Goal: Task Accomplishment & Management: Use online tool/utility

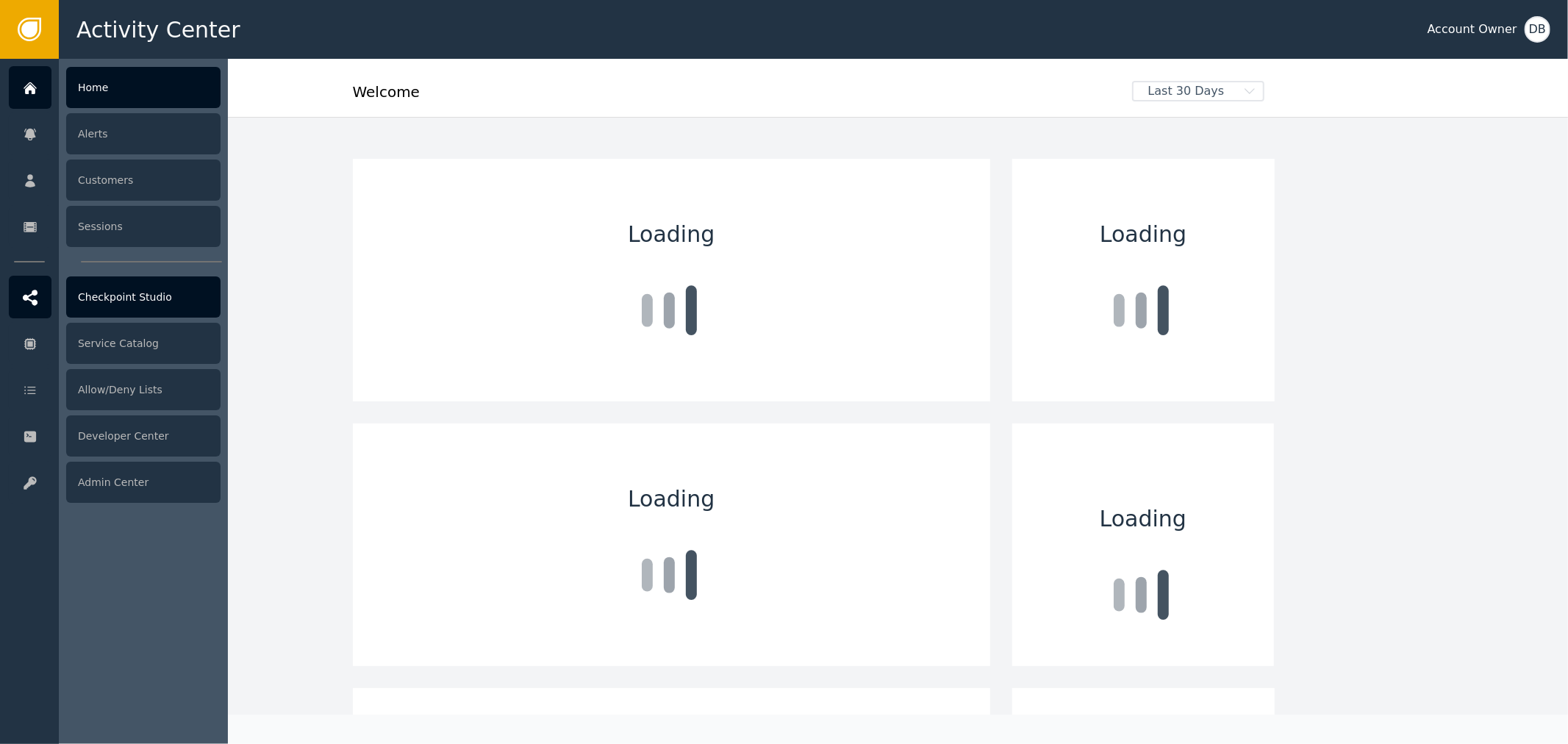
click at [25, 289] on icon at bounding box center [30, 297] width 15 height 17
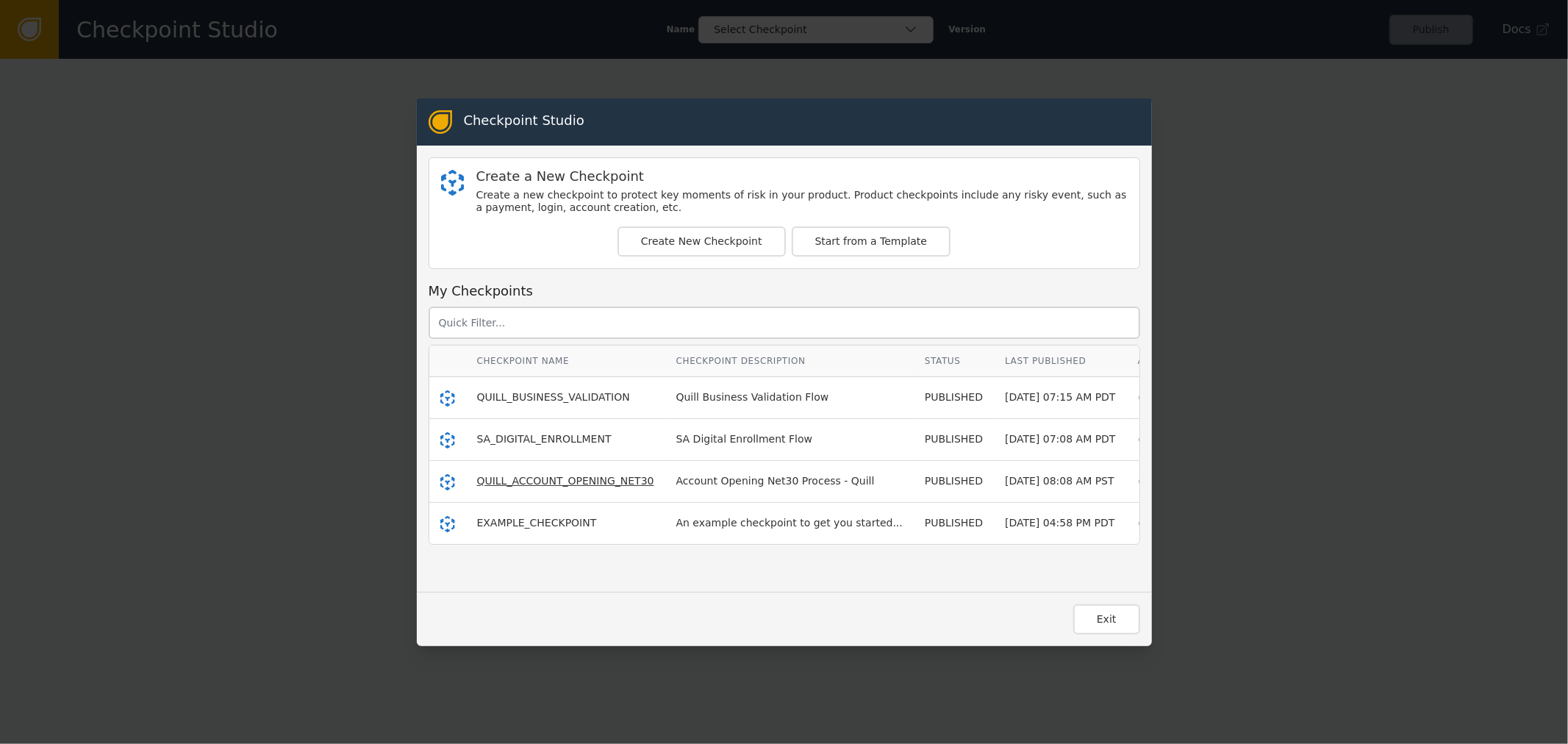
click at [580, 485] on span "QUILL_ACCOUNT_OPENING_NET30" at bounding box center [565, 480] width 177 height 11
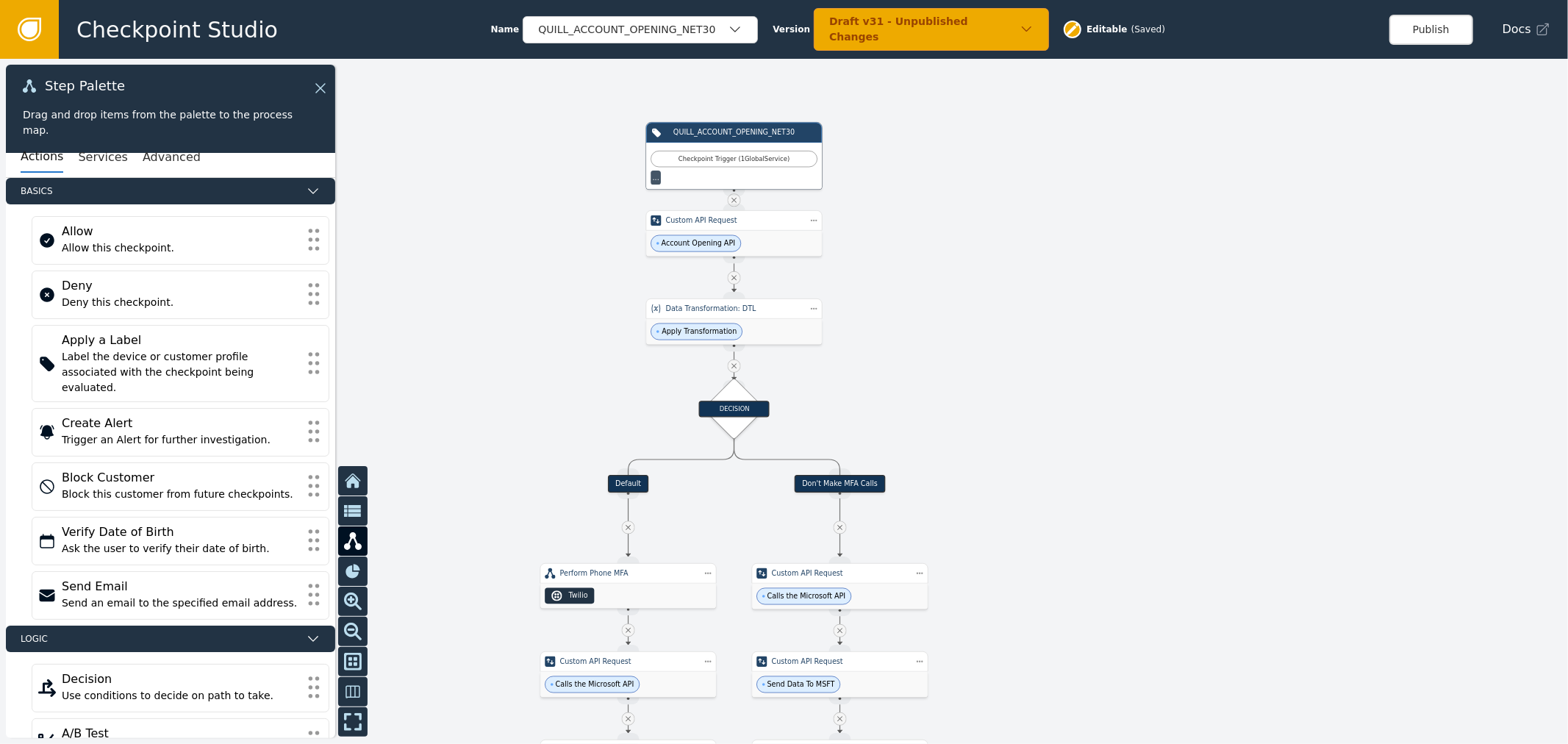
drag, startPoint x: 1182, startPoint y: 507, endPoint x: 1228, endPoint y: 174, distance: 336.2
click at [1212, 245] on div at bounding box center [784, 401] width 1568 height 685
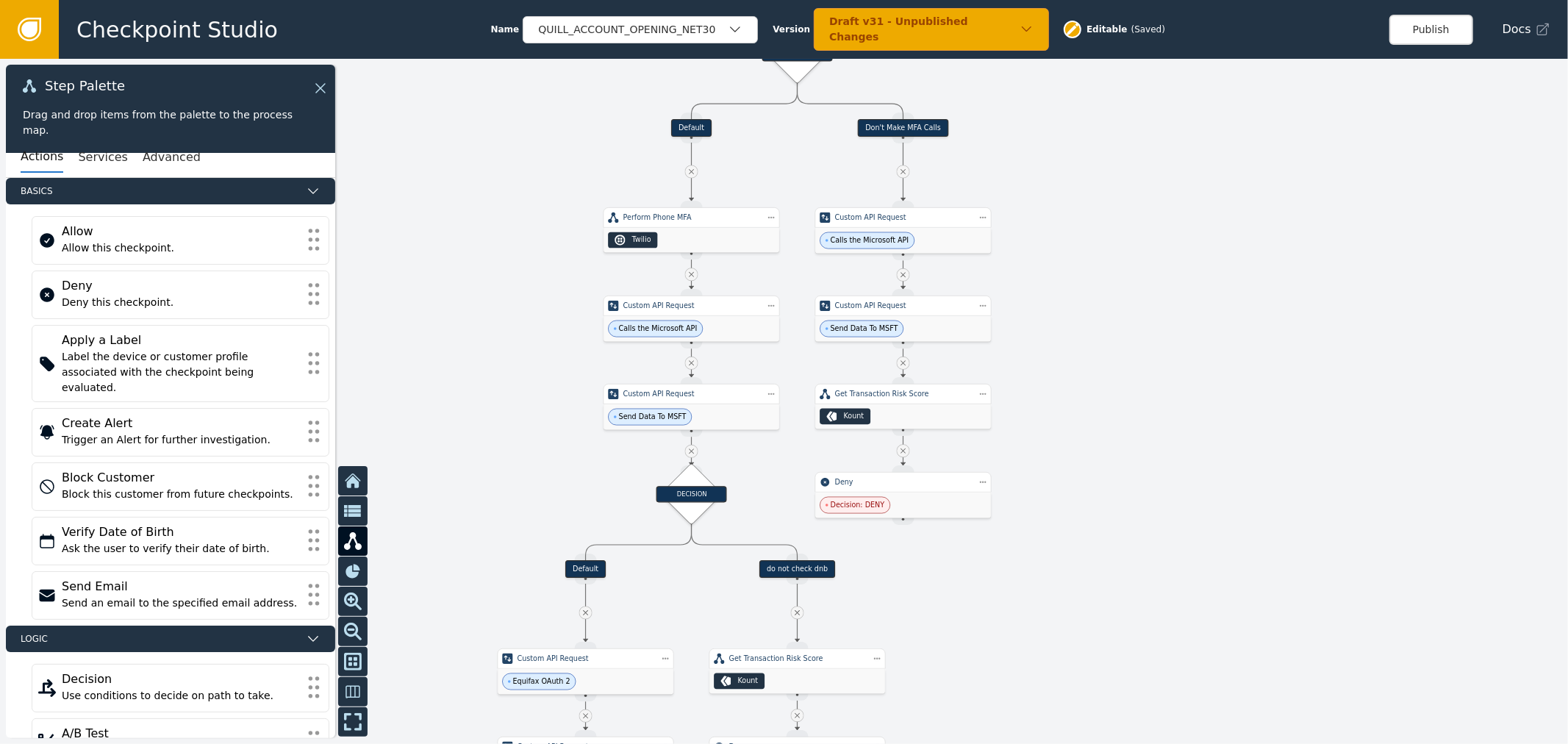
drag, startPoint x: 1130, startPoint y: 467, endPoint x: 1147, endPoint y: 338, distance: 130.1
click at [1148, 338] on div at bounding box center [784, 401] width 1568 height 685
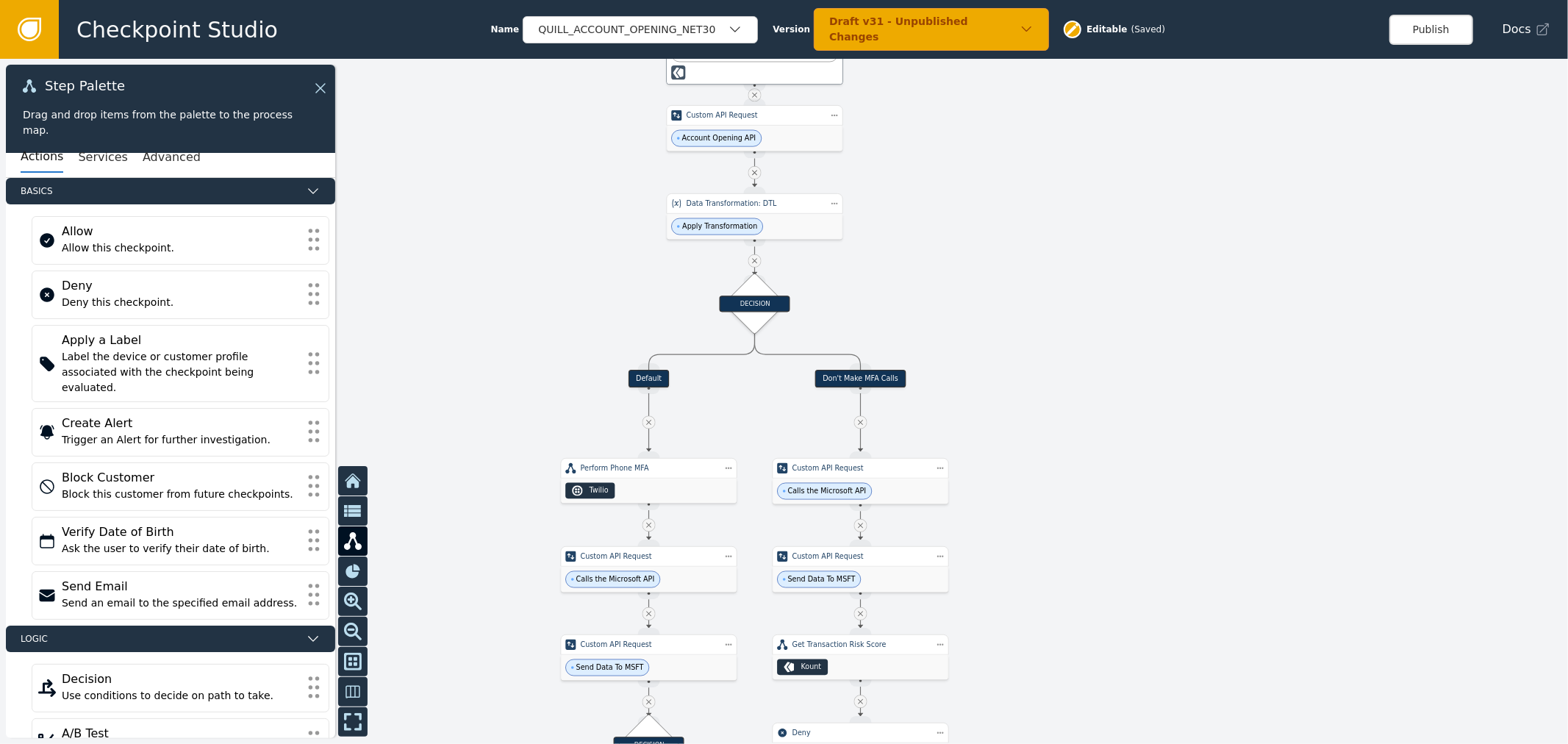
drag, startPoint x: 548, startPoint y: 220, endPoint x: 487, endPoint y: 600, distance: 384.9
click at [487, 600] on div at bounding box center [784, 401] width 1568 height 685
click at [707, 217] on div "Apply Transformation" at bounding box center [755, 227] width 176 height 26
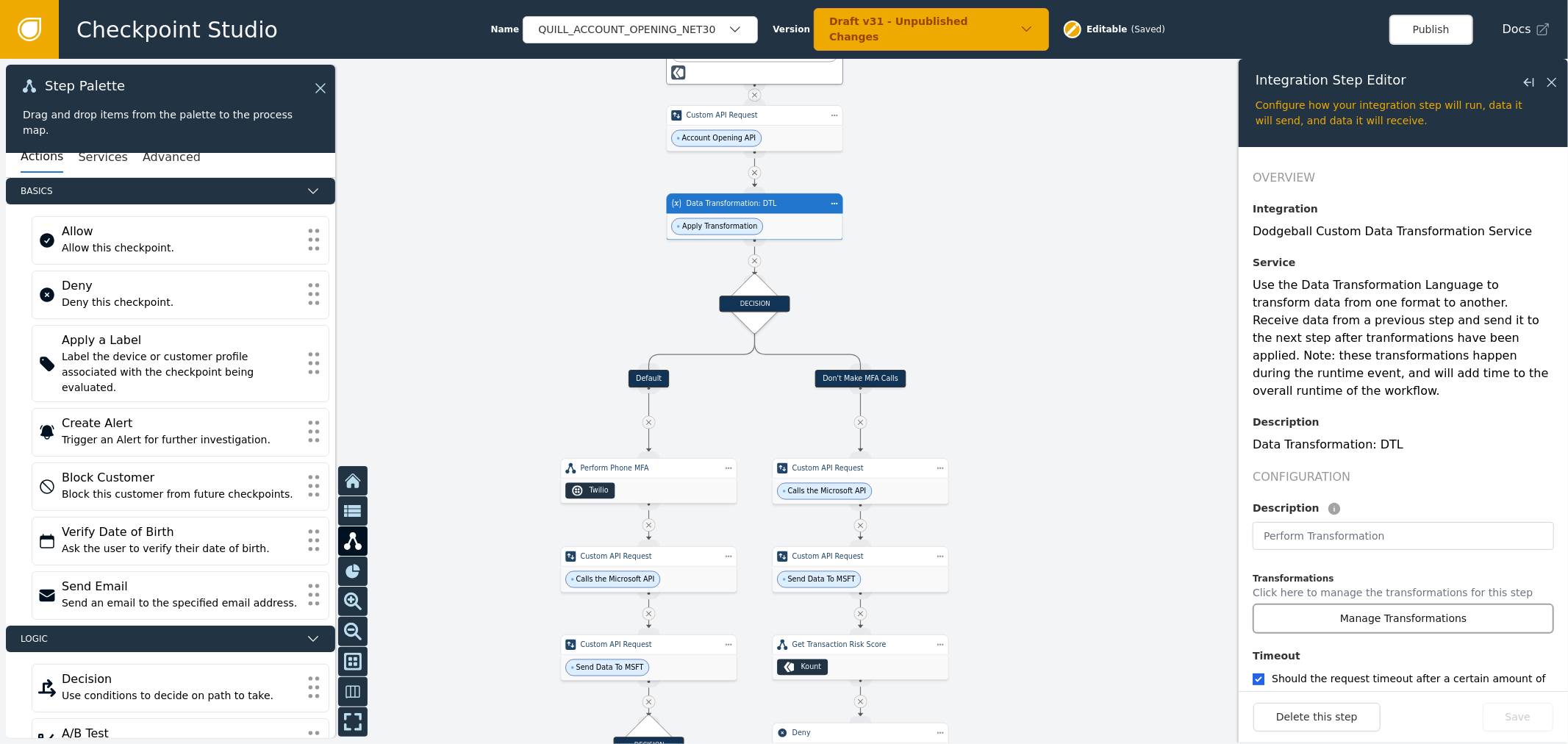
click at [1412, 603] on button "Manage Transformations" at bounding box center [1403, 618] width 302 height 30
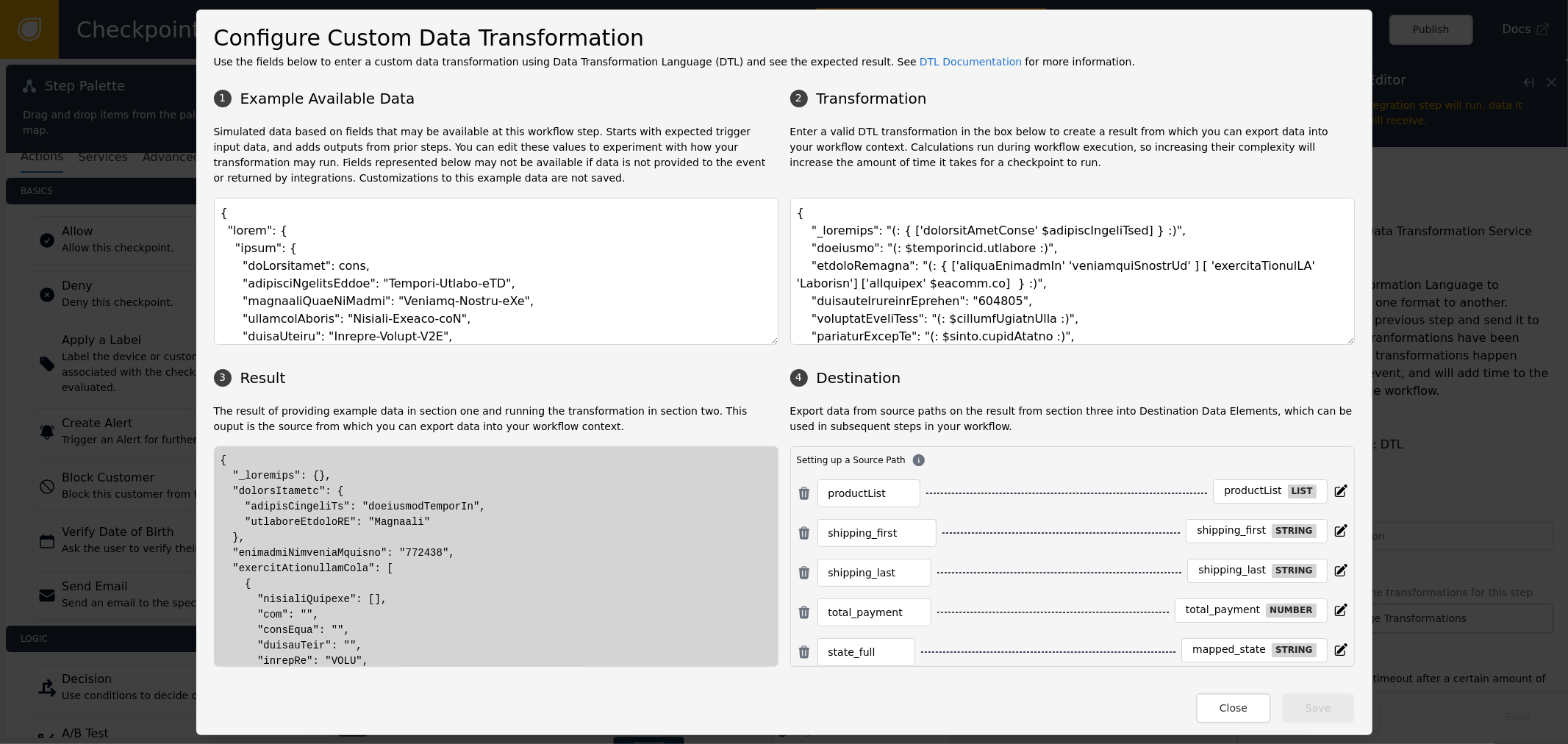
click at [1341, 369] on h3 "4 Destination" at bounding box center [1073, 377] width 565 height 22
drag, startPoint x: 1347, startPoint y: 348, endPoint x: 1343, endPoint y: 451, distance: 103.1
click at [1343, 451] on div "1 Example Available Data 2 Transformation Simulated data based on fields that m…" at bounding box center [784, 374] width 1141 height 585
click at [1008, 267] on textarea at bounding box center [1073, 271] width 565 height 147
click at [967, 274] on textarea at bounding box center [1073, 271] width 565 height 147
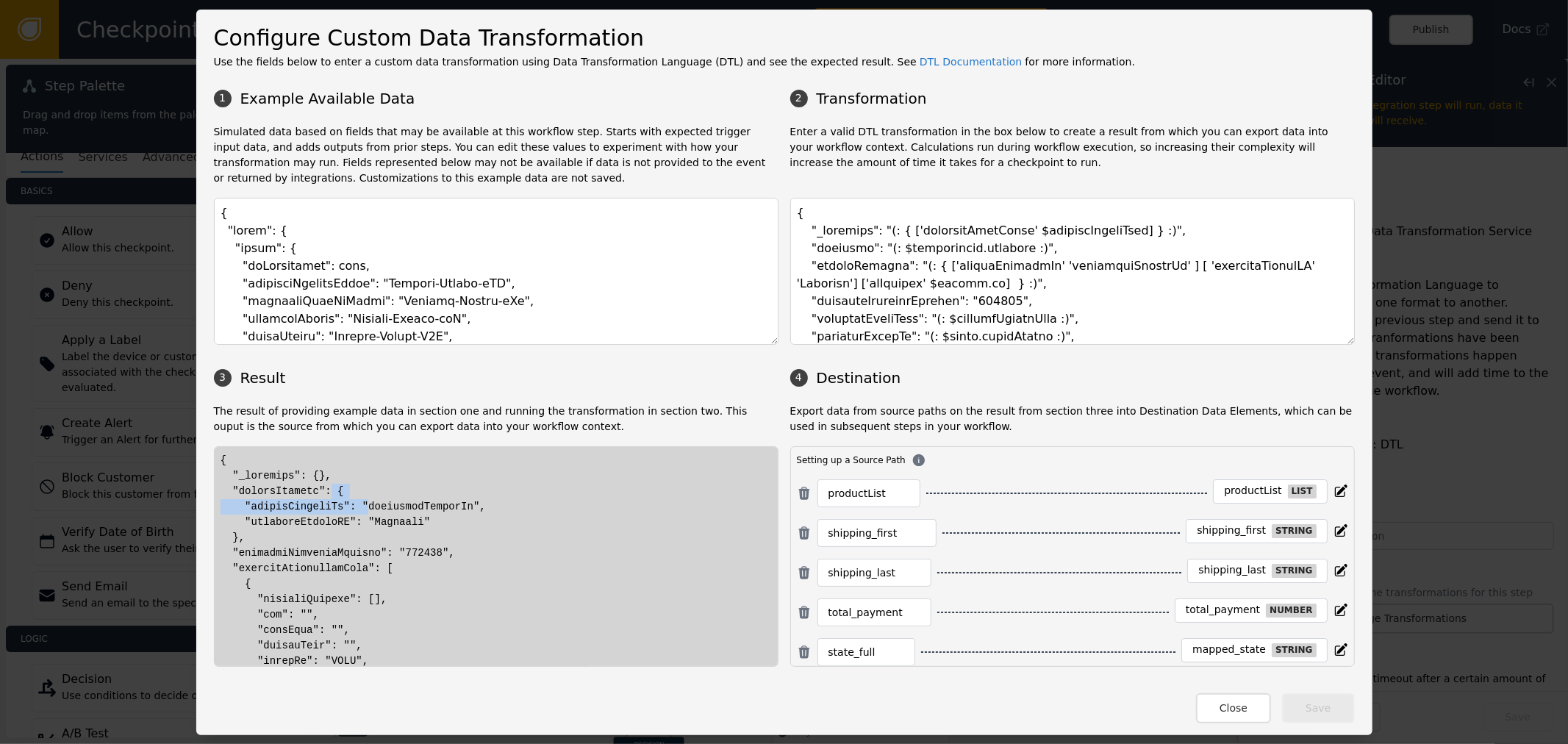
drag, startPoint x: 318, startPoint y: 486, endPoint x: 350, endPoint y: 511, distance: 40.6
click at [904, 269] on textarea at bounding box center [1073, 271] width 565 height 147
click at [965, 278] on textarea at bounding box center [1073, 271] width 565 height 147
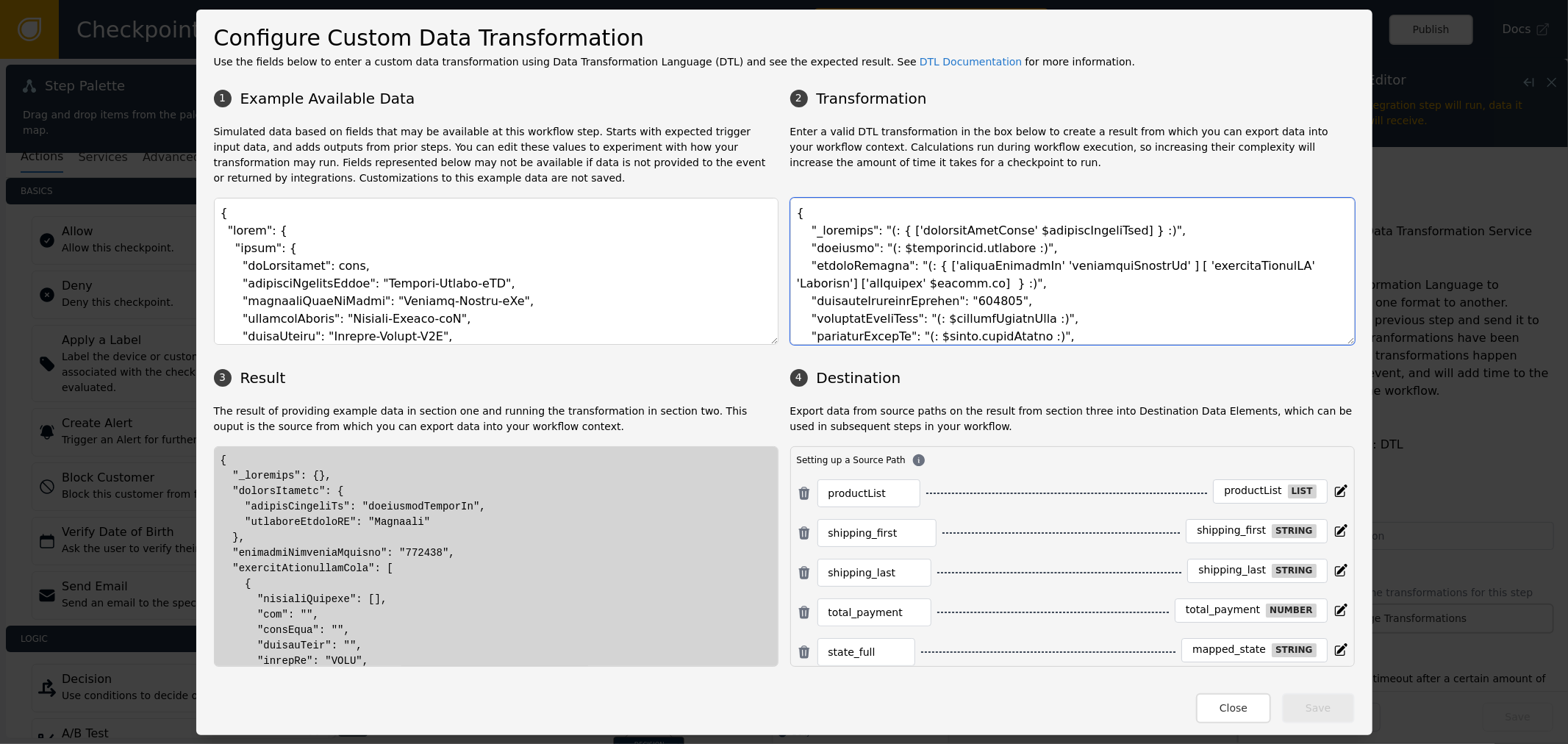
click at [1041, 260] on textarea at bounding box center [1073, 271] width 565 height 147
click at [943, 267] on textarea at bounding box center [1073, 271] width 565 height 147
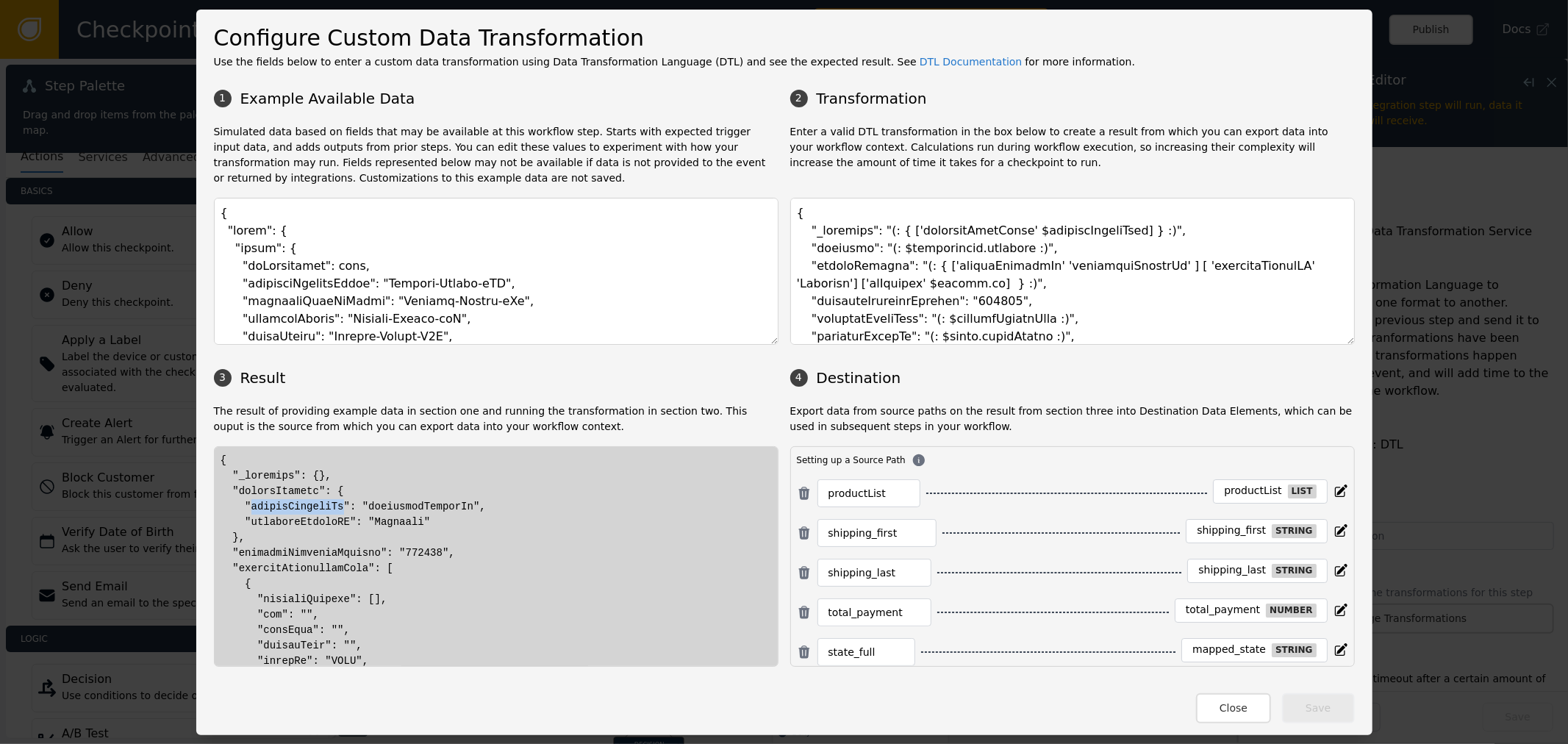
click at [1069, 267] on textarea at bounding box center [1073, 271] width 565 height 147
click at [1169, 270] on textarea at bounding box center [1073, 271] width 565 height 147
drag, startPoint x: 1169, startPoint y: 270, endPoint x: 1299, endPoint y: 274, distance: 130.1
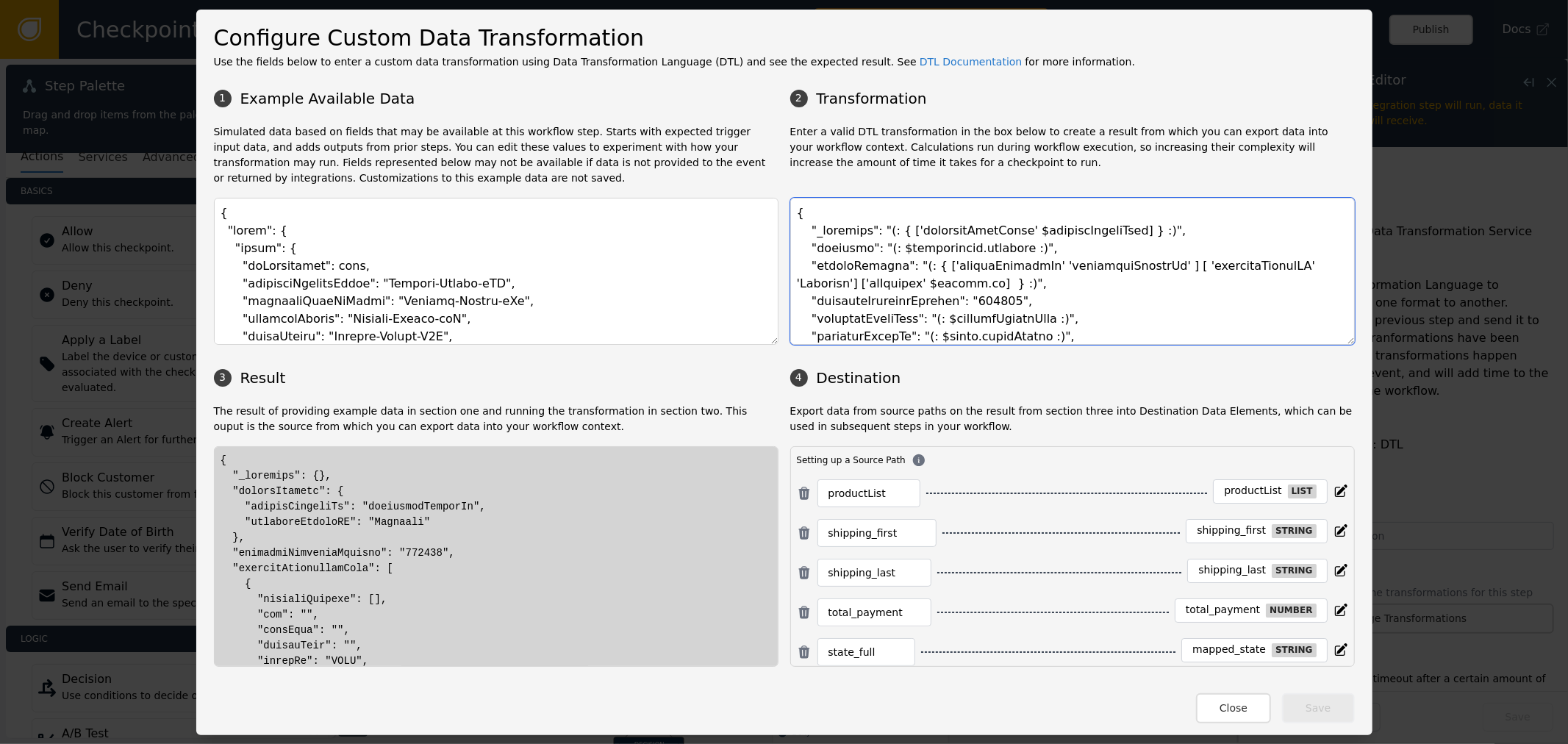
click at [1171, 270] on textarea at bounding box center [1073, 271] width 565 height 147
click at [1247, 268] on textarea at bounding box center [1073, 271] width 565 height 147
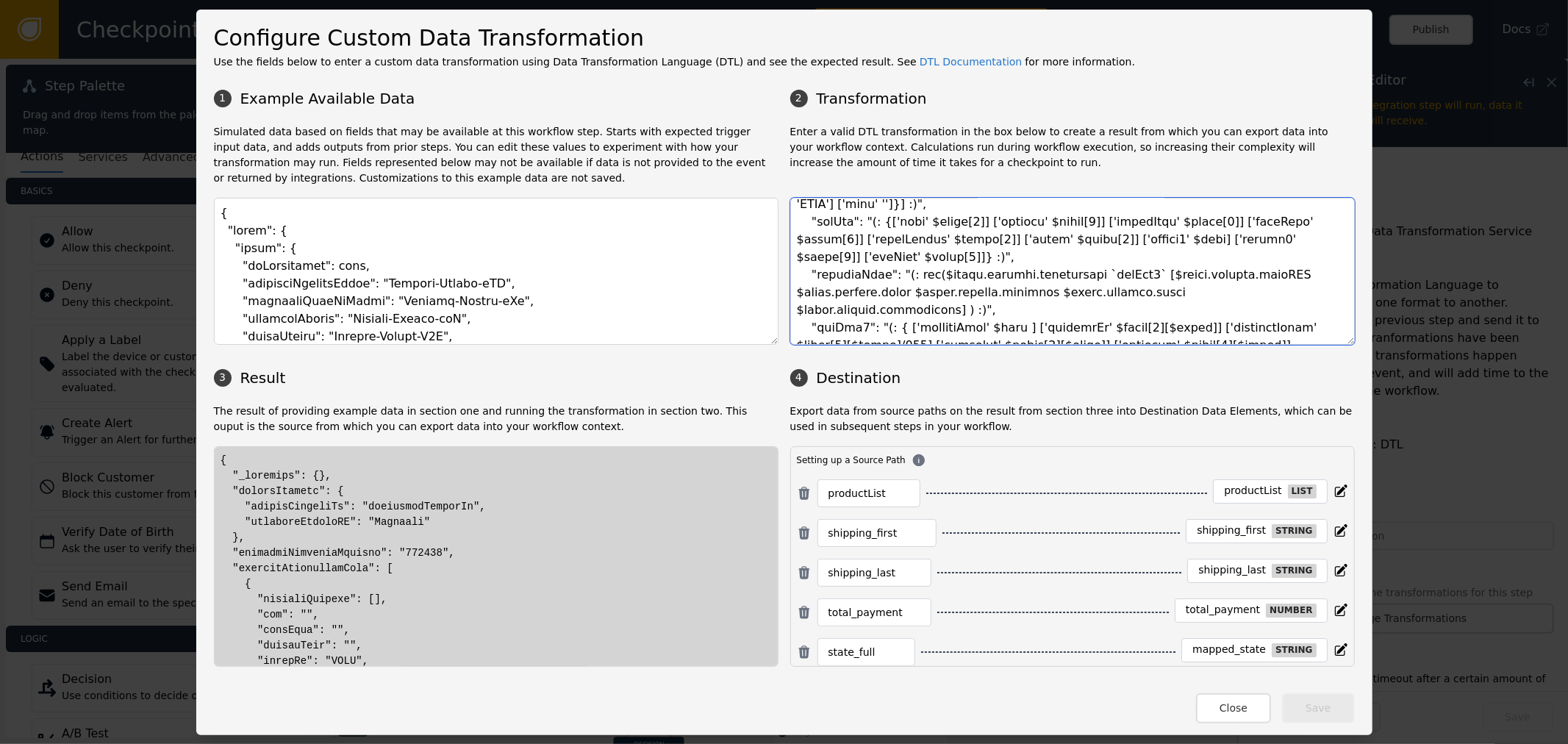
scroll to position [197, 0]
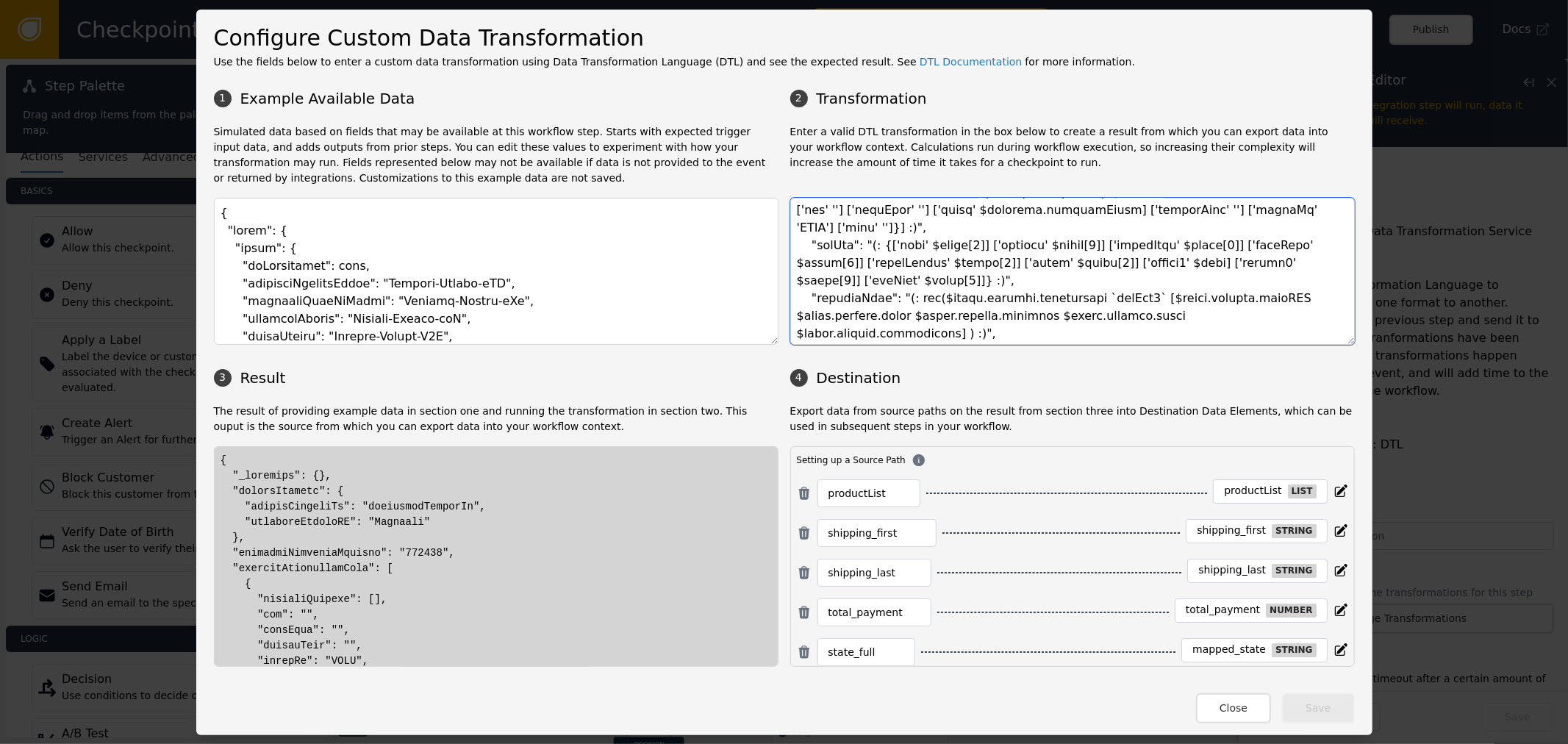
drag, startPoint x: 922, startPoint y: 223, endPoint x: 981, endPoint y: 226, distance: 59.1
click at [981, 225] on textarea at bounding box center [1073, 271] width 565 height 147
click at [1103, 233] on textarea at bounding box center [1073, 271] width 565 height 147
drag, startPoint x: 912, startPoint y: 233, endPoint x: 1029, endPoint y: 226, distance: 117.2
click at [955, 227] on textarea at bounding box center [1073, 271] width 565 height 147
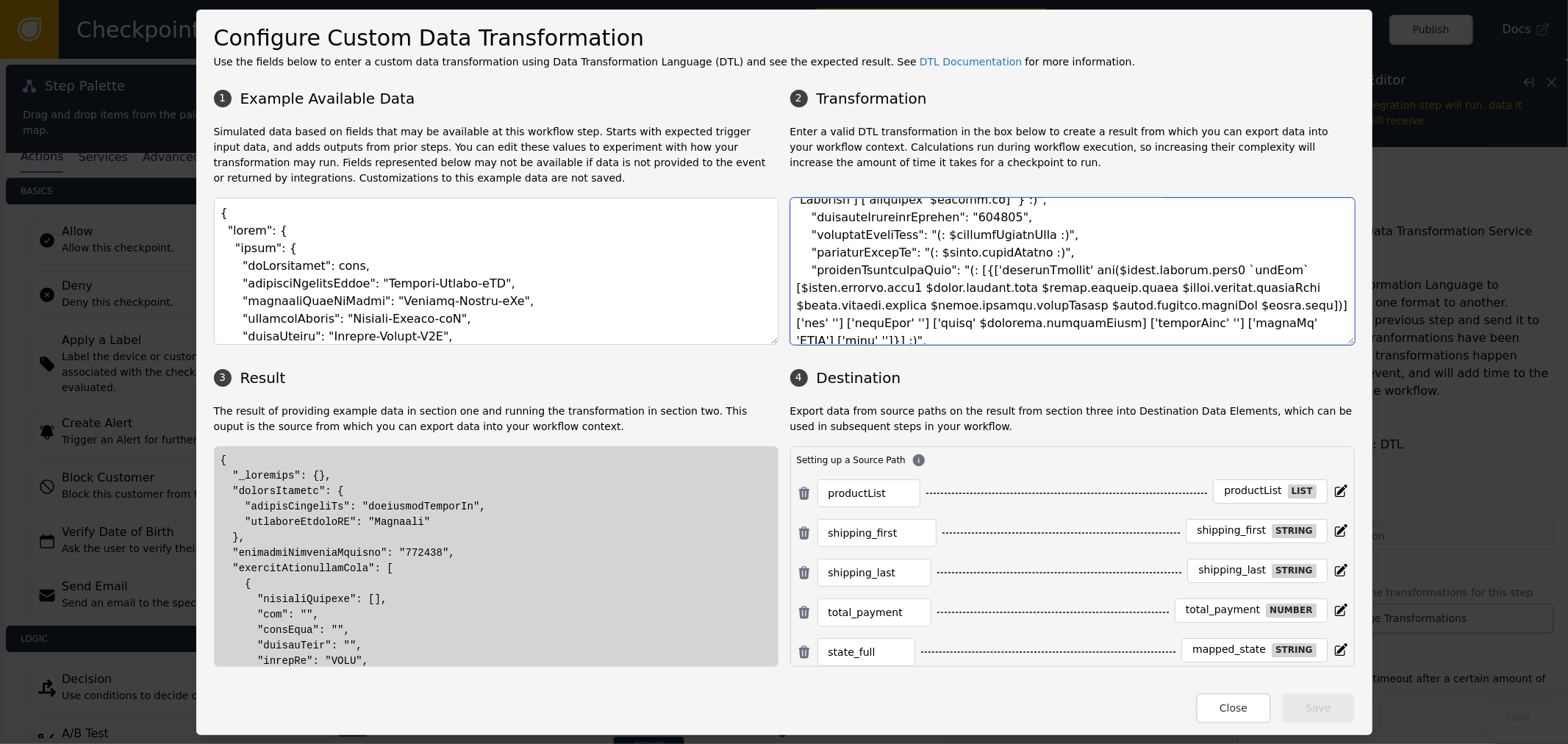
scroll to position [115, 0]
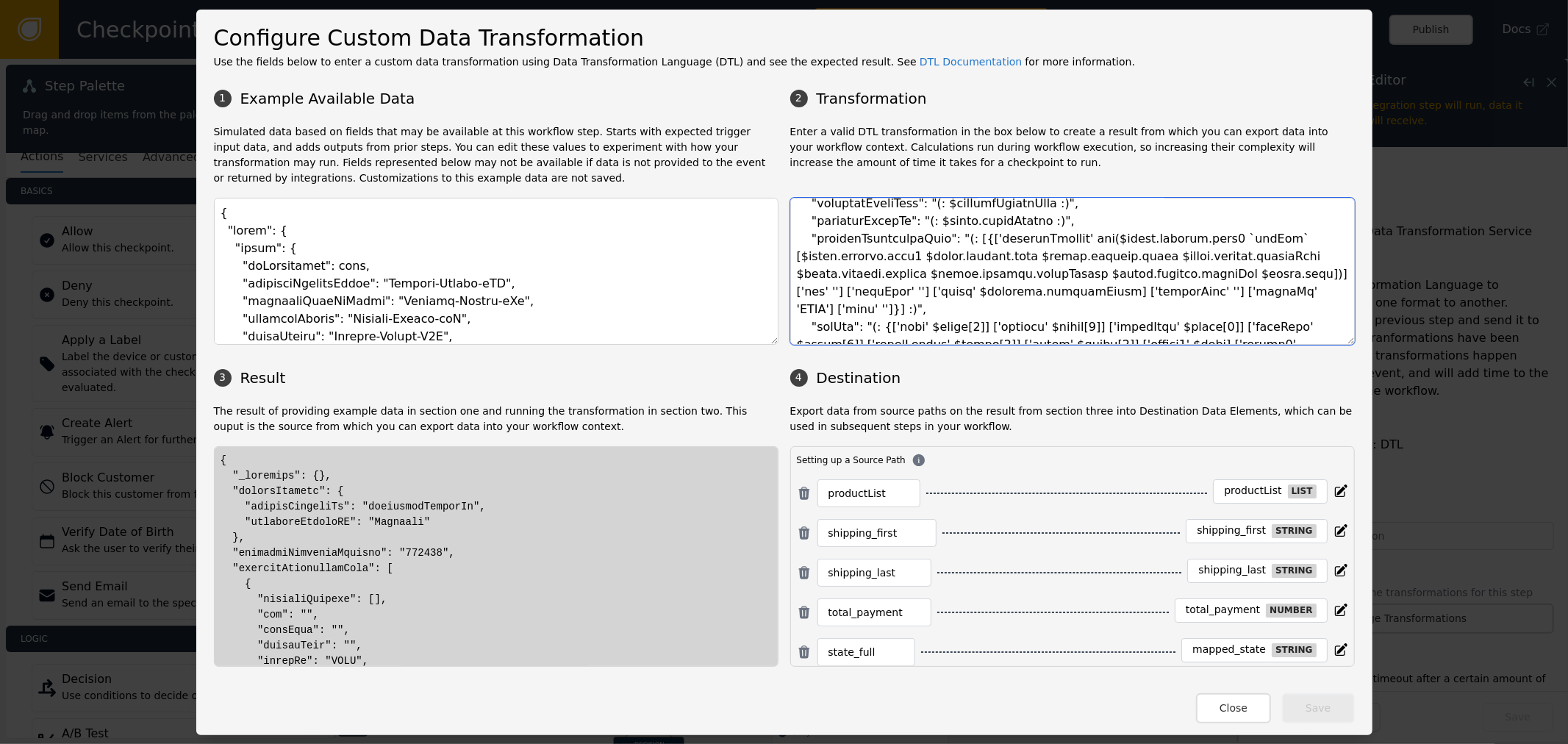
click at [872, 305] on textarea at bounding box center [1073, 271] width 565 height 147
click at [958, 291] on textarea at bounding box center [1073, 271] width 565 height 147
click at [988, 291] on textarea at bounding box center [1073, 271] width 565 height 147
drag, startPoint x: 816, startPoint y: 292, endPoint x: 958, endPoint y: 284, distance: 142.2
click at [937, 284] on textarea at bounding box center [1073, 271] width 565 height 147
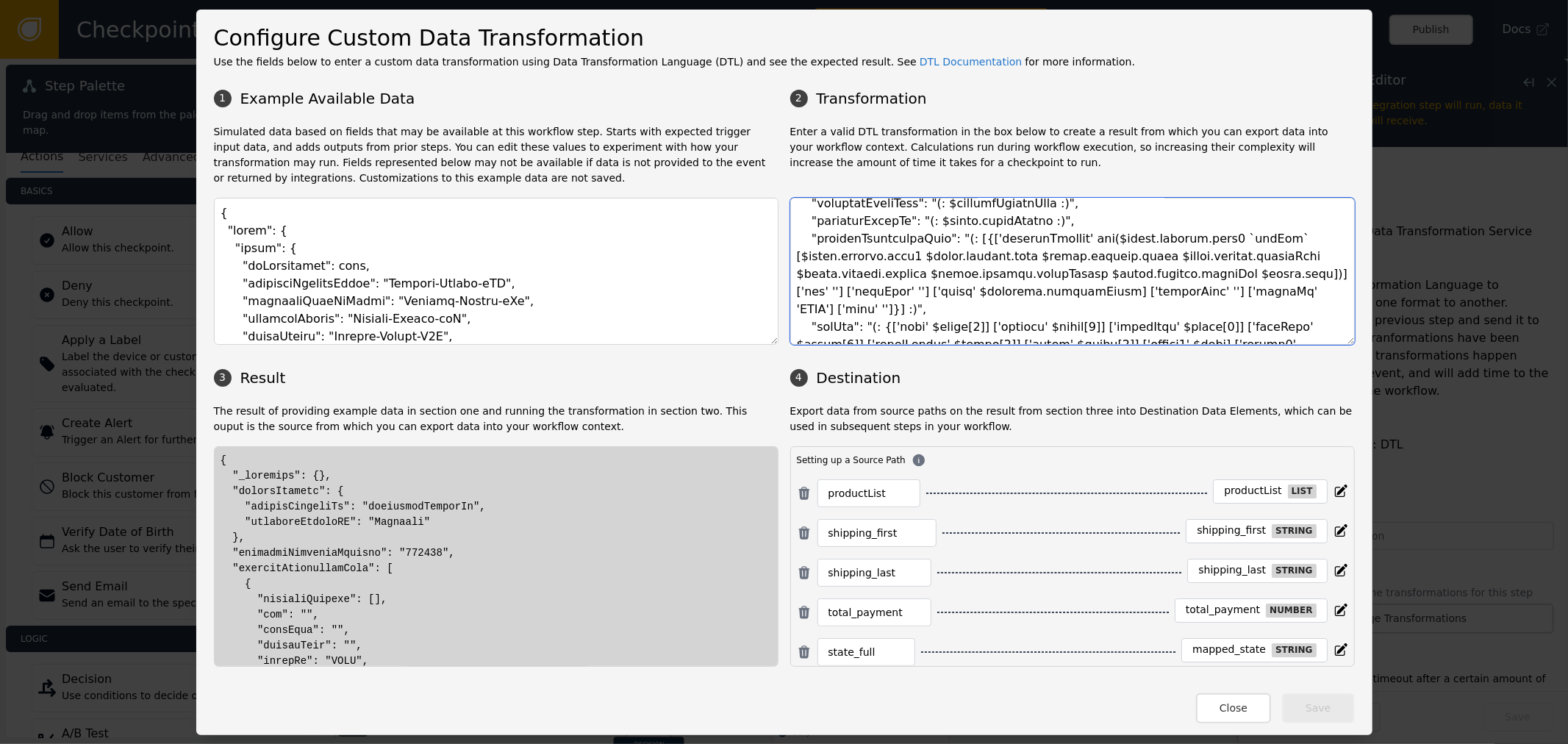
click at [936, 263] on textarea at bounding box center [1073, 271] width 565 height 147
drag, startPoint x: 987, startPoint y: 237, endPoint x: 1059, endPoint y: 224, distance: 73.2
click at [1052, 225] on textarea at bounding box center [1073, 271] width 565 height 147
click at [979, 262] on textarea at bounding box center [1073, 271] width 565 height 147
drag, startPoint x: 974, startPoint y: 243, endPoint x: 1074, endPoint y: 233, distance: 100.5
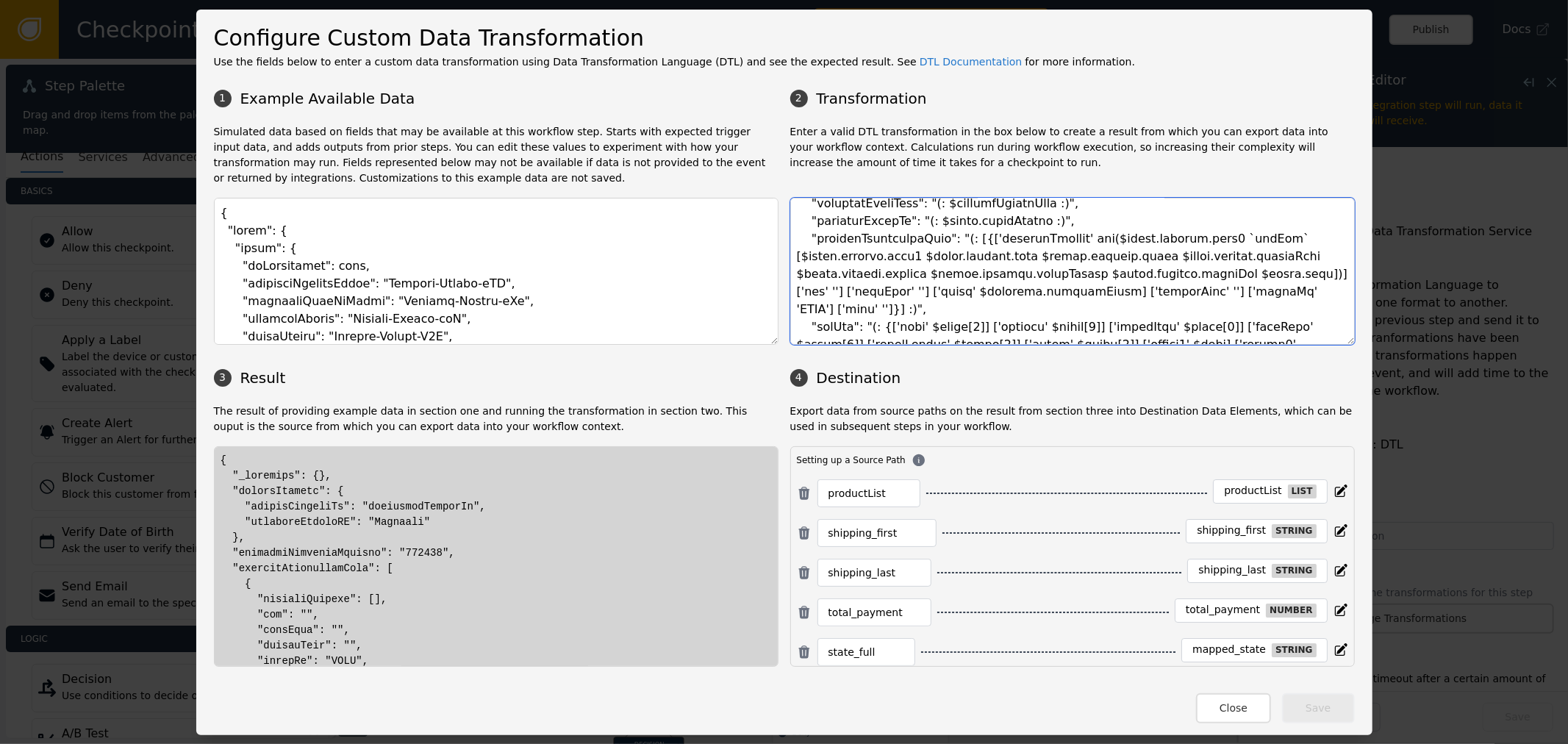
click at [1073, 235] on textarea at bounding box center [1073, 271] width 565 height 147
click at [1103, 288] on textarea at bounding box center [1073, 271] width 565 height 147
drag, startPoint x: 1049, startPoint y: 239, endPoint x: 1158, endPoint y: 241, distance: 109.0
click at [1156, 241] on textarea at bounding box center [1073, 271] width 565 height 147
click at [1144, 245] on textarea at bounding box center [1073, 271] width 565 height 147
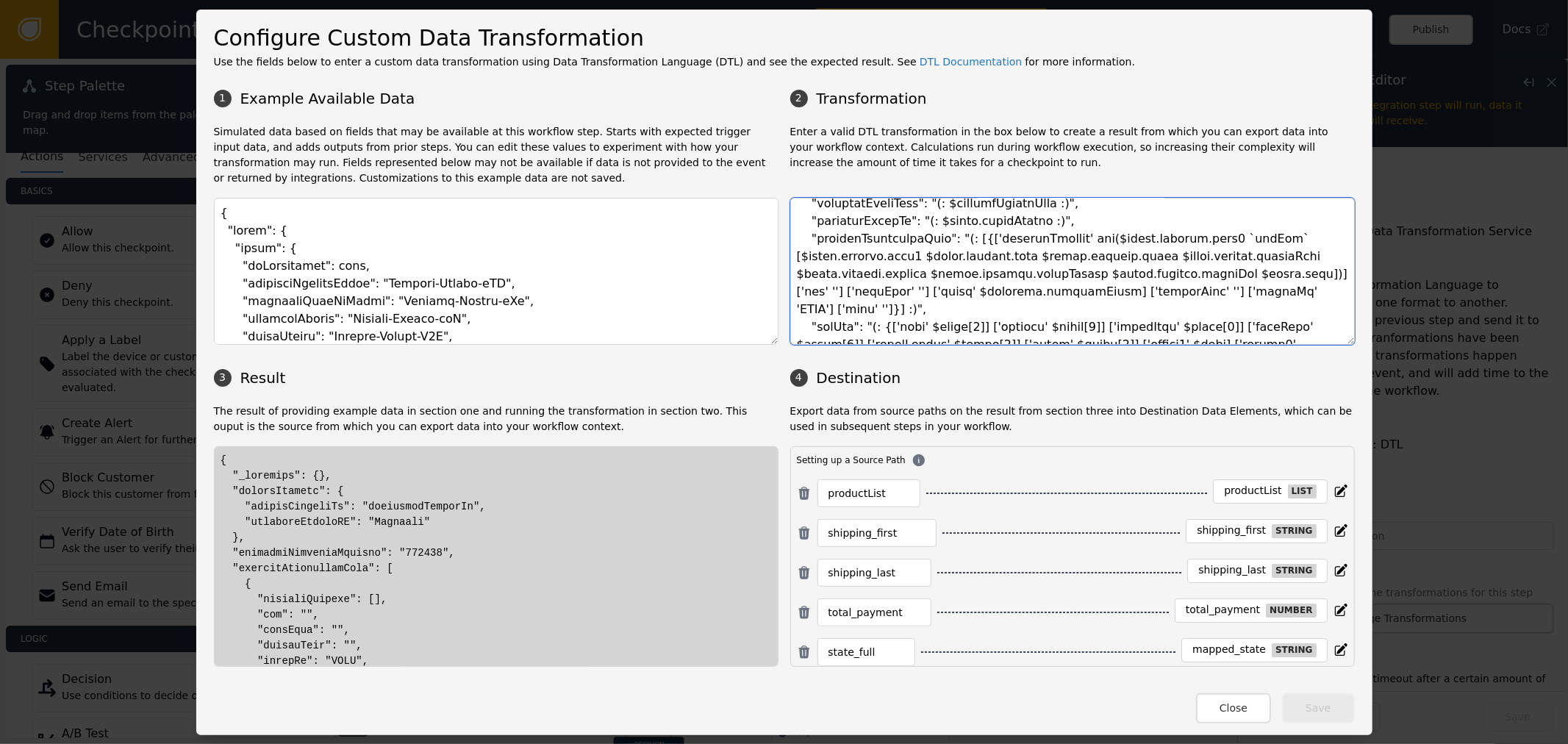
drag, startPoint x: 1040, startPoint y: 247, endPoint x: 1155, endPoint y: 246, distance: 115.0
click at [1155, 246] on textarea at bounding box center [1073, 271] width 565 height 147
click at [1110, 252] on textarea at bounding box center [1073, 271] width 565 height 147
drag, startPoint x: 1046, startPoint y: 243, endPoint x: 1149, endPoint y: 233, distance: 103.5
click at [1148, 233] on textarea at bounding box center [1073, 271] width 565 height 147
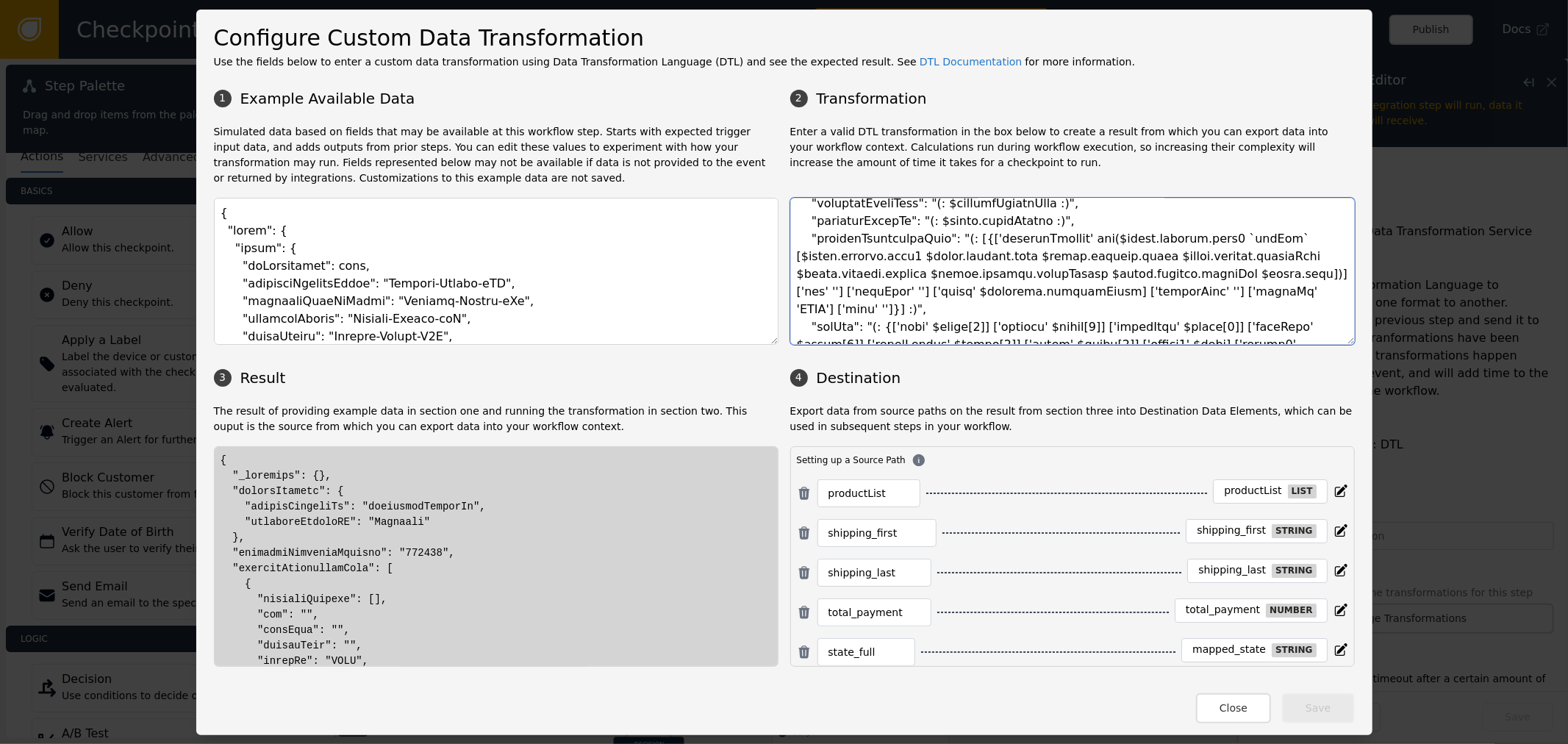
click at [1108, 237] on textarea at bounding box center [1073, 271] width 565 height 147
click at [1089, 235] on textarea at bounding box center [1073, 271] width 565 height 147
click at [1182, 252] on textarea at bounding box center [1073, 271] width 565 height 147
click at [1175, 240] on textarea at bounding box center [1073, 271] width 565 height 147
drag, startPoint x: 1177, startPoint y: 240, endPoint x: 1205, endPoint y: 240, distance: 28.0
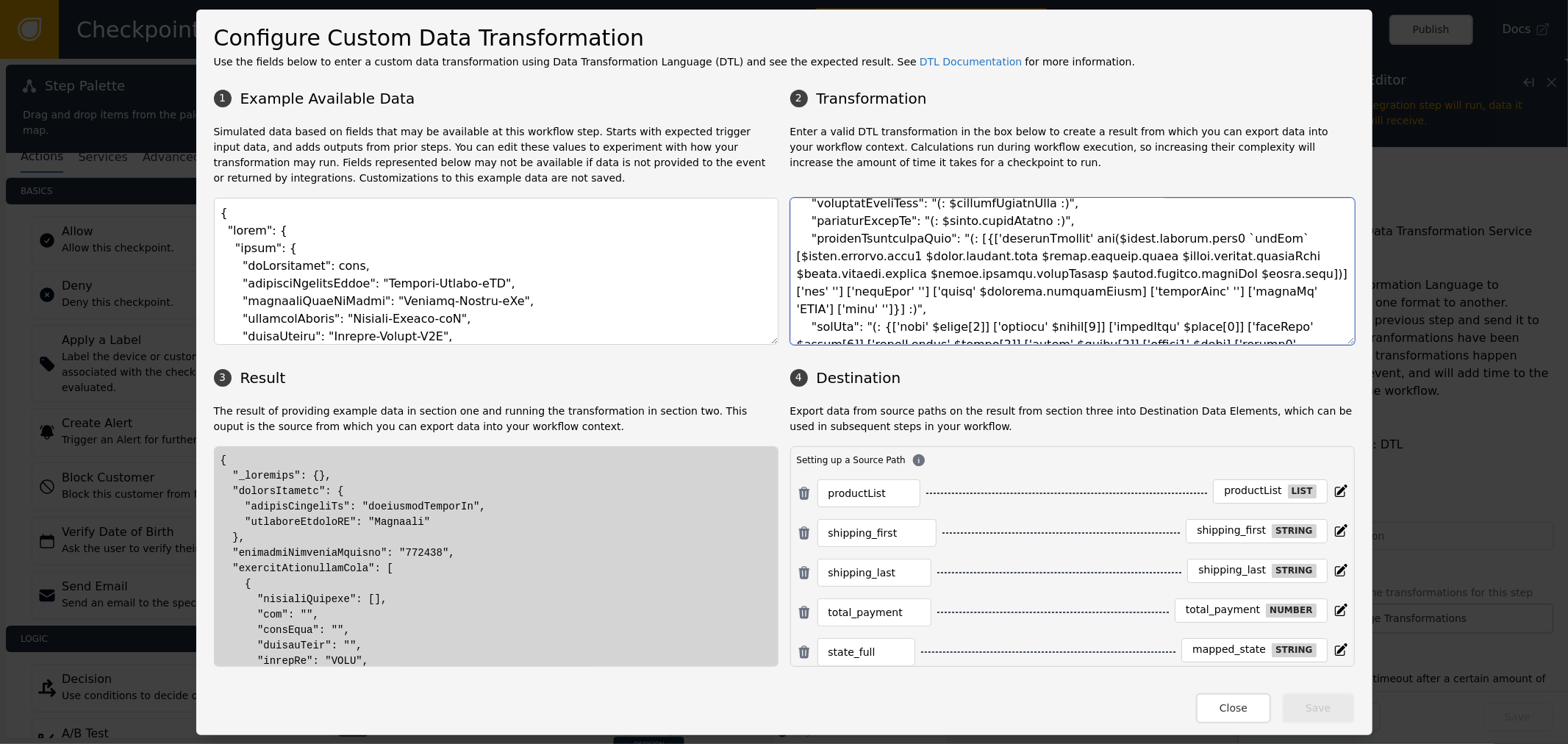
click at [1205, 240] on textarea at bounding box center [1073, 271] width 565 height 147
click at [1209, 245] on textarea at bounding box center [1073, 271] width 565 height 147
drag, startPoint x: 1215, startPoint y: 240, endPoint x: 1171, endPoint y: 230, distance: 45.1
click at [1171, 230] on textarea at bounding box center [1073, 271] width 565 height 147
click at [1195, 233] on textarea at bounding box center [1073, 271] width 565 height 147
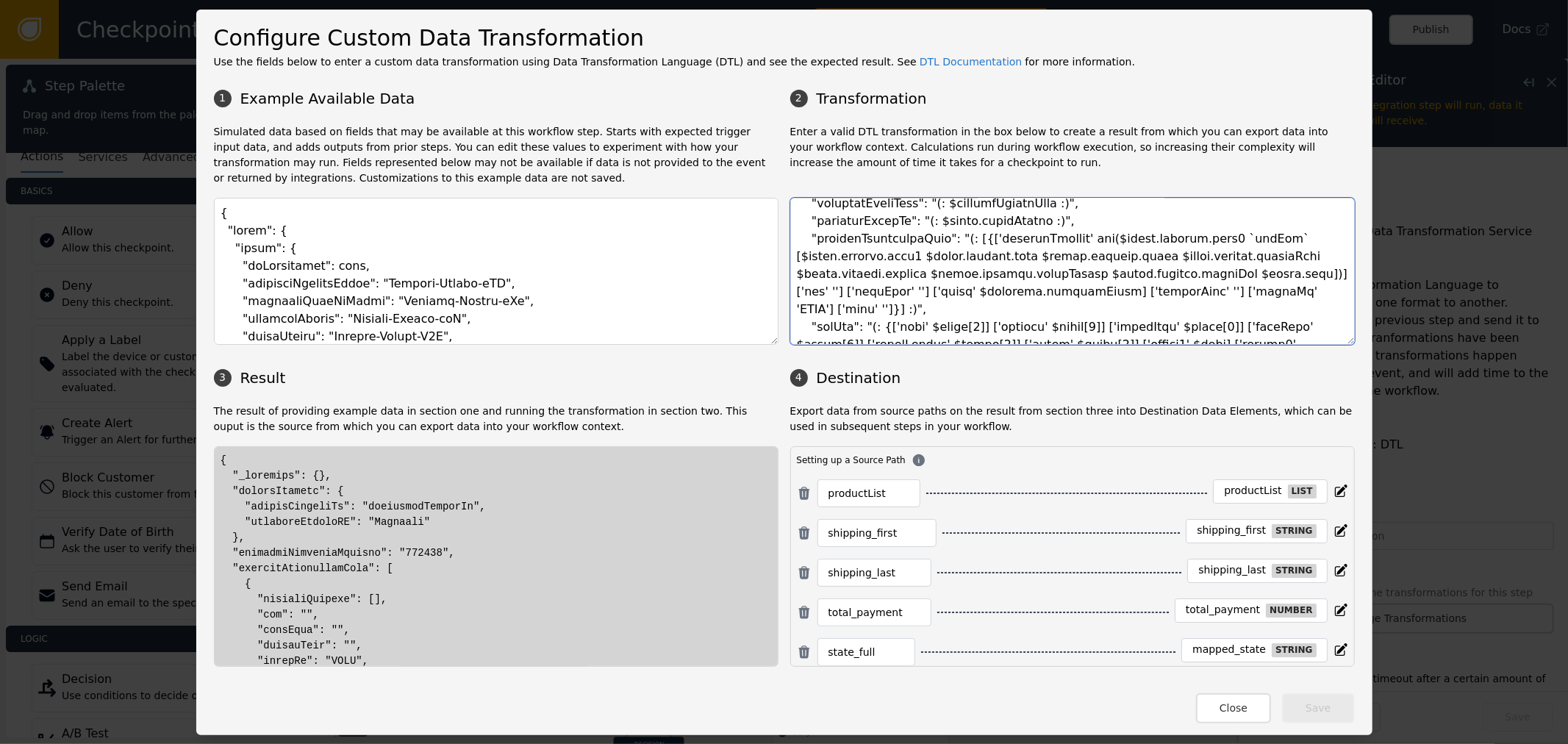
drag, startPoint x: 1171, startPoint y: 240, endPoint x: 1213, endPoint y: 244, distance: 42.2
click at [1213, 244] on textarea at bounding box center [1073, 271] width 565 height 147
click at [857, 293] on textarea at bounding box center [1073, 271] width 565 height 147
click at [1032, 281] on textarea at bounding box center [1073, 271] width 565 height 147
click at [111, 61] on div "Configure Custom Data Transformation Use the fields below to enter a custom dat…" at bounding box center [784, 372] width 1568 height 744
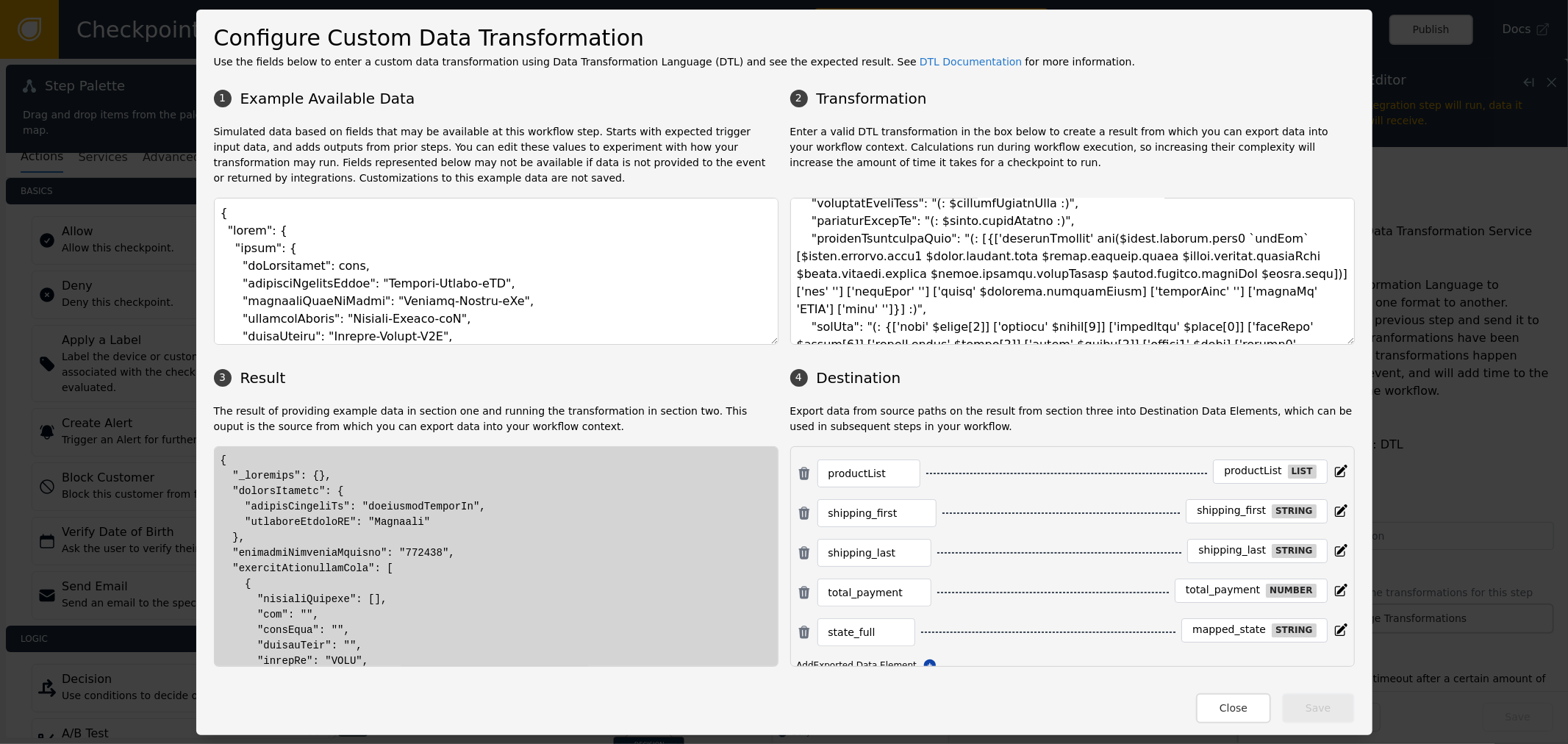
scroll to position [44, 0]
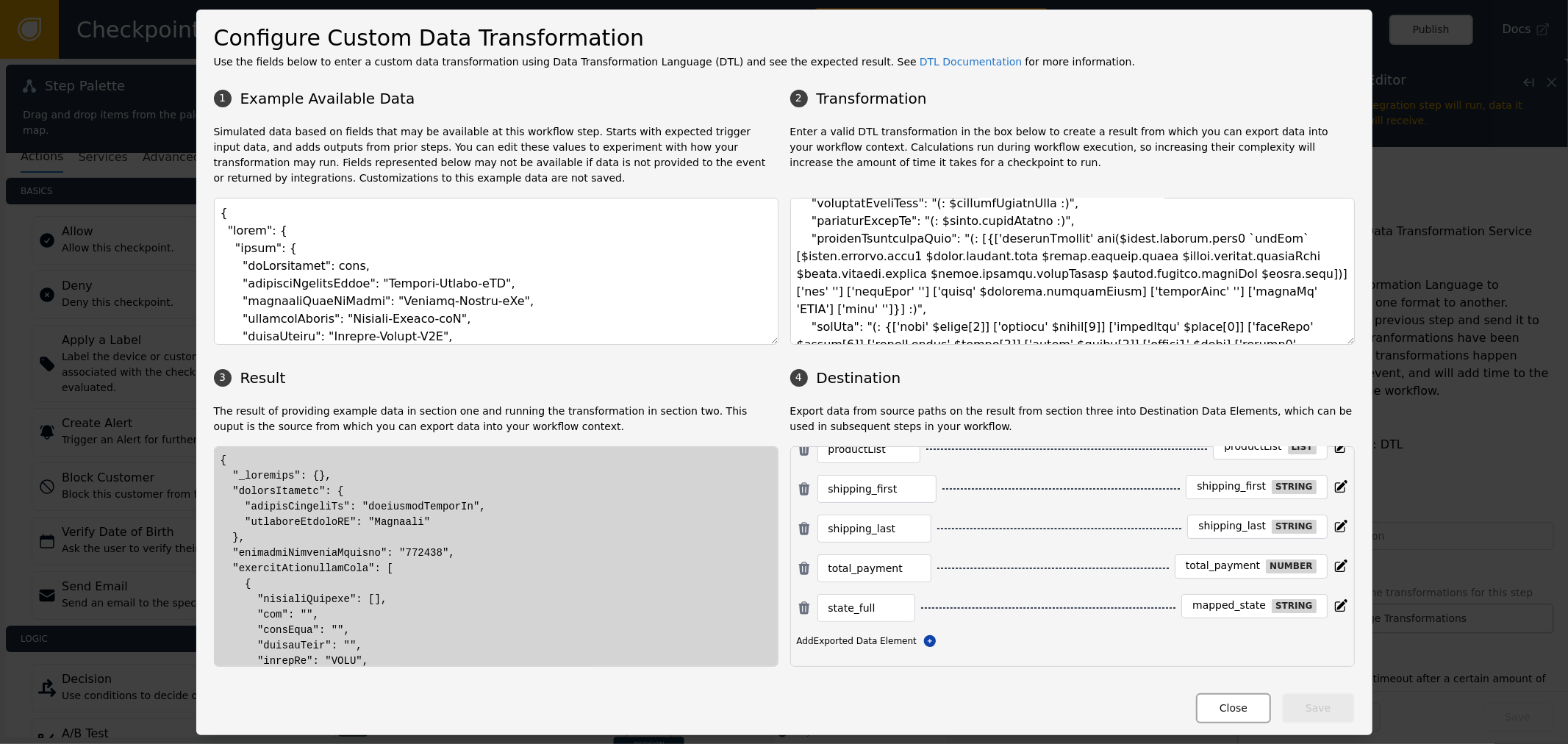
click at [1232, 711] on button "Close" at bounding box center [1233, 707] width 75 height 30
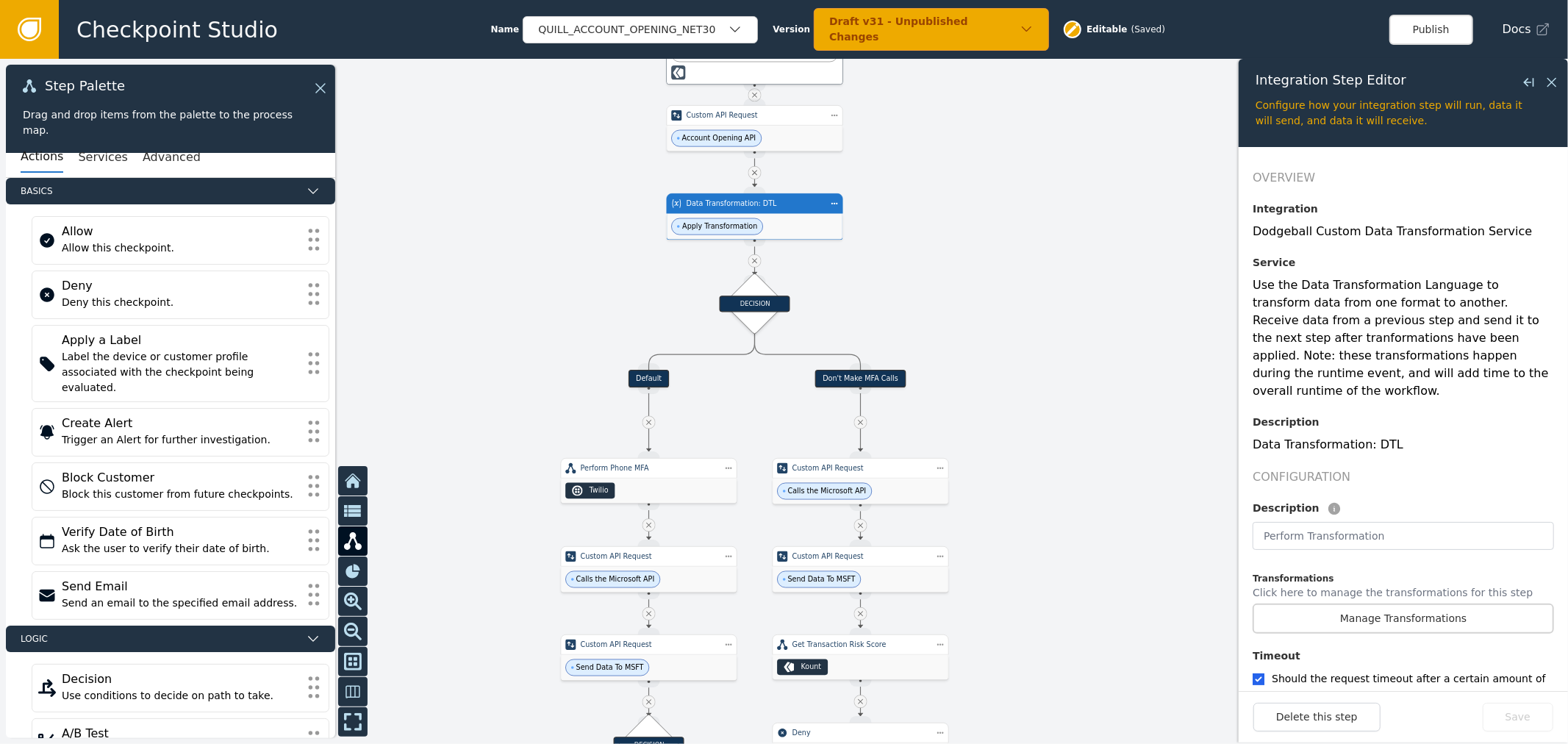
click at [22, 15] on link at bounding box center [29, 29] width 58 height 58
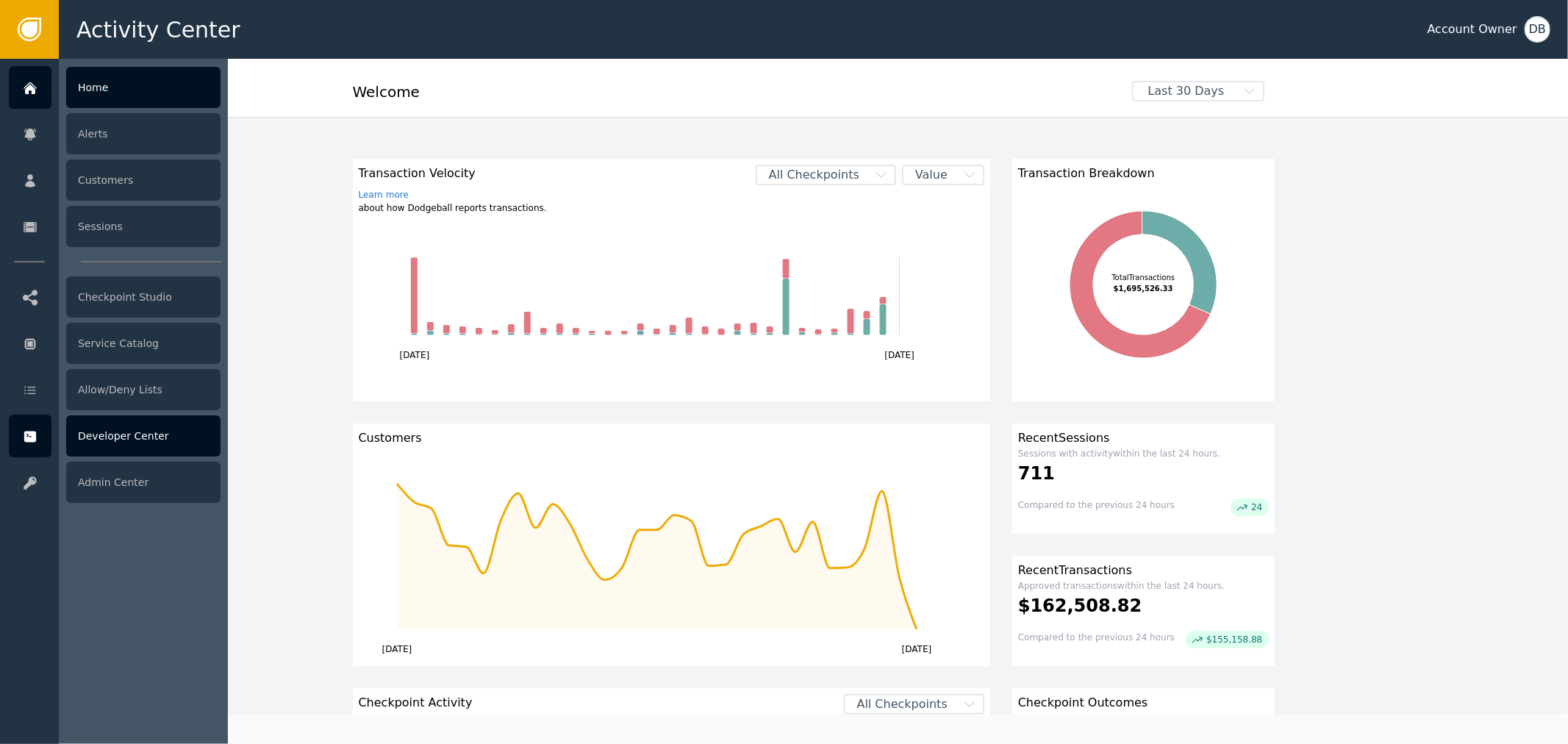
click at [126, 437] on div "Developer Center" at bounding box center [143, 436] width 154 height 41
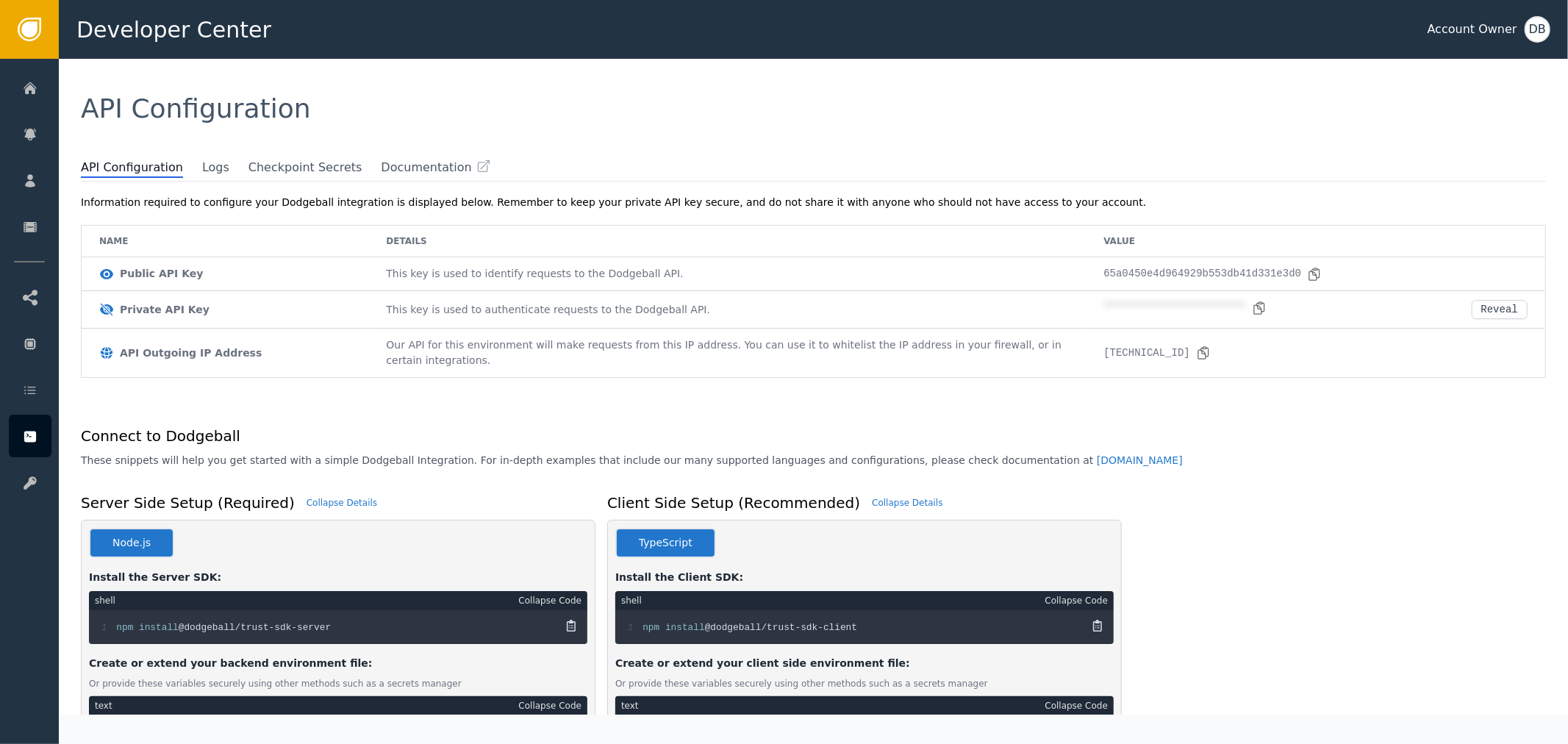
click at [178, 172] on span "API Configuration" at bounding box center [141, 168] width 121 height 19
click at [202, 170] on span "Logs" at bounding box center [215, 168] width 27 height 19
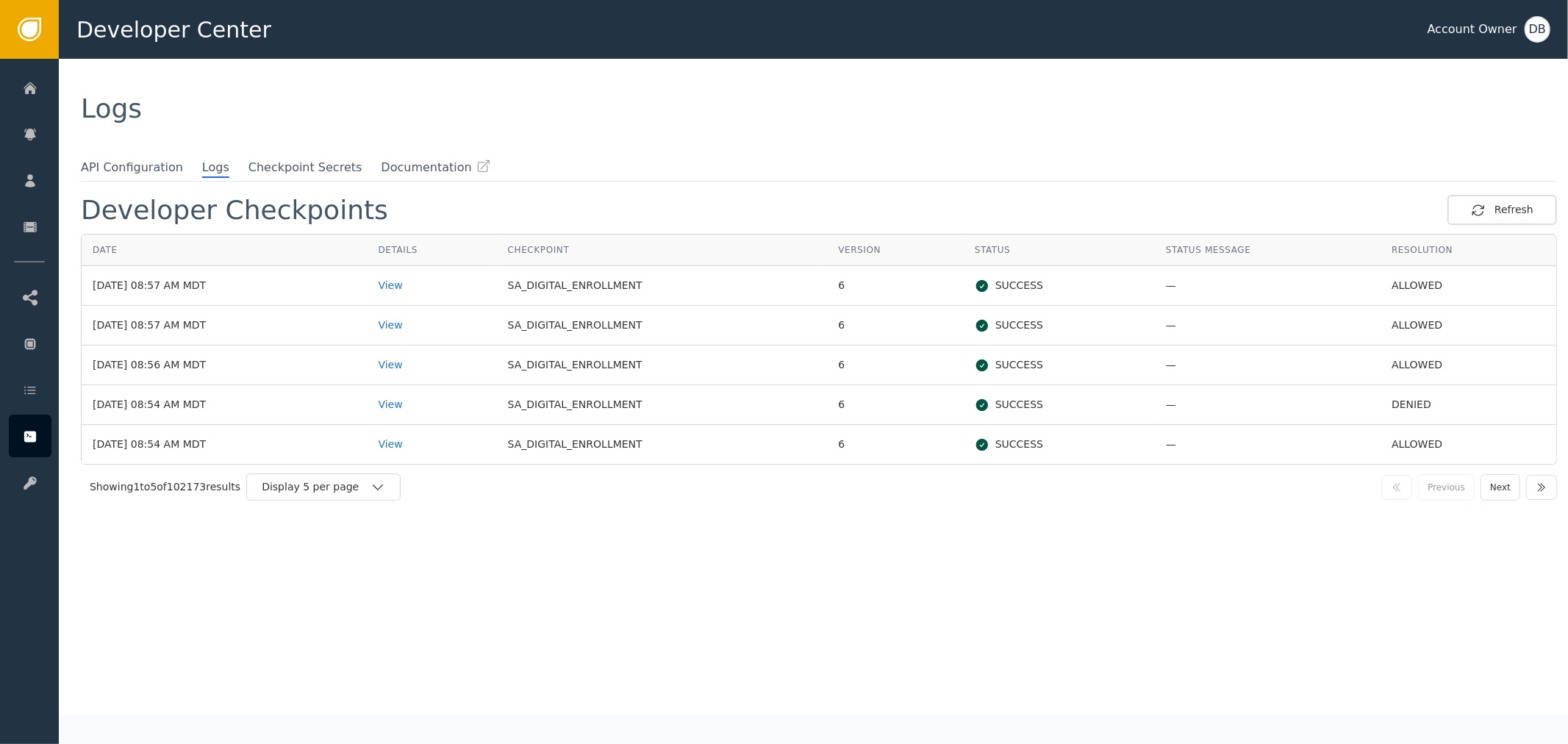
drag, startPoint x: 391, startPoint y: 329, endPoint x: 405, endPoint y: 326, distance: 14.3
click at [368, 328] on td "[DATE] 08:57 AM MDT" at bounding box center [225, 326] width 286 height 40
click at [405, 325] on td "View" at bounding box center [432, 326] width 129 height 40
click at [446, 326] on div "View" at bounding box center [431, 325] width 107 height 16
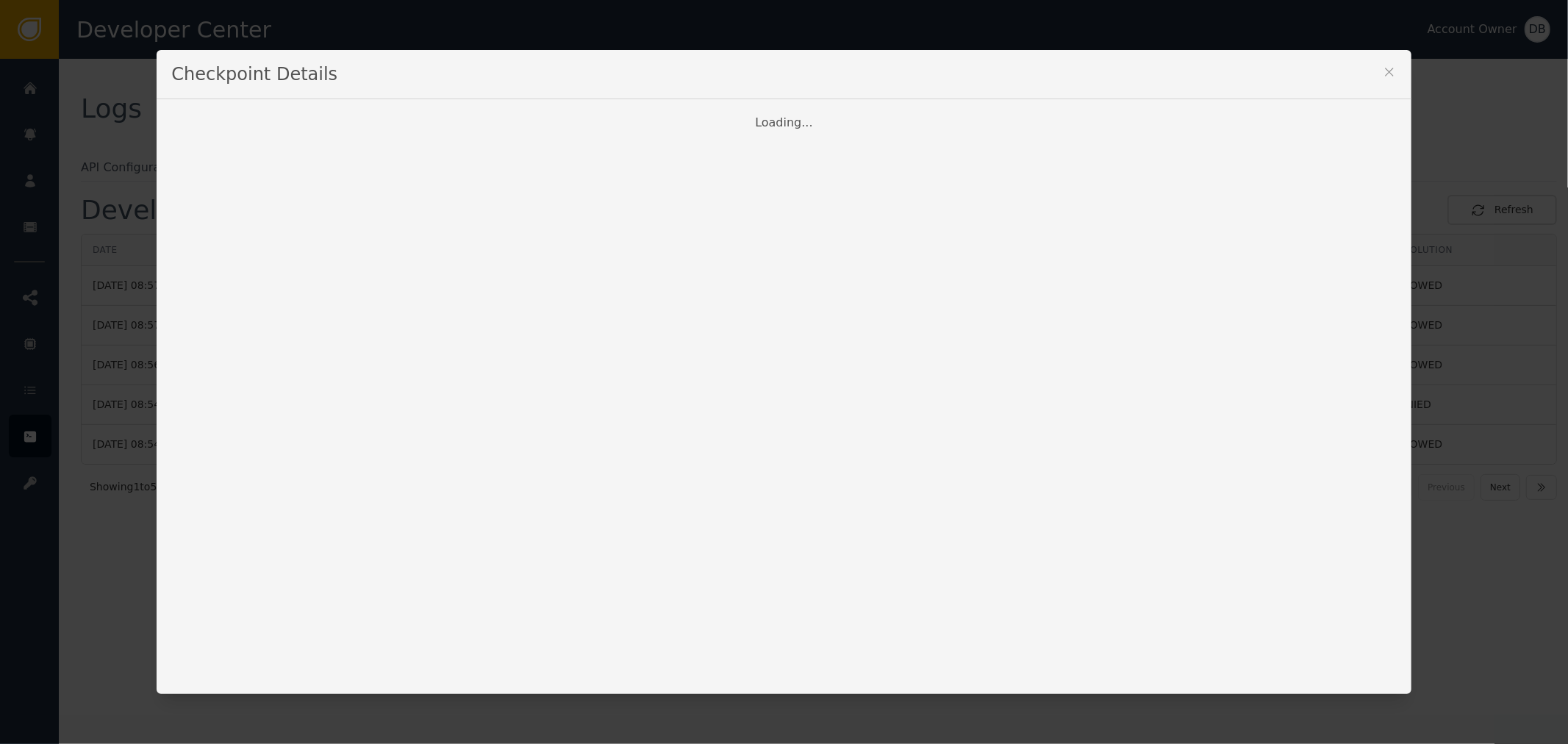
click at [435, 326] on div "Loading..." at bounding box center [784, 396] width 1254 height 595
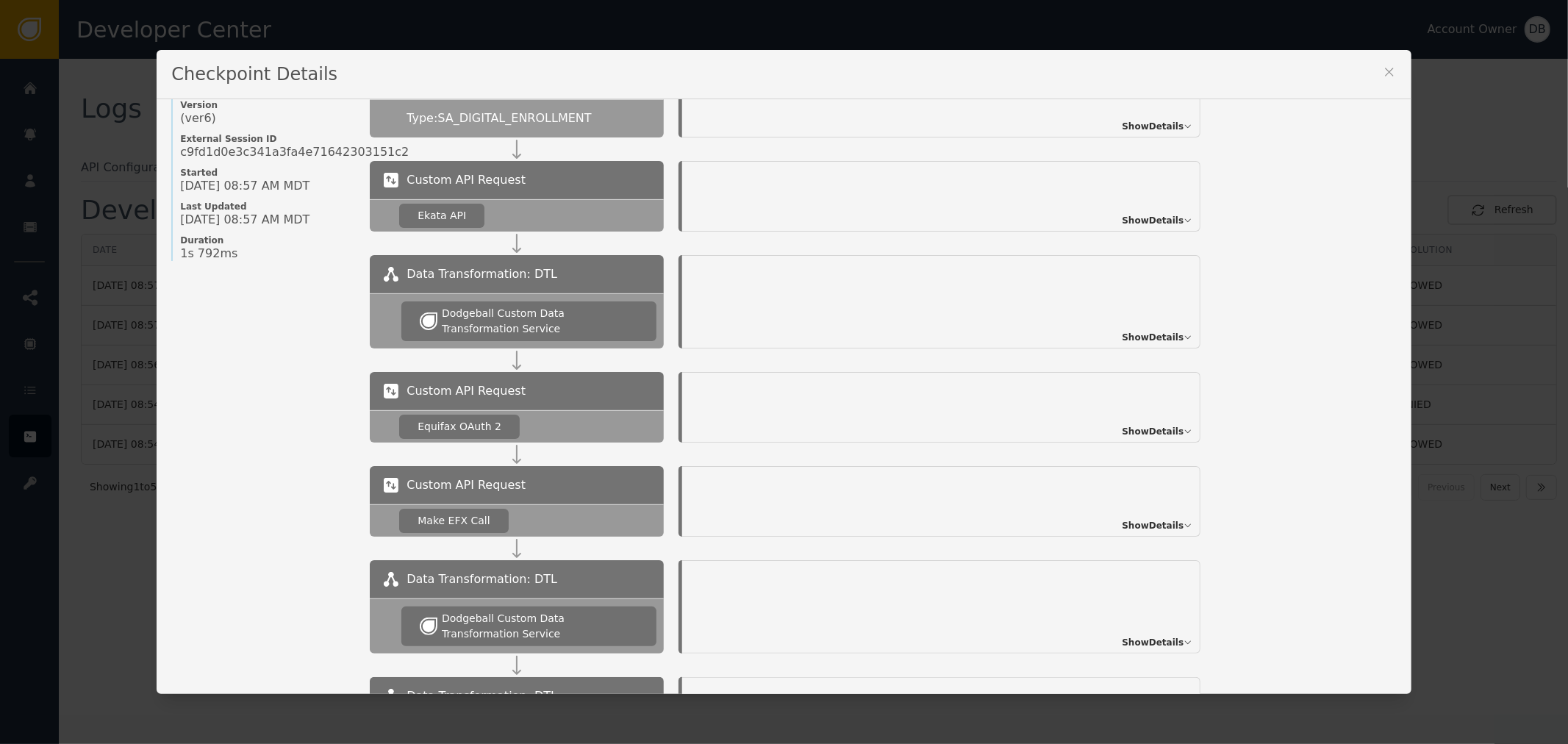
scroll to position [163, 0]
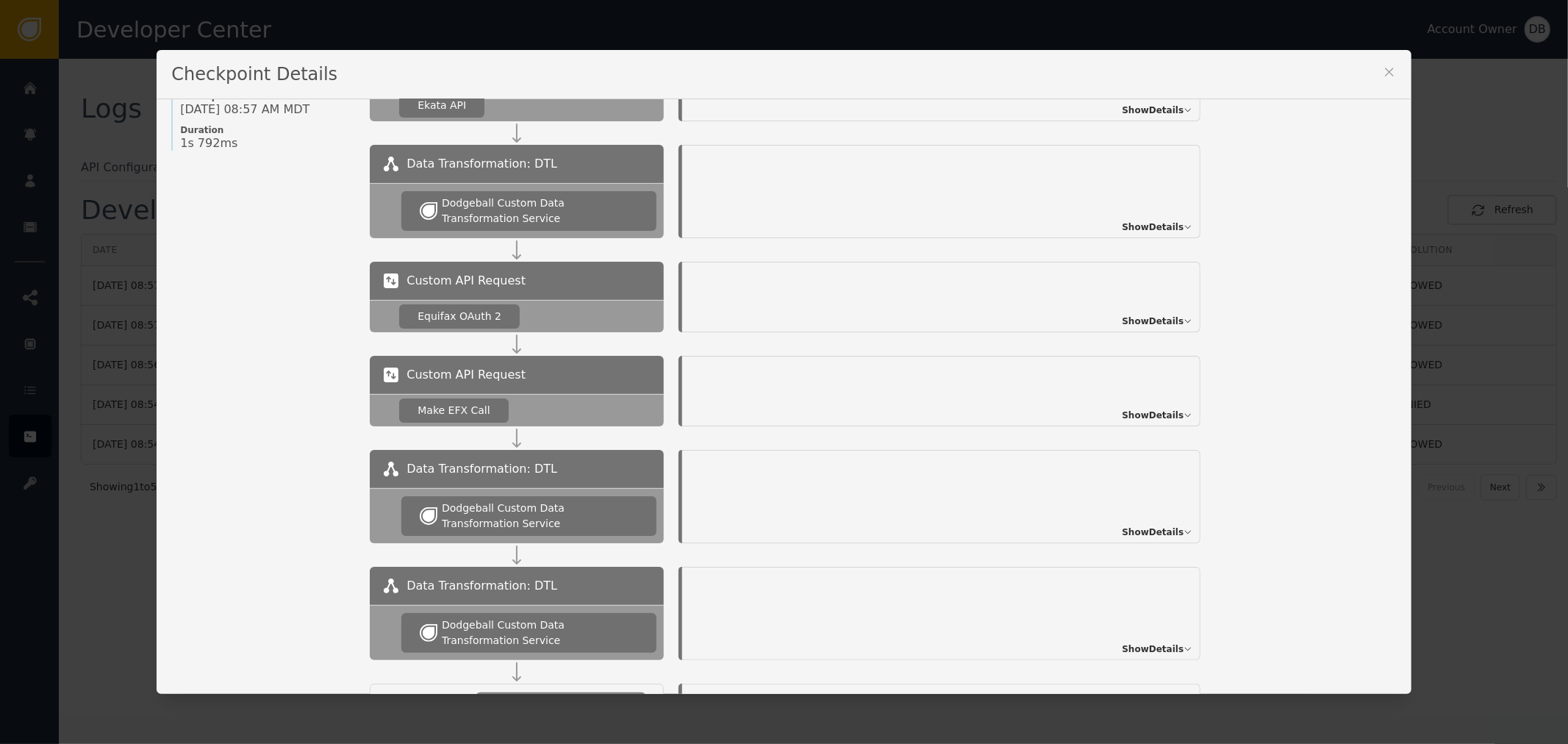
click at [1159, 220] on span "Show Details" at bounding box center [1152, 227] width 62 height 13
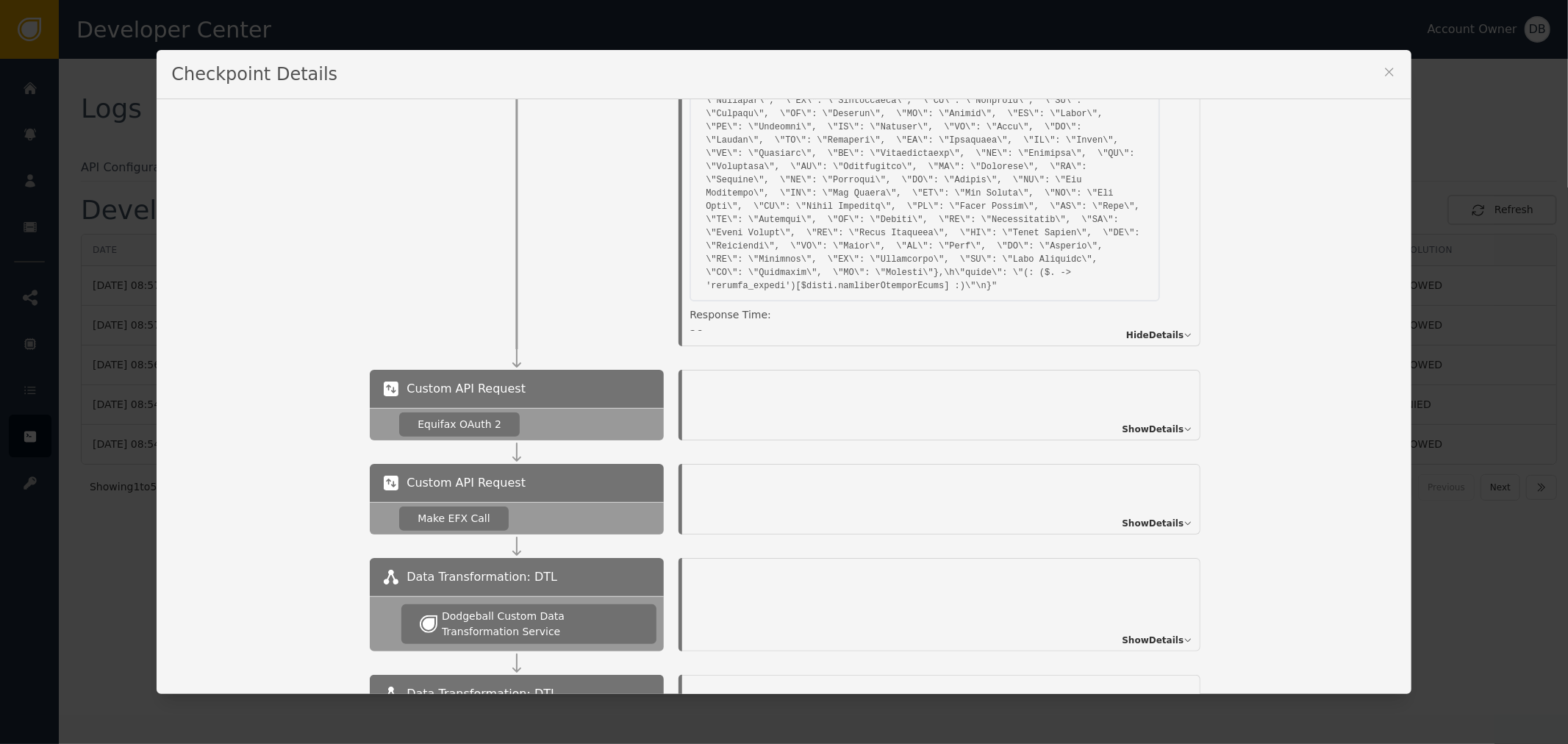
scroll to position [326, 0]
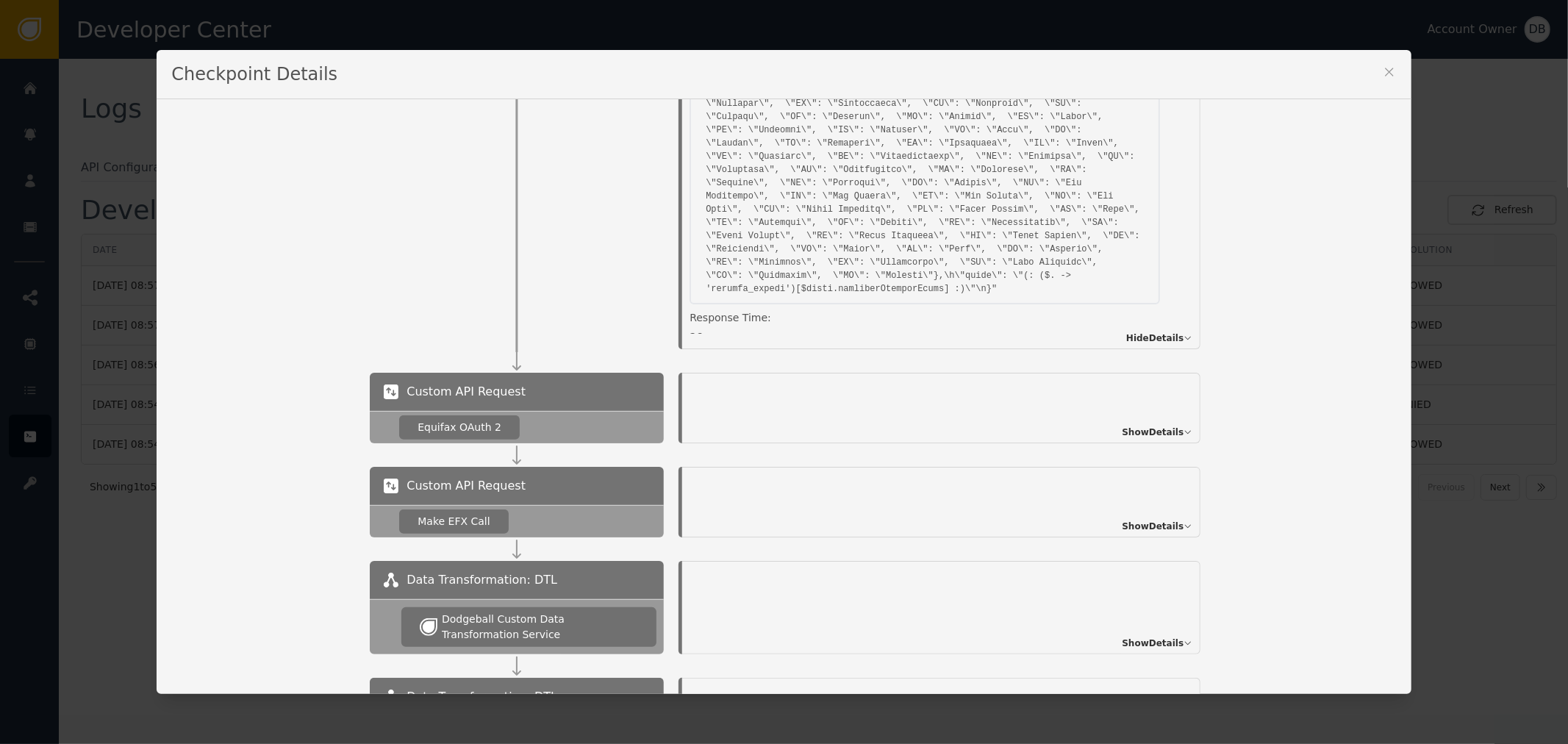
drag, startPoint x: 704, startPoint y: 317, endPoint x: 678, endPoint y: 311, distance: 26.7
click at [682, 311] on div "Execution Status: SUCCESS Data customDataTransformation.dtl.outputs.result { "s…" at bounding box center [941, 166] width 519 height 368
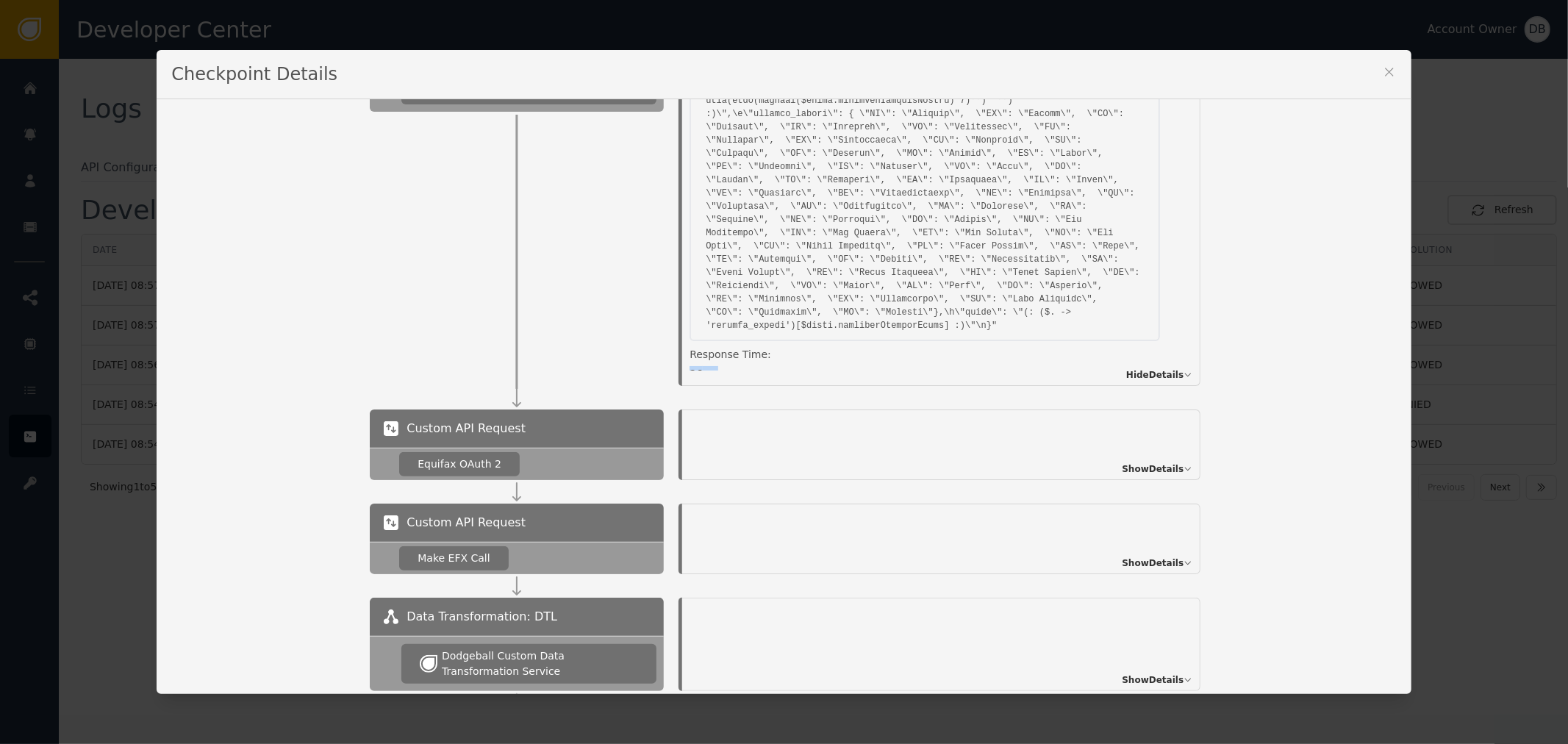
scroll to position [245, 0]
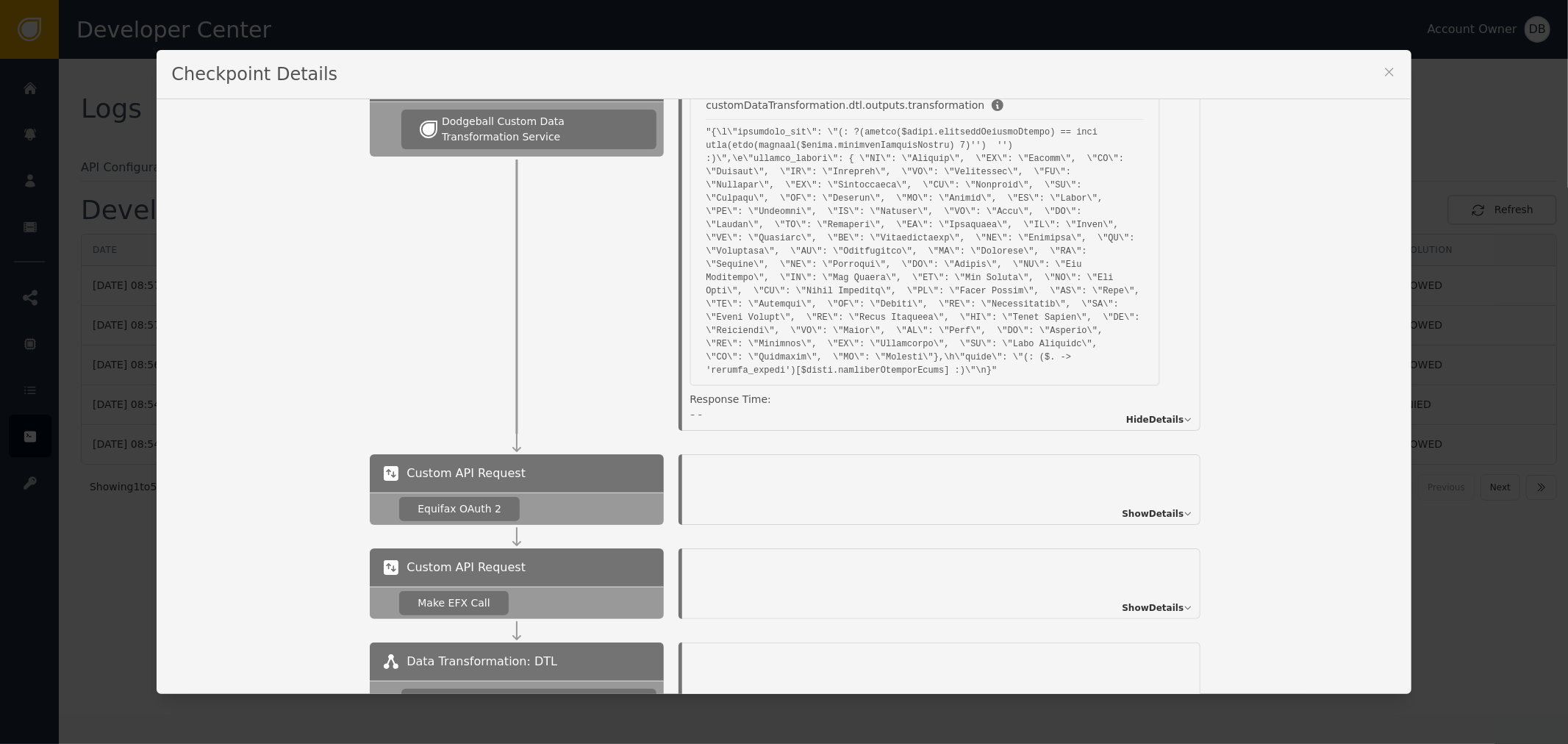
click at [829, 421] on div "Execution Status: SUCCESS Data customDataTransformation.dtl.outputs.result { "s…" at bounding box center [941, 247] width 519 height 368
drag, startPoint x: 786, startPoint y: 395, endPoint x: 650, endPoint y: 389, distance: 136.1
click at [664, 387] on div "Execution Status: SUCCESS Data customDataTransformation.dtl.outputs.result { "s…" at bounding box center [940, 247] width 552 height 368
click at [736, 410] on div "26 ms" at bounding box center [925, 418] width 471 height 16
click at [678, 394] on div at bounding box center [680, 247] width 3 height 368
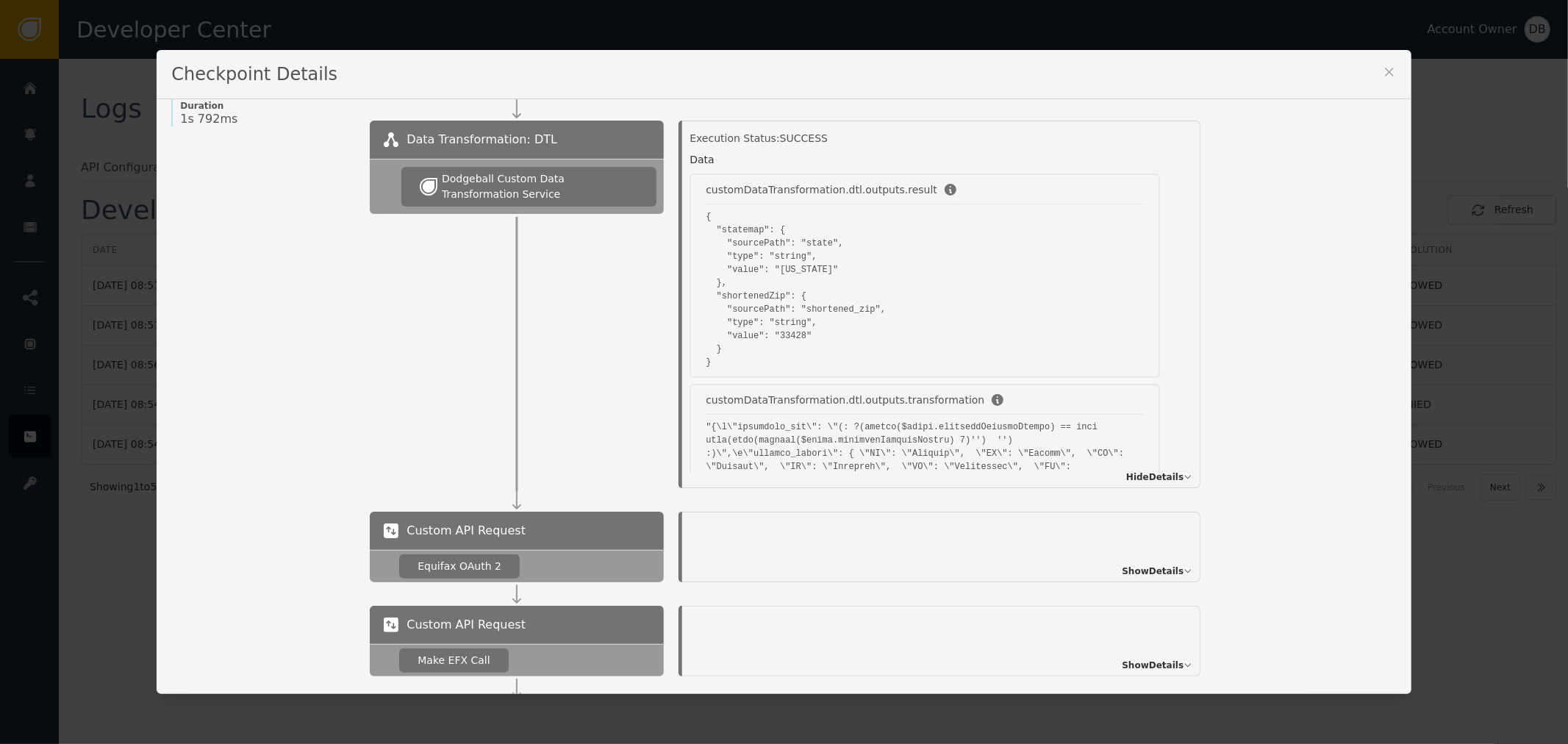
scroll to position [82, 0]
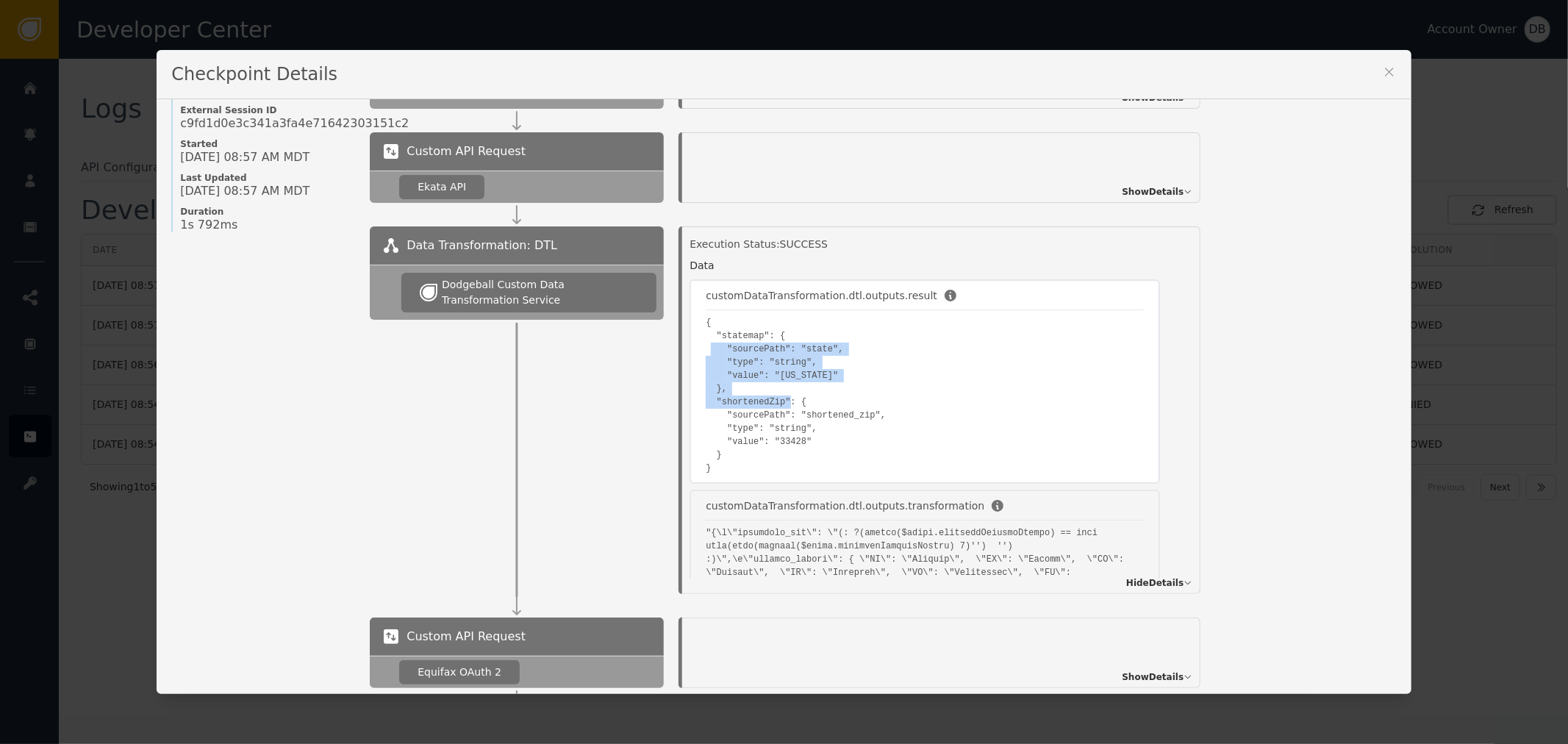
click at [1004, 442] on pre "{ "statemap": { "sourcePath": "state", "type": "string", "value": "[US_STATE]" …" at bounding box center [925, 396] width 438 height 159
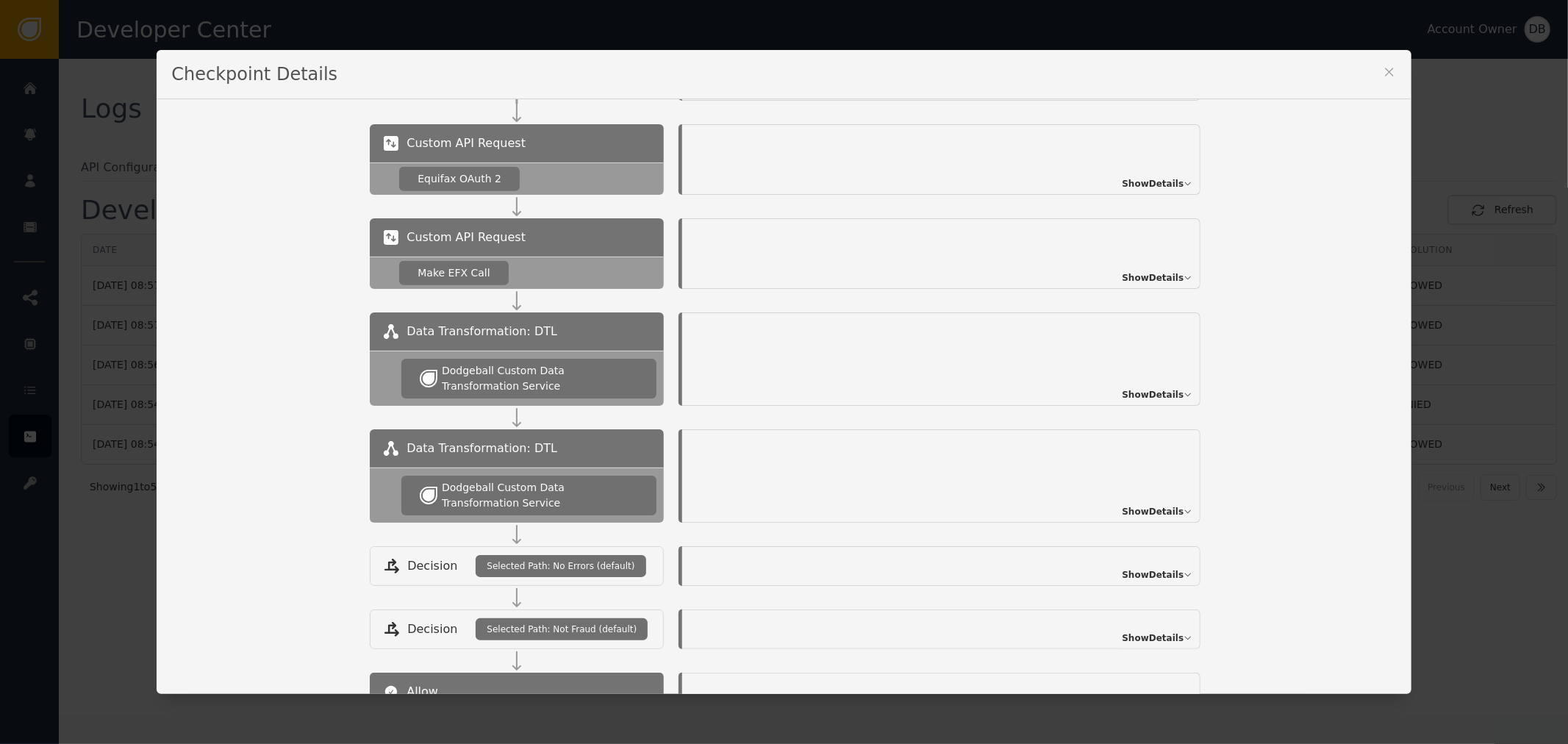
scroll to position [571, 0]
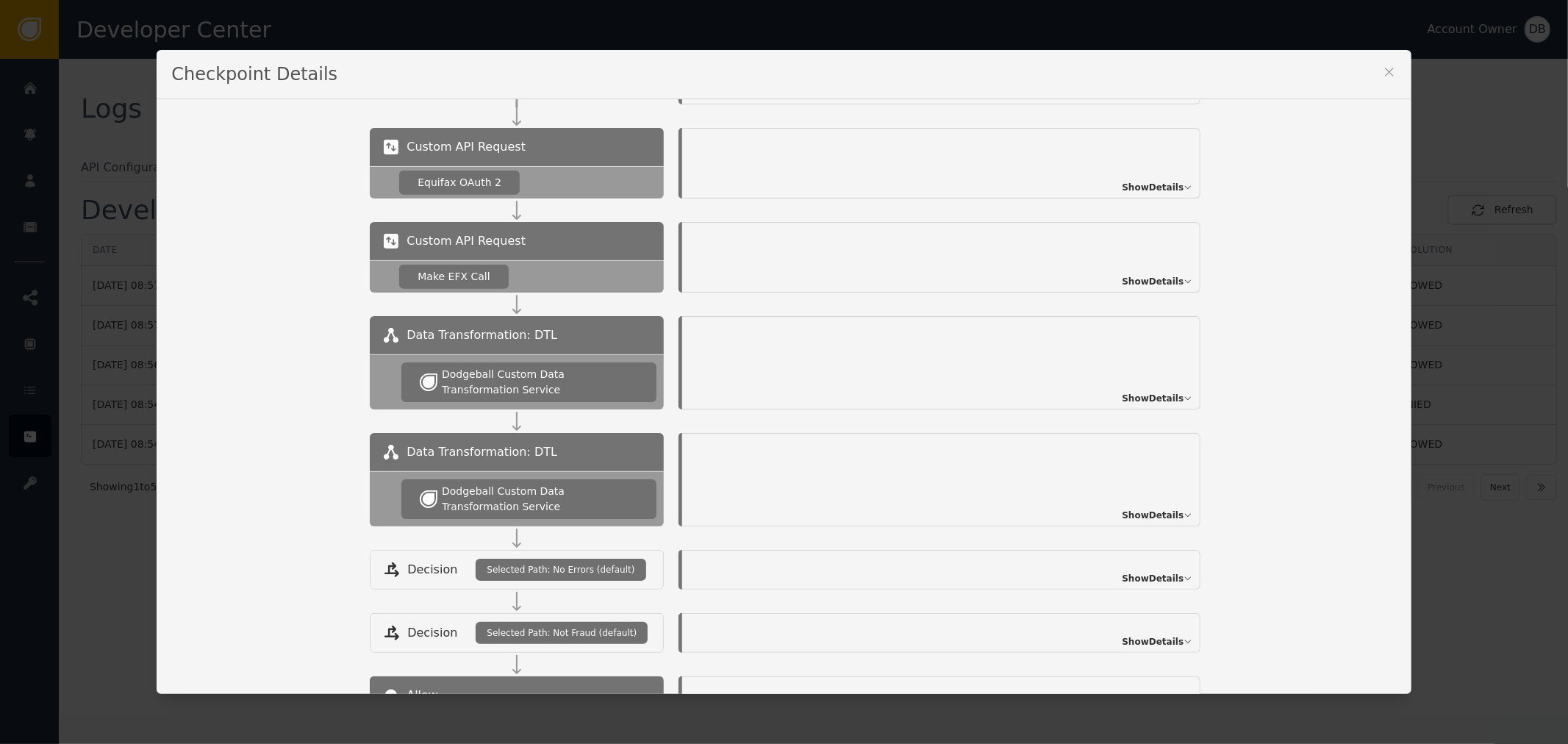
click at [1148, 500] on div "Show Details" at bounding box center [941, 479] width 519 height 93
click at [1149, 515] on span "Show Details" at bounding box center [1152, 515] width 62 height 13
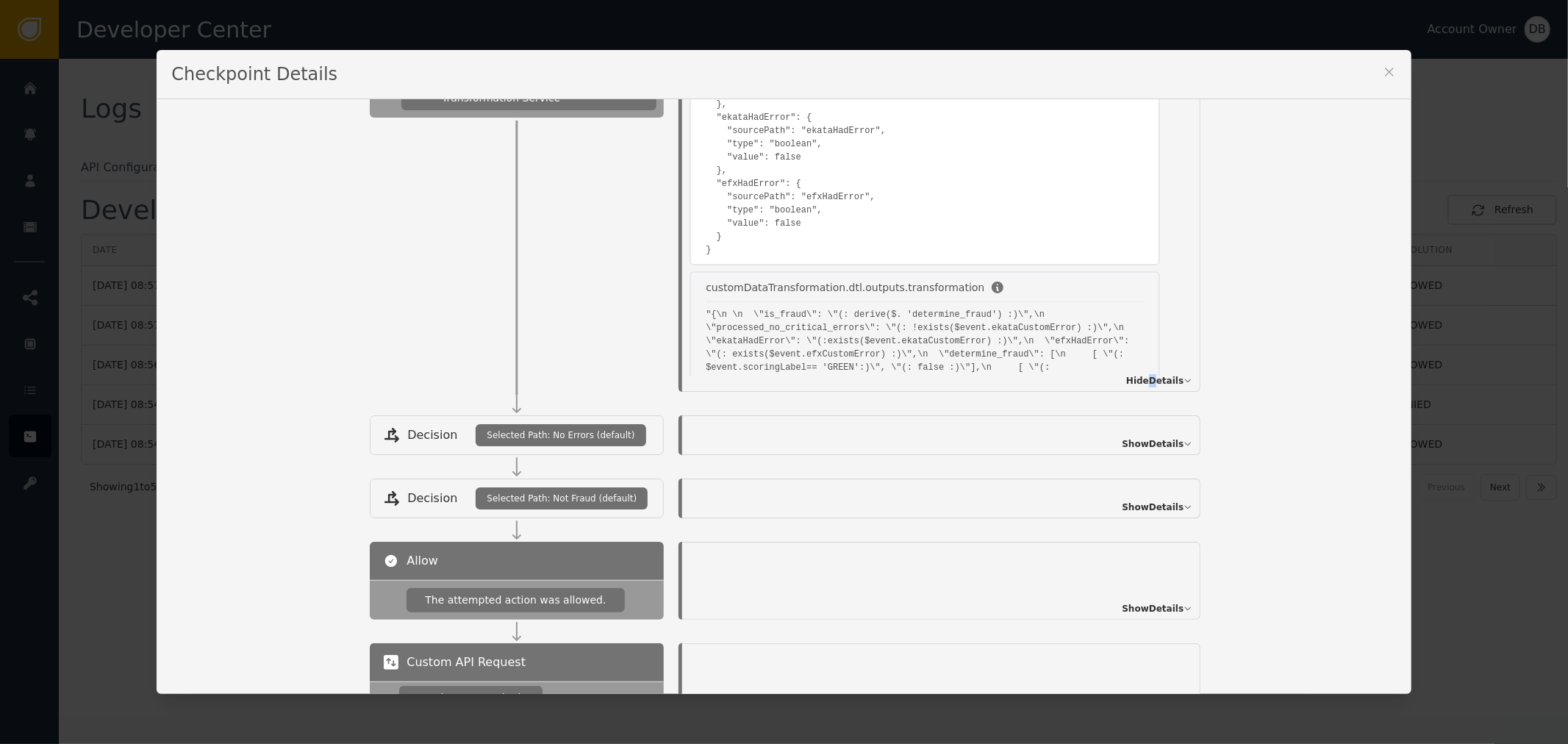
scroll to position [237, 0]
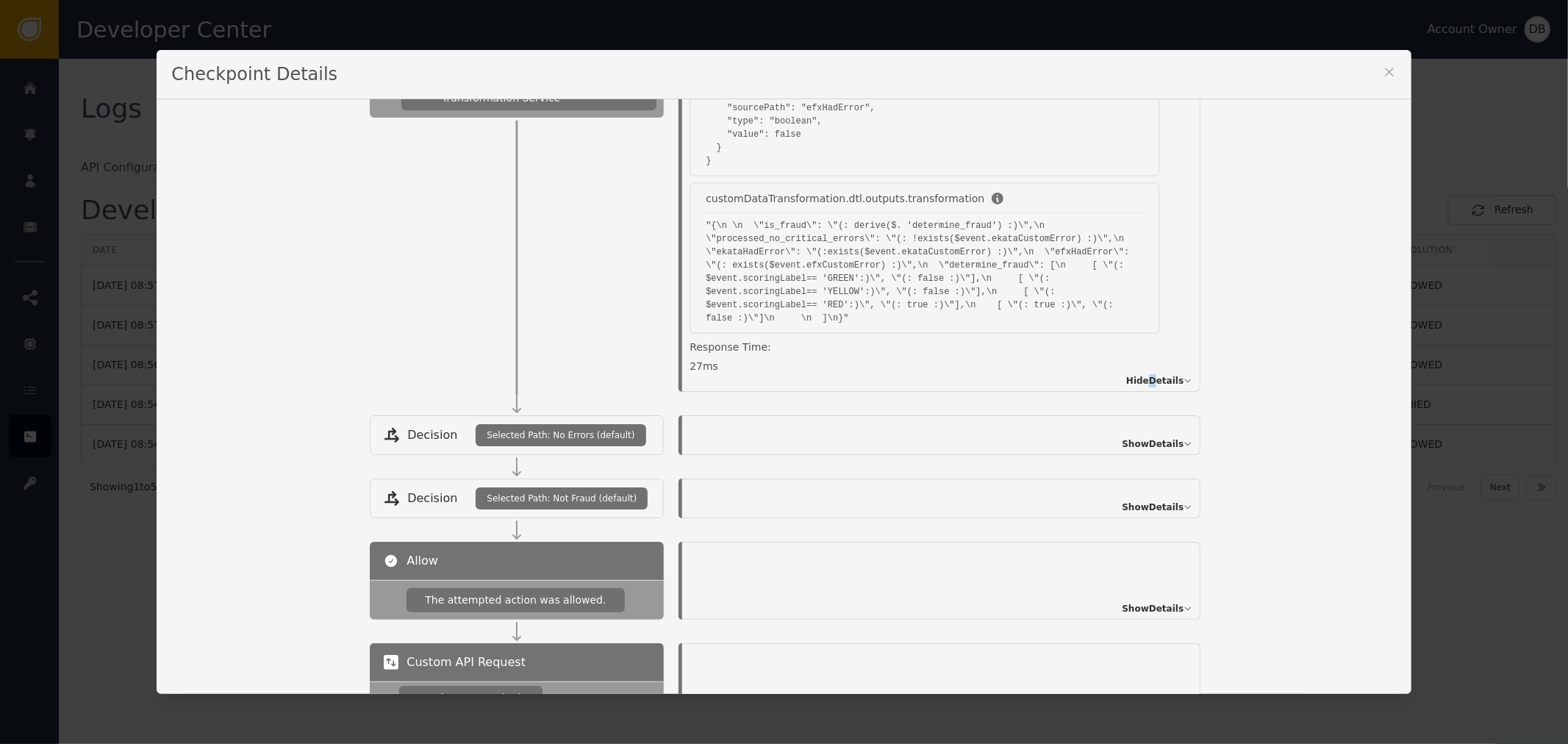
drag, startPoint x: 743, startPoint y: 360, endPoint x: 662, endPoint y: 357, distance: 81.1
click at [664, 357] on div "Execution Status: SUCCESS Data customDataTransformation.dtl.outputs.result { "i…" at bounding box center [940, 208] width 552 height 368
click at [722, 359] on div "27 ms" at bounding box center [925, 367] width 471 height 16
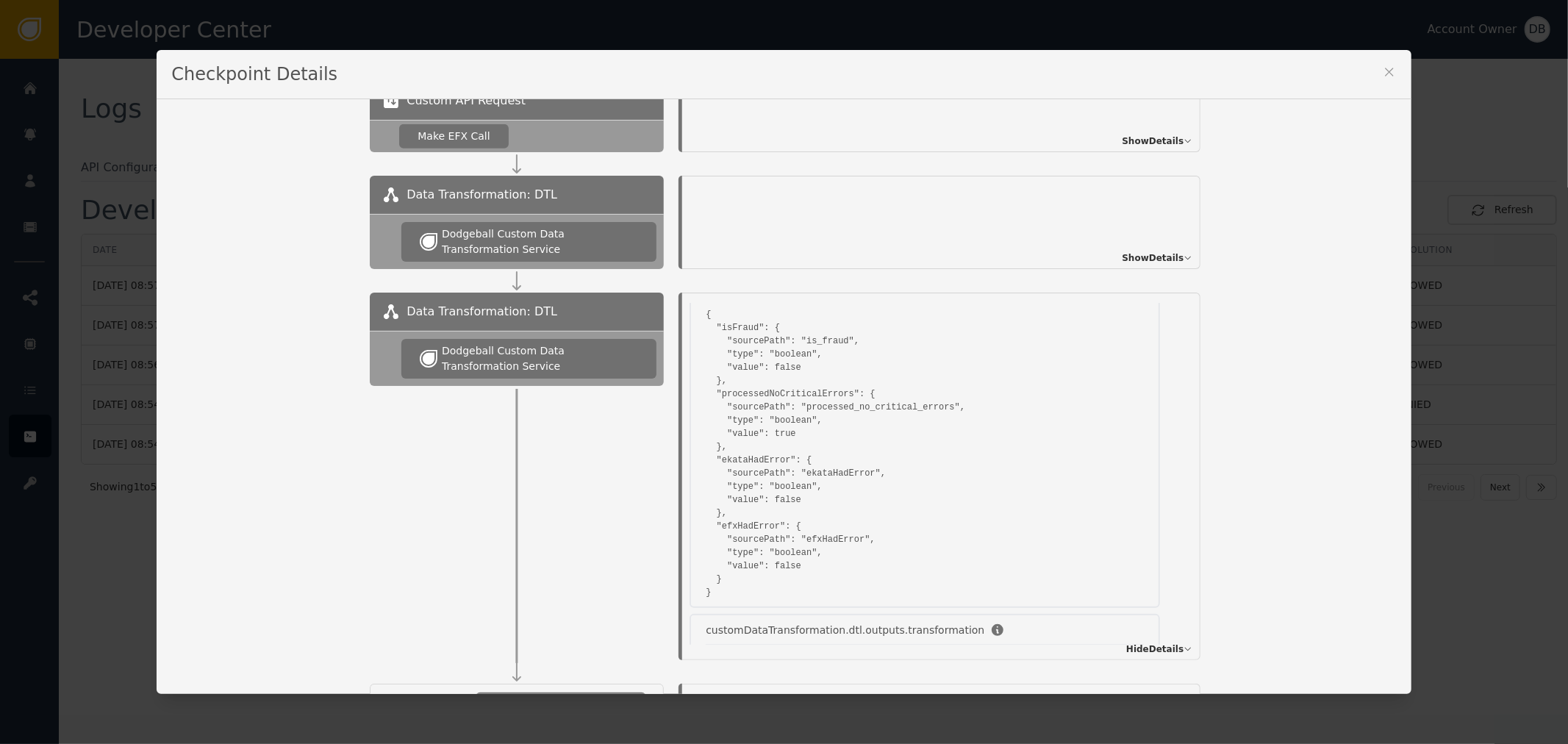
scroll to position [653, 0]
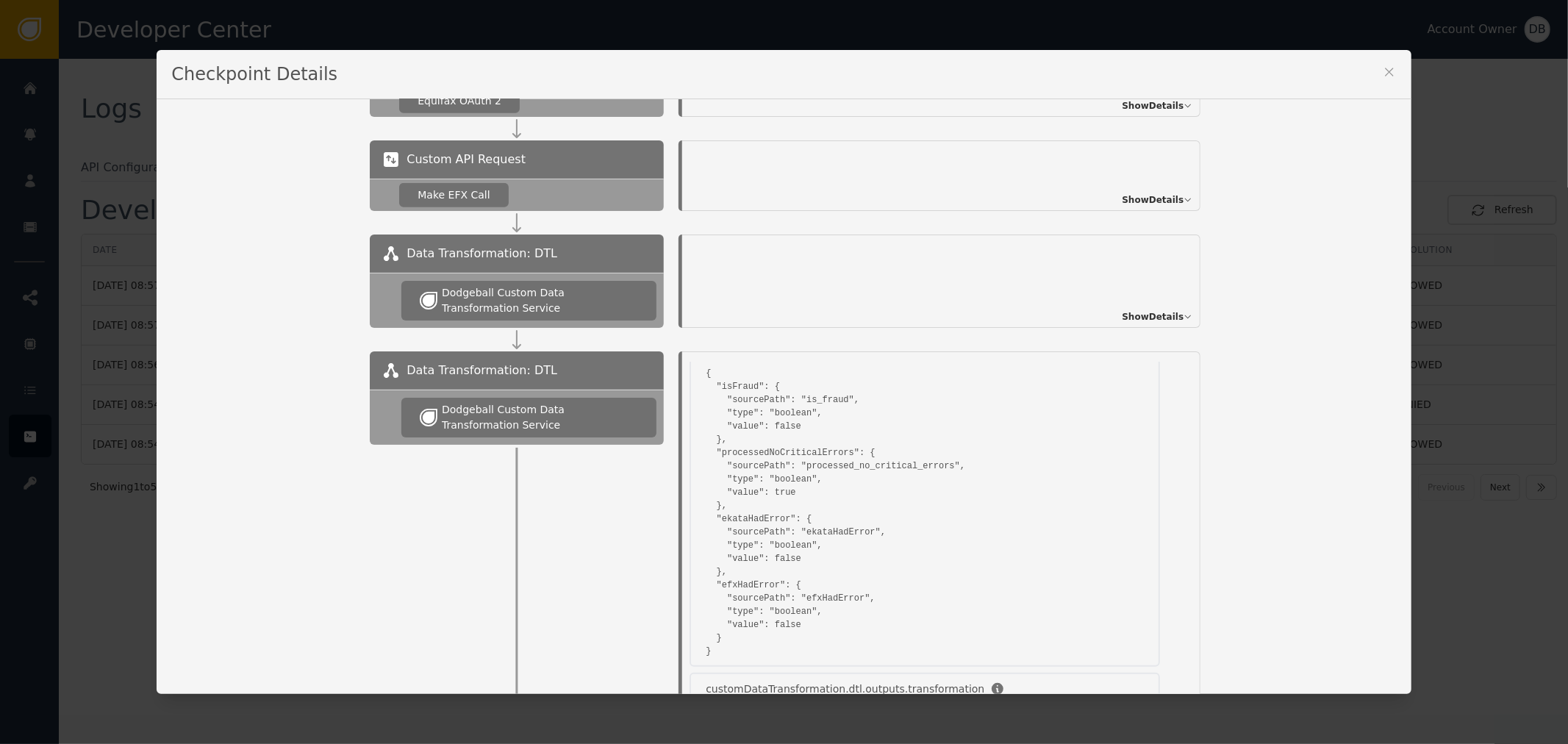
click at [1155, 312] on span "Show Details" at bounding box center [1152, 316] width 62 height 13
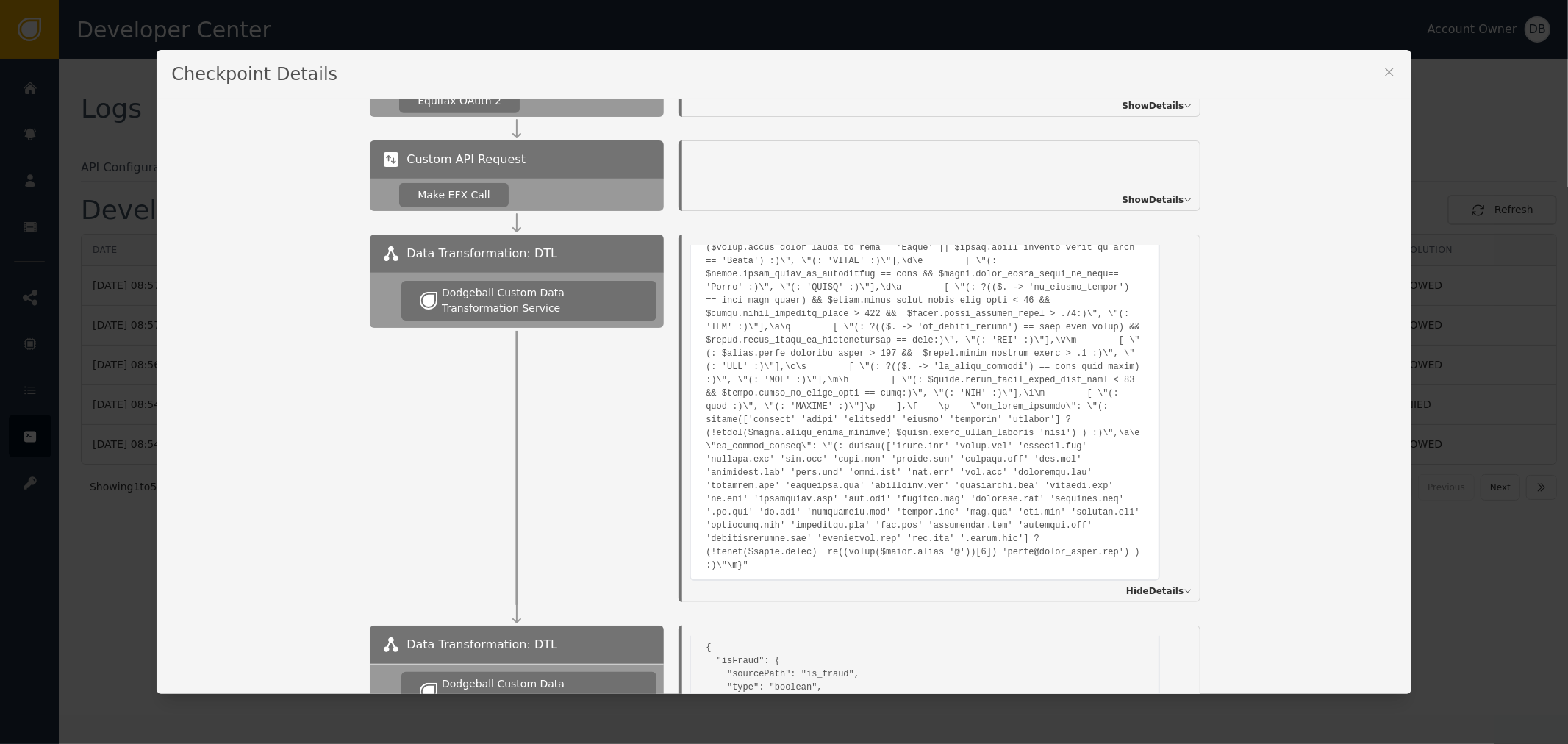
scroll to position [317, 0]
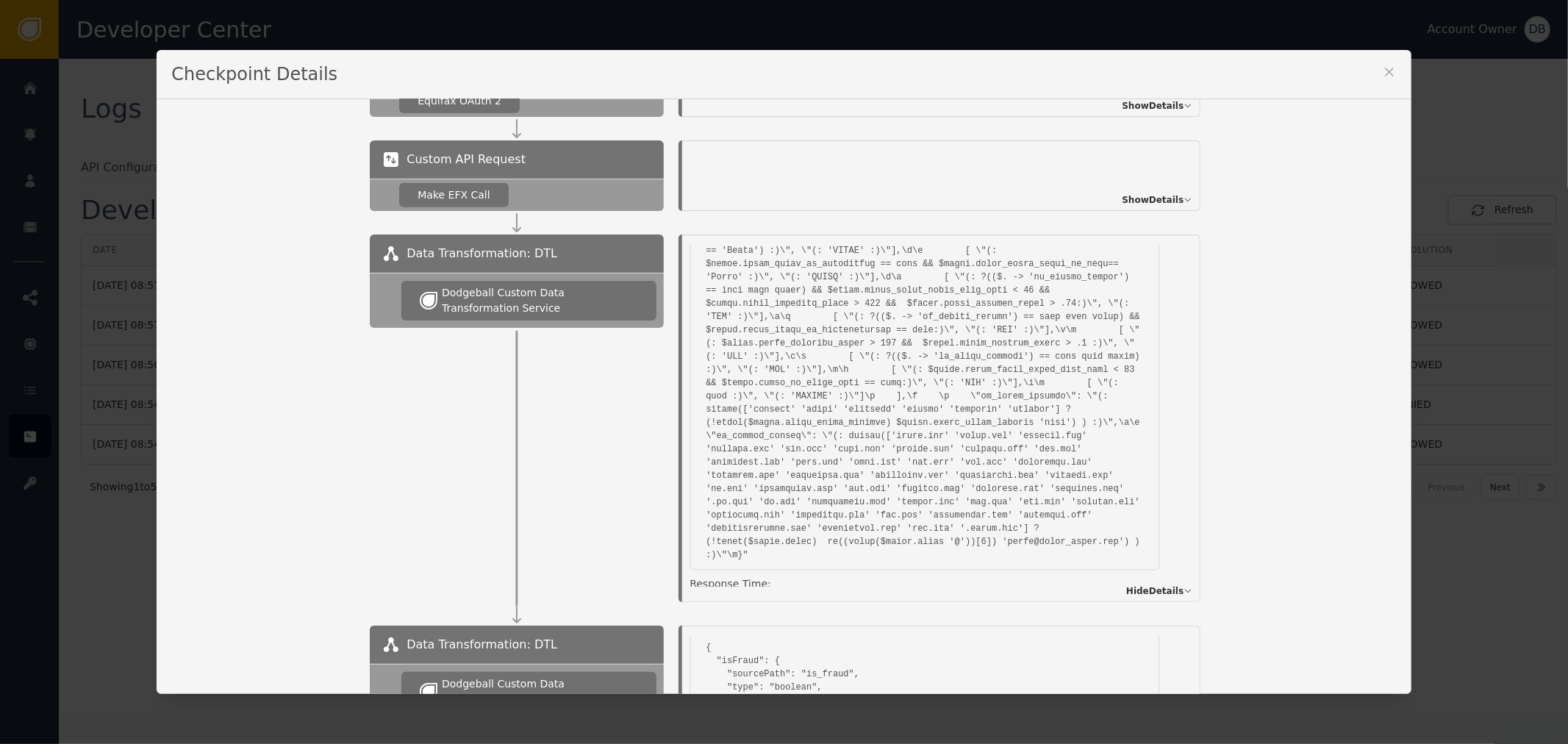
drag, startPoint x: 714, startPoint y: 572, endPoint x: 650, endPoint y: 559, distance: 65.3
click at [650, 559] on div "Data Transformation: DTL Dodgeball Custom Data Transformation Service Execution…" at bounding box center [882, 418] width 1026 height 368
click at [698, 595] on div "51 ms" at bounding box center [925, 603] width 471 height 16
click at [692, 595] on div "51 ms" at bounding box center [925, 603] width 471 height 16
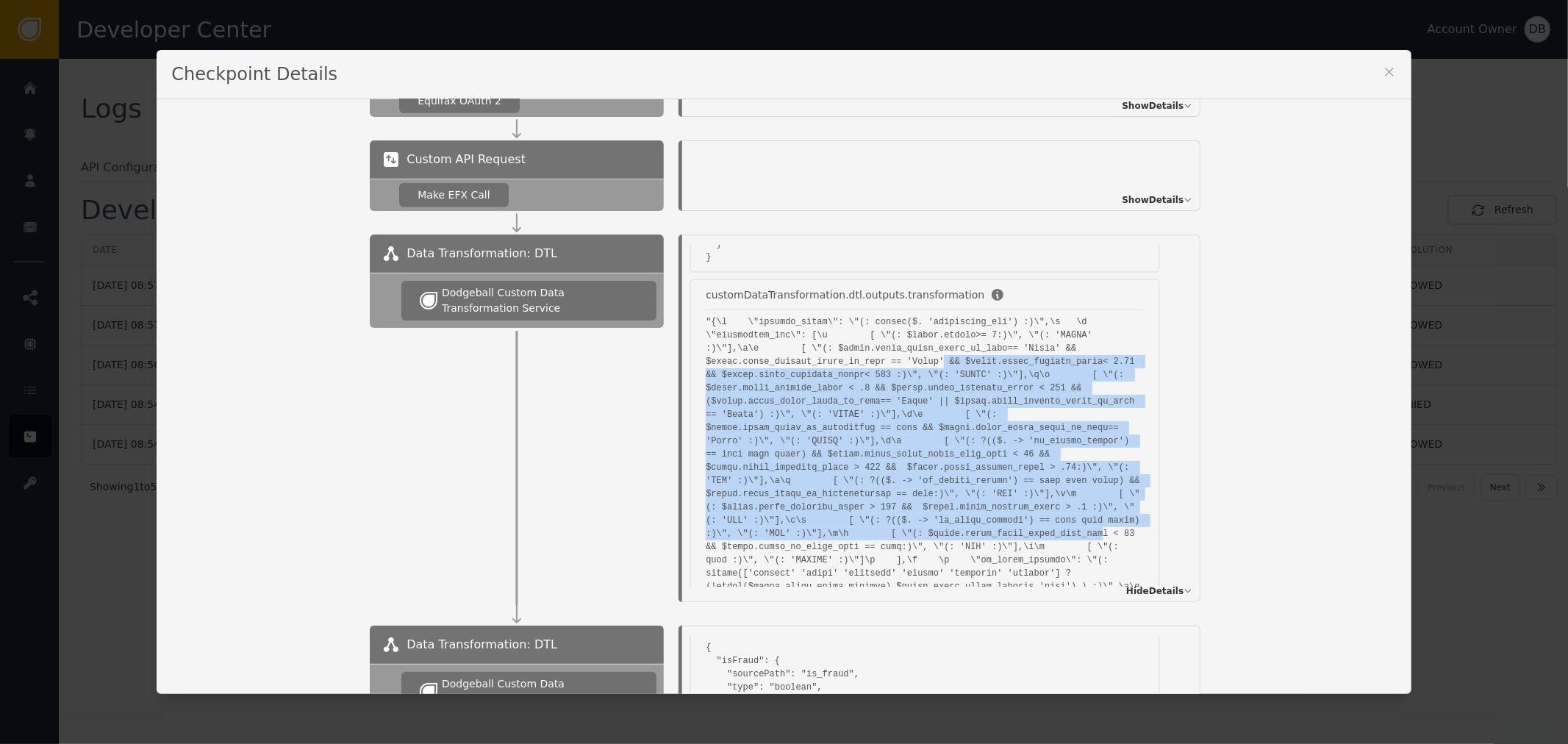
drag, startPoint x: 876, startPoint y: 544, endPoint x: 912, endPoint y: 617, distance: 81.4
click at [927, 651] on div "Incoming Event Type: SA_DIGITAL_ENROLLMENT Show Details Custom API Request Ekat…" at bounding box center [882, 426] width 1026 height 1930
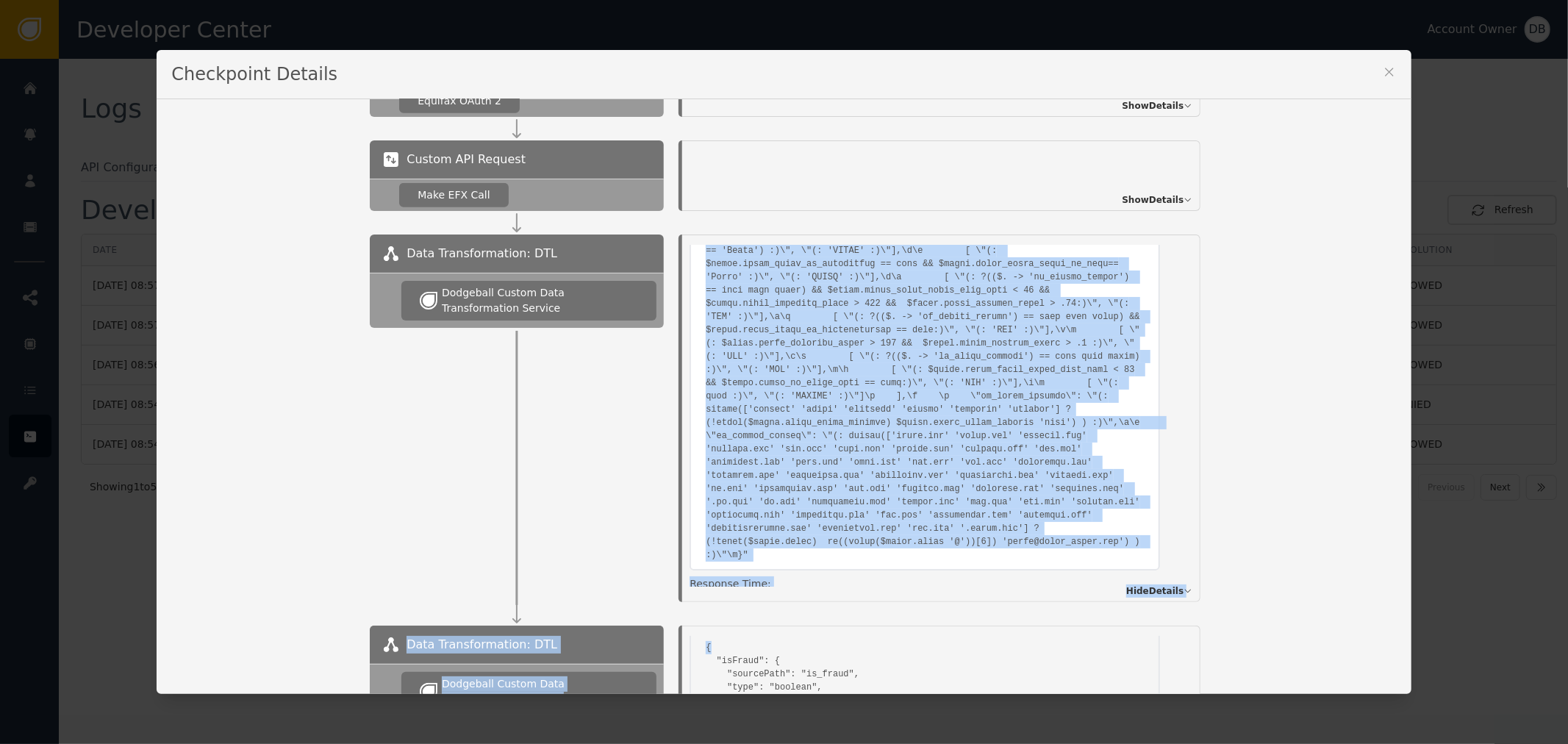
click at [776, 488] on pre at bounding box center [925, 356] width 438 height 410
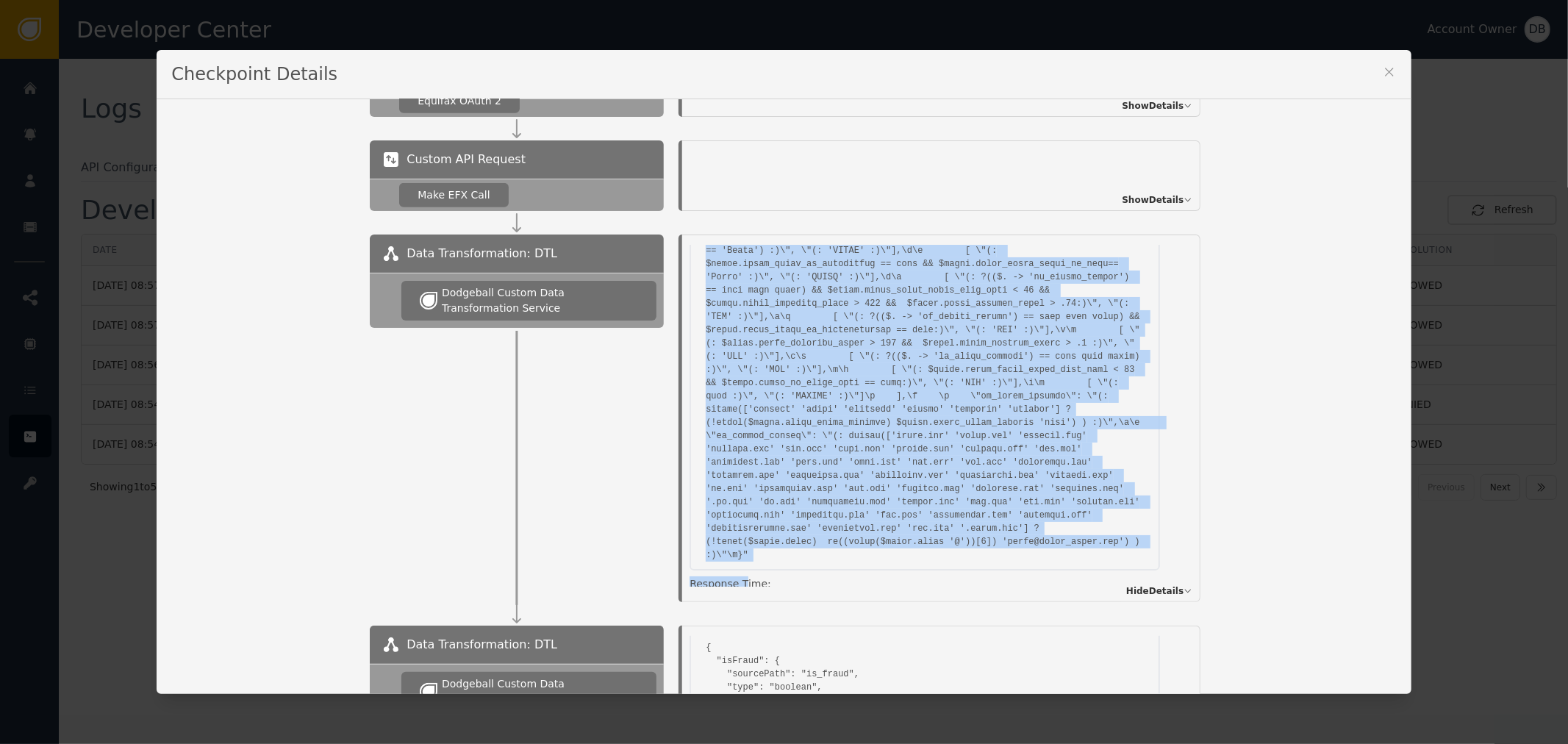
drag, startPoint x: 707, startPoint y: 551, endPoint x: 631, endPoint y: 556, distance: 76.2
click at [627, 556] on div "Data Transformation: DTL Dodgeball Custom Data Transformation Service Execution…" at bounding box center [882, 418] width 1026 height 368
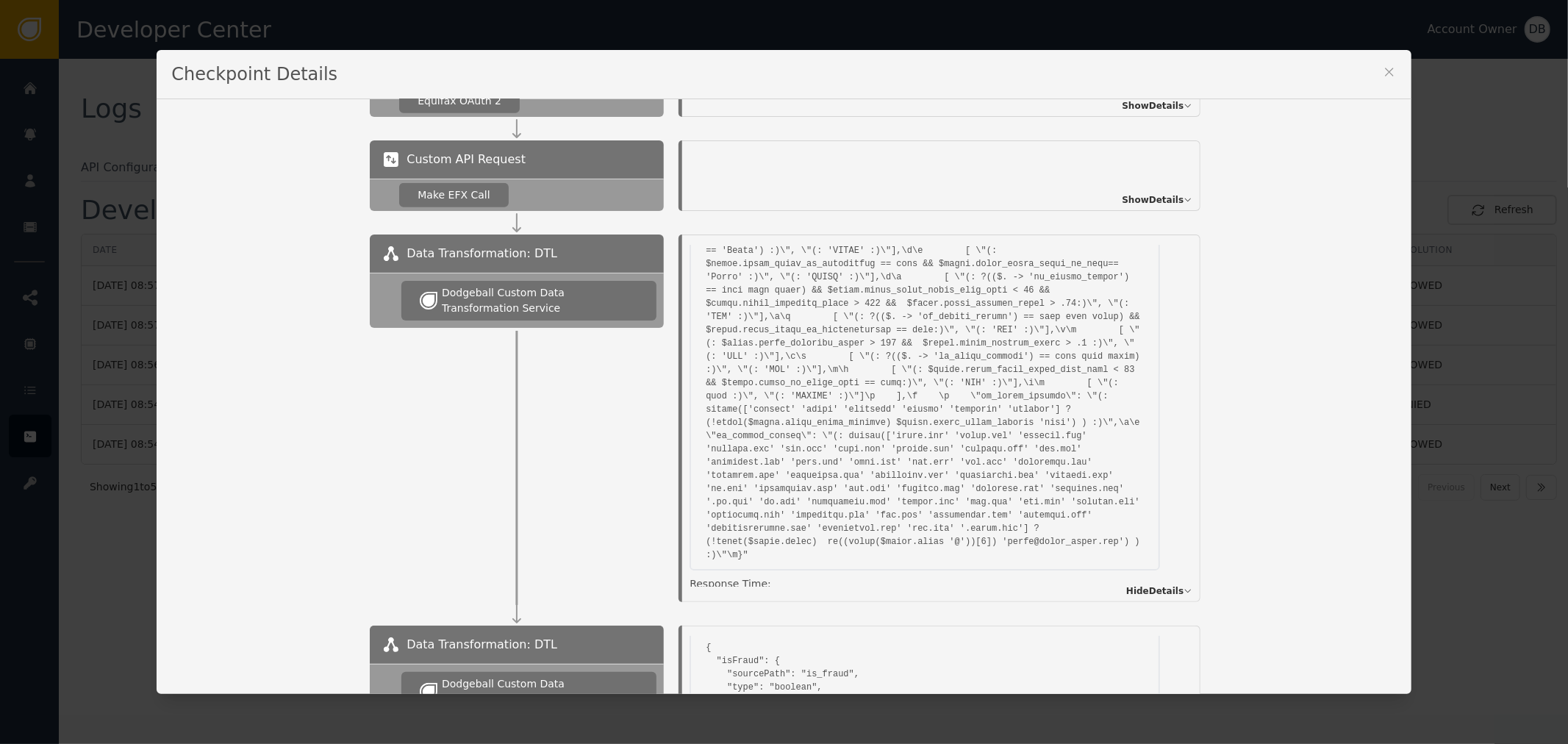
click at [729, 576] on div "Response Time: 51 ms" at bounding box center [925, 597] width 471 height 42
drag, startPoint x: 669, startPoint y: 531, endPoint x: 686, endPoint y: 551, distance: 26.2
click at [664, 523] on div "Execution Status: SUCCESS Data customDataTransformation.dtl.outputs.result { "s…" at bounding box center [940, 418] width 552 height 368
click at [748, 595] on div "51 ms" at bounding box center [925, 603] width 471 height 16
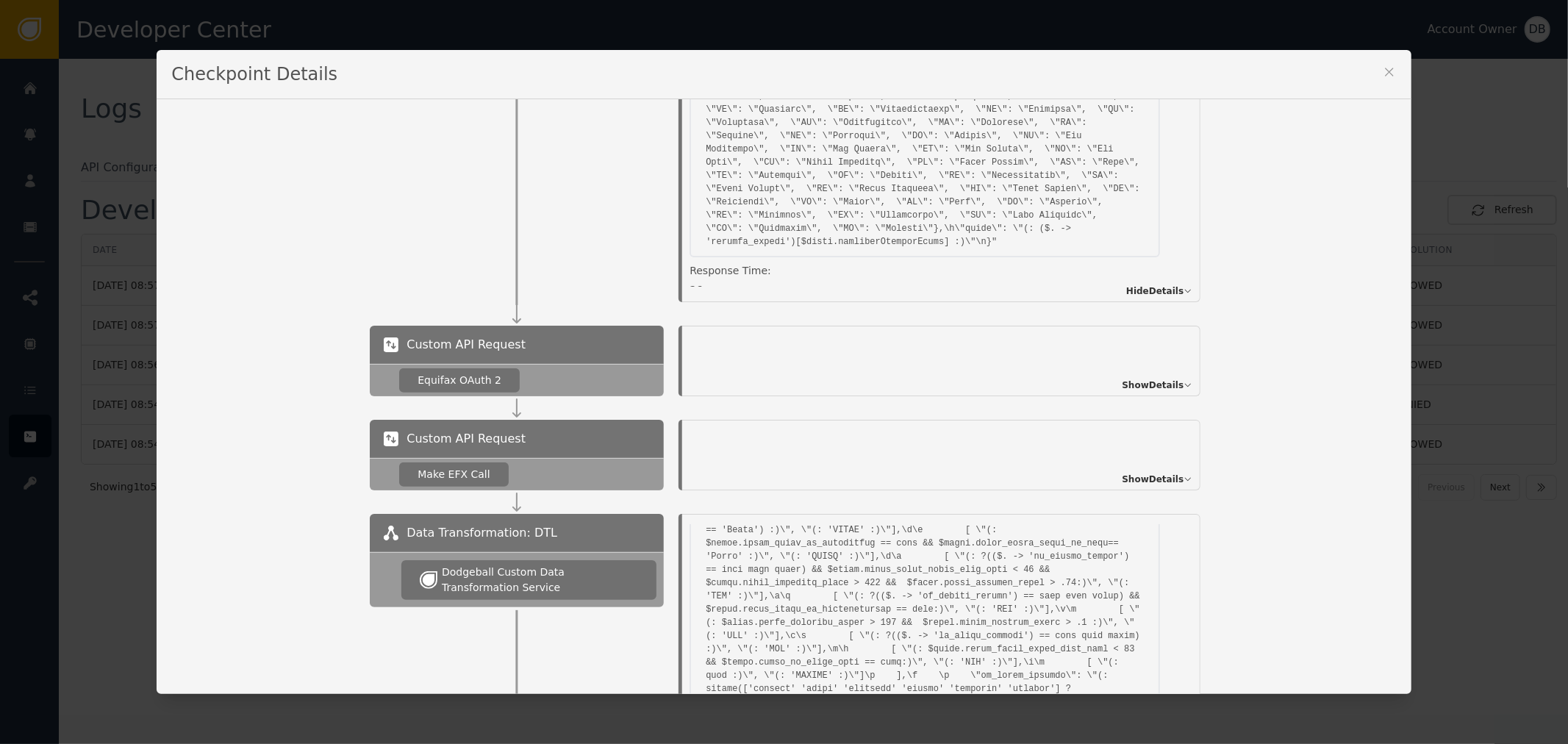
scroll to position [408, 0]
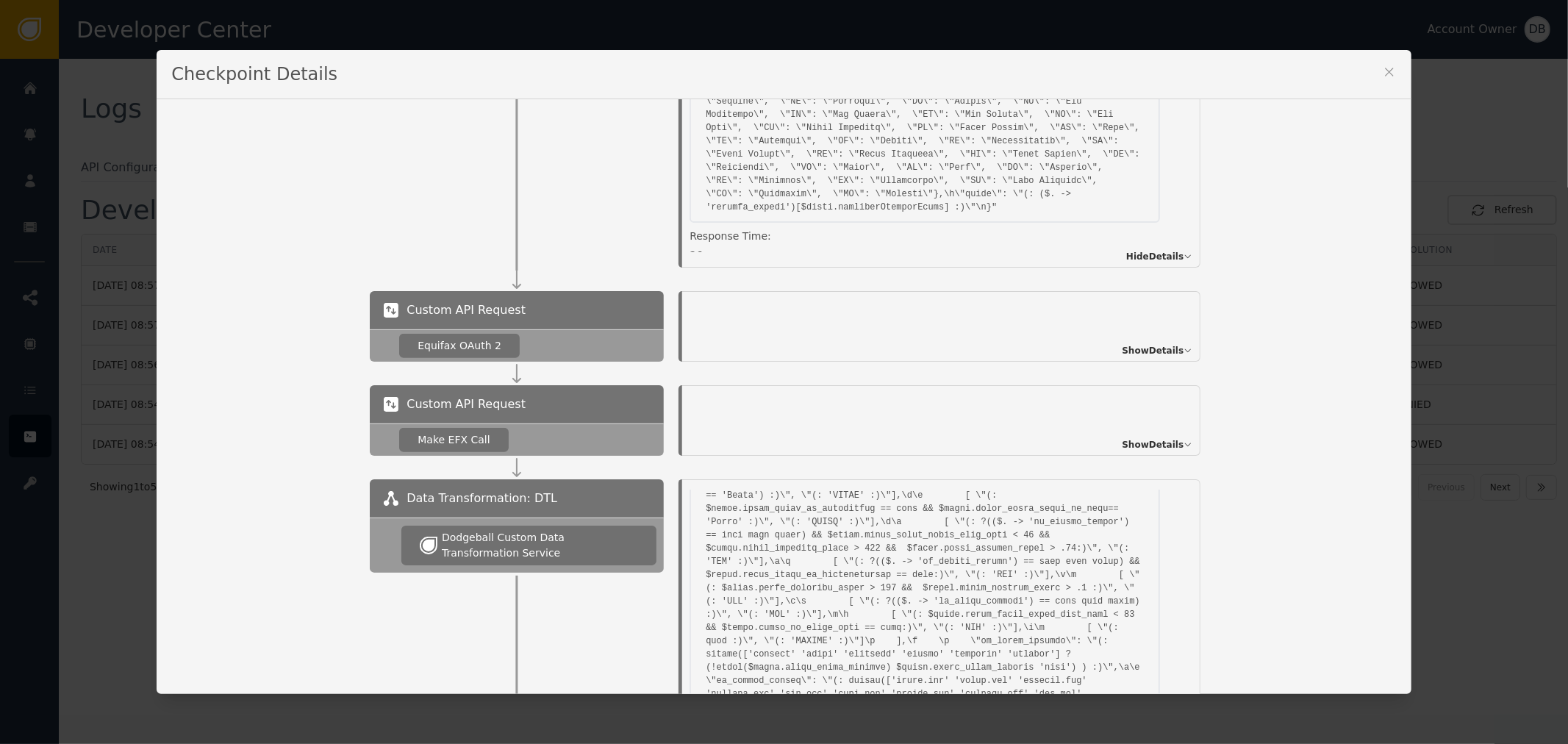
drag, startPoint x: 410, startPoint y: 348, endPoint x: 535, endPoint y: 341, distance: 125.2
click at [499, 341] on div "Equifax OAuth 2" at bounding box center [459, 346] width 120 height 24
drag, startPoint x: 1147, startPoint y: 341, endPoint x: 1157, endPoint y: 343, distance: 10.2
click at [1151, 342] on div "Show Details" at bounding box center [941, 326] width 519 height 71
click at [1171, 349] on span "Show Details" at bounding box center [1152, 350] width 62 height 13
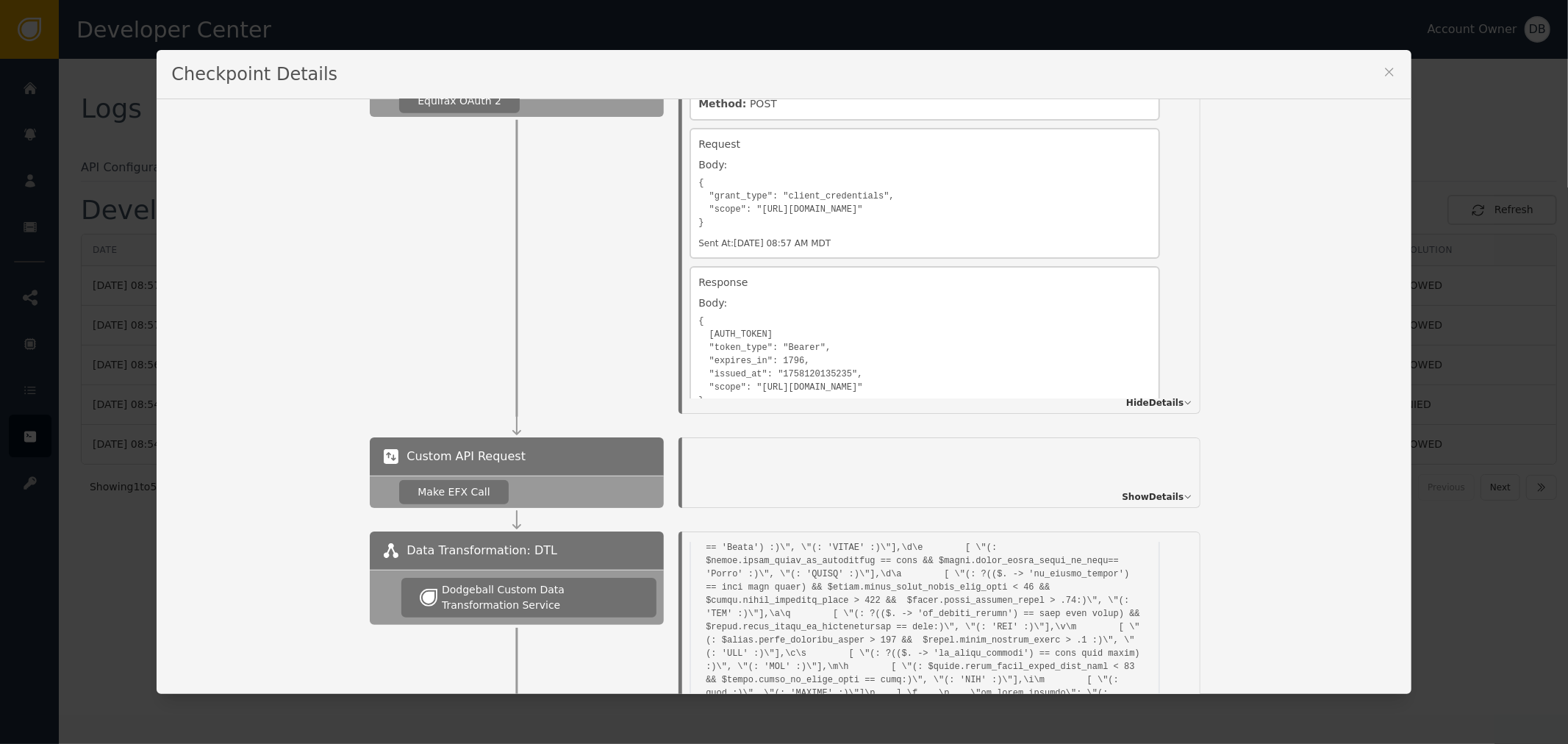
scroll to position [159, 0]
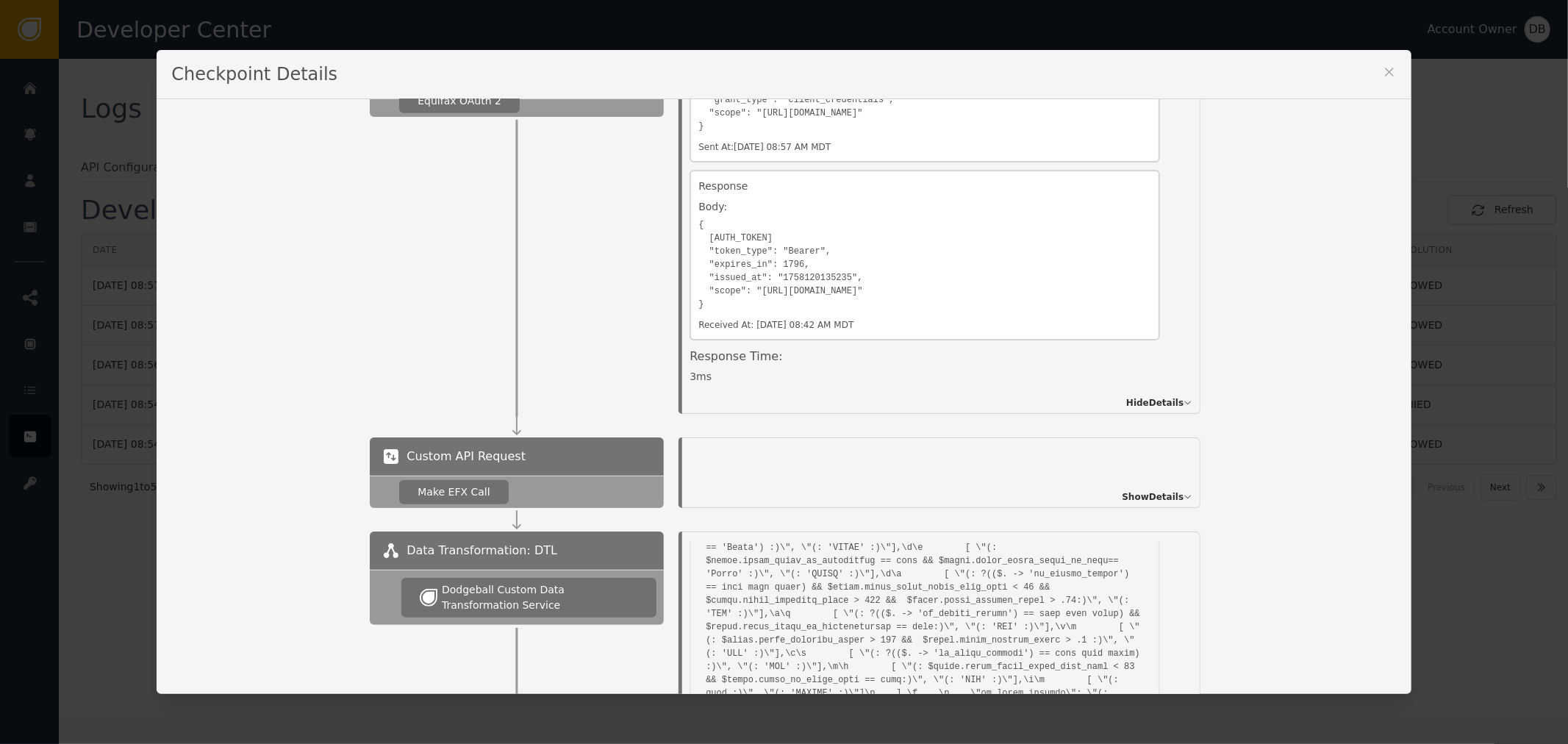
drag, startPoint x: 703, startPoint y: 364, endPoint x: 672, endPoint y: 375, distance: 32.9
click at [641, 364] on div "Custom API Request Equifax OAuth 2 Details Overview Description: Equifax OAuth …" at bounding box center [882, 230] width 1026 height 368
click at [1164, 495] on span "Show Details" at bounding box center [1152, 497] width 62 height 13
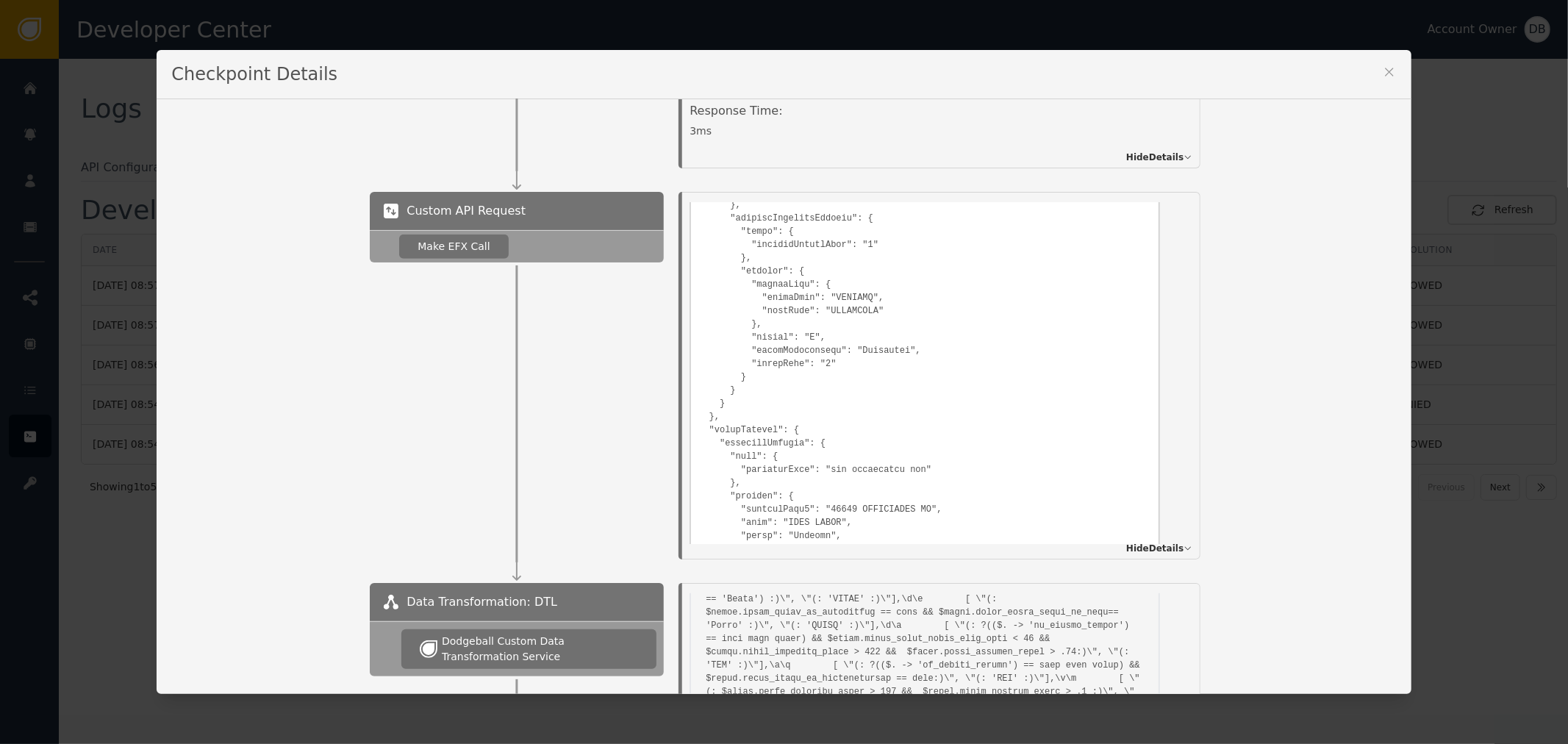
scroll to position [3635, 0]
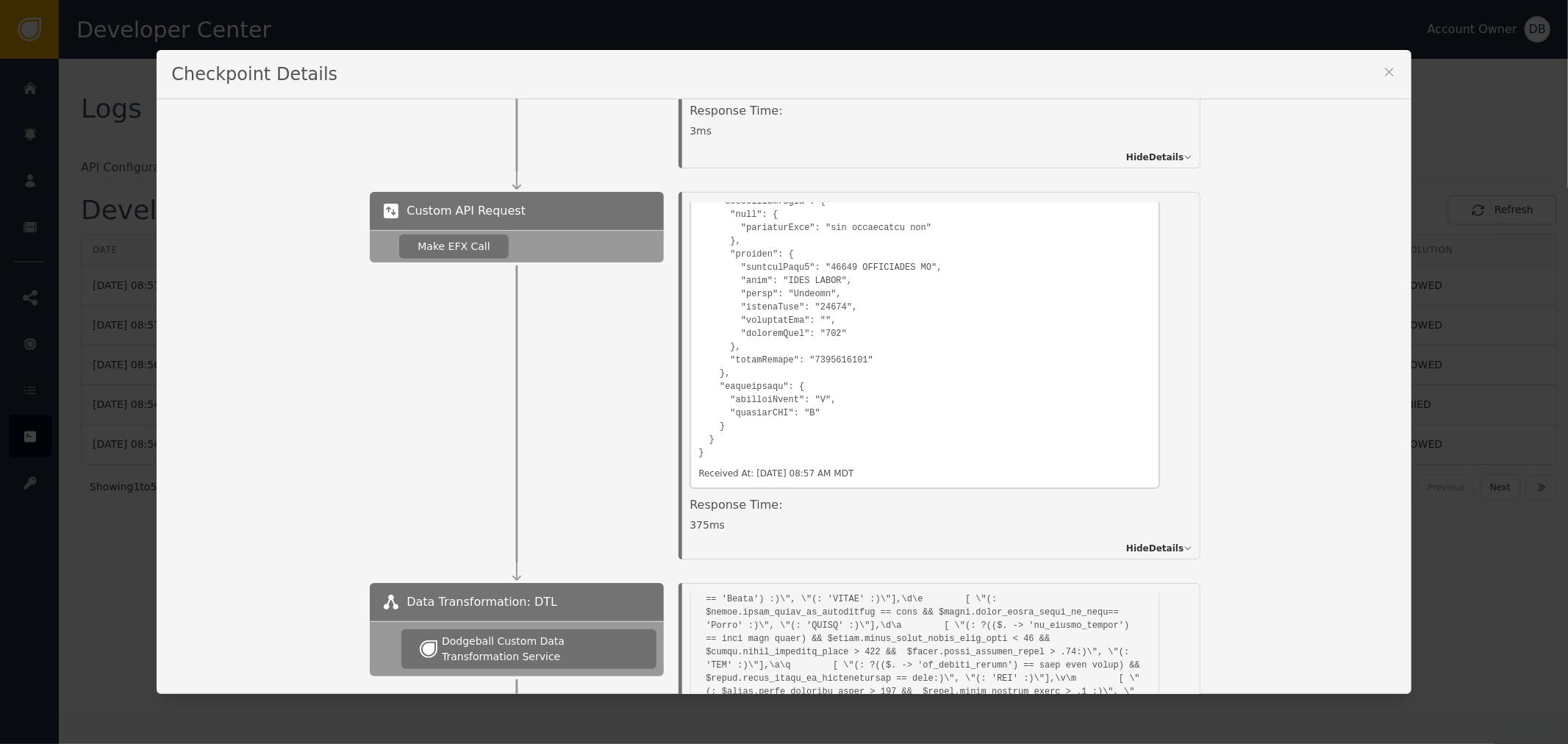
drag, startPoint x: 741, startPoint y: 517, endPoint x: 649, endPoint y: 513, distance: 92.1
click at [649, 513] on div "Custom API Request Make EFX Call Details Overview Description: Make EFX Call Id…" at bounding box center [882, 375] width 1026 height 368
click at [682, 512] on div "Details Overview Description: Make EFX Call Identifier: 31800cab-193d-4955-a0c9…" at bounding box center [941, 375] width 519 height 368
drag, startPoint x: 684, startPoint y: 519, endPoint x: 739, endPoint y: 518, distance: 55.0
click at [739, 518] on div "375 ms" at bounding box center [925, 525] width 471 height 16
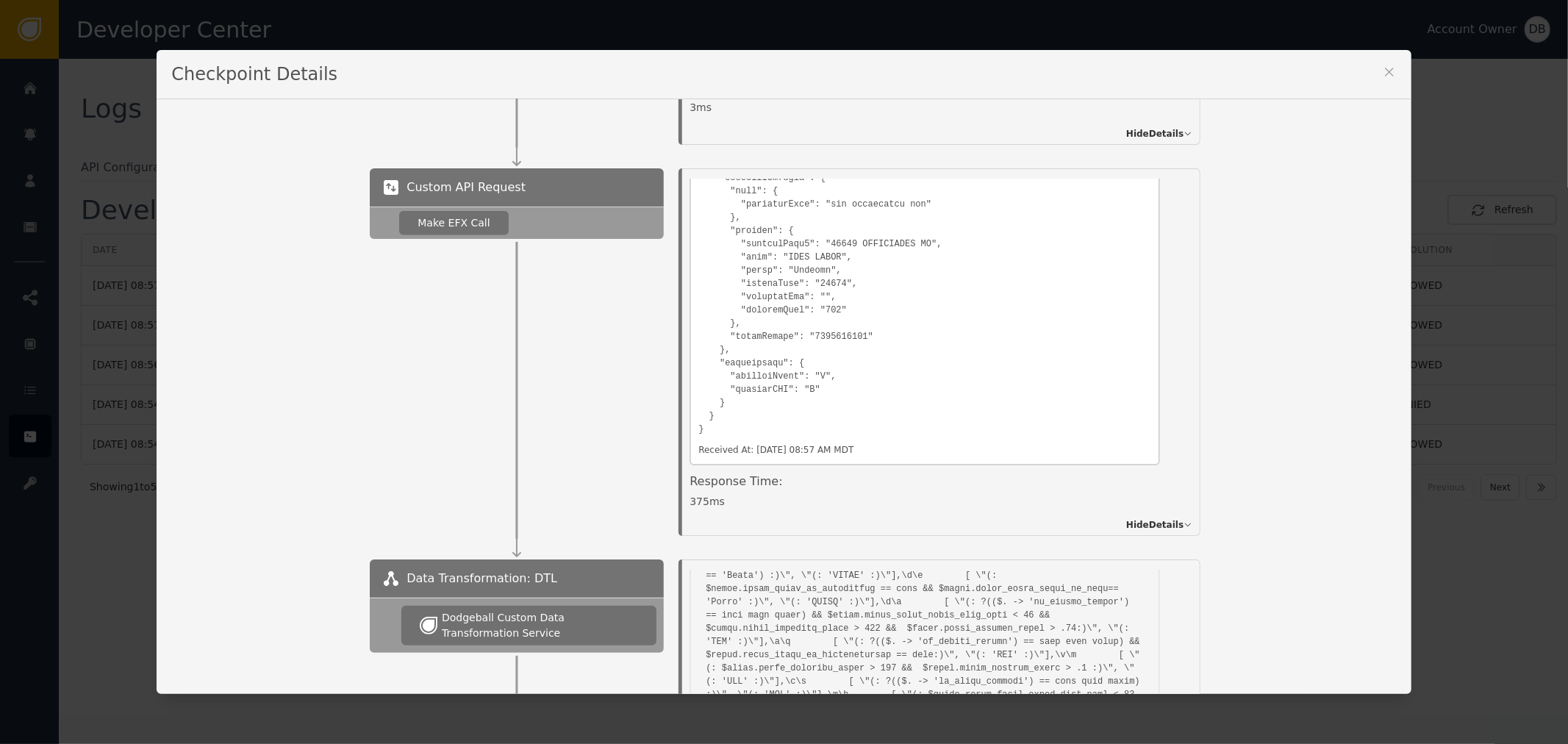
scroll to position [898, 0]
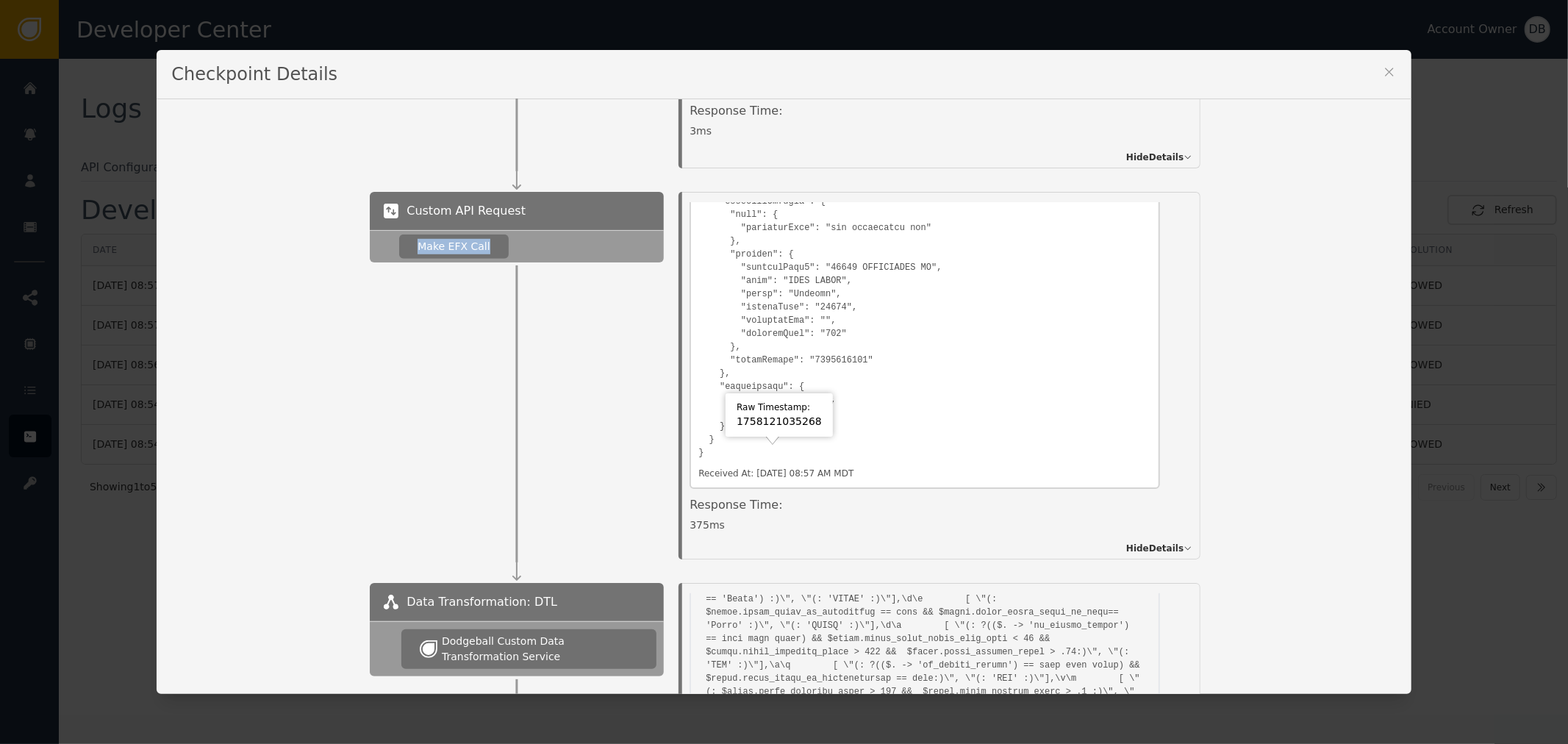
drag, startPoint x: 399, startPoint y: 252, endPoint x: 539, endPoint y: 260, distance: 140.2
click at [539, 260] on div "Make EFX Call" at bounding box center [516, 246] width 294 height 32
click at [649, 511] on div "Custom API Request Make EFX Call Details Overview Description: Make EFX Call Id…" at bounding box center [882, 375] width 1026 height 368
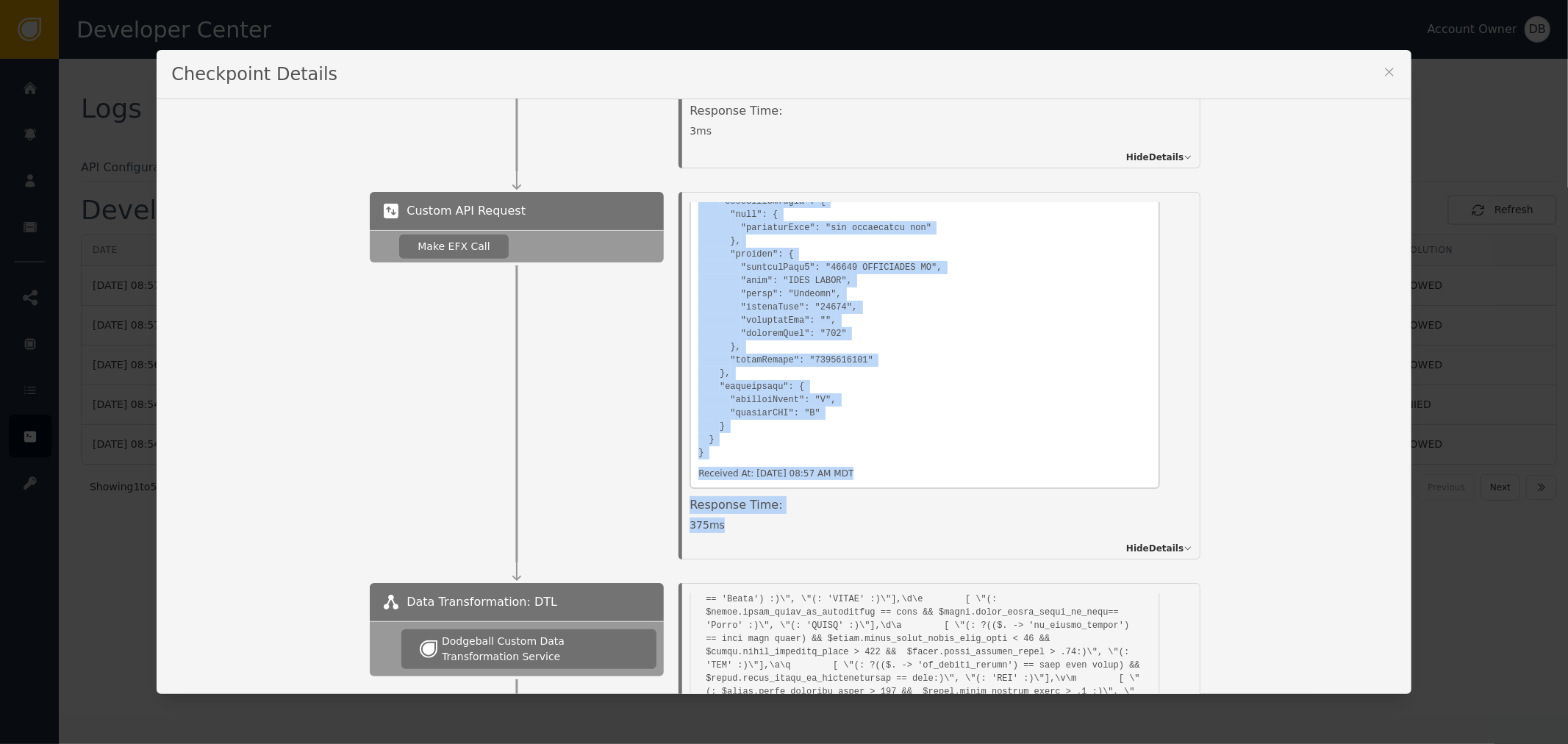
click at [594, 320] on div at bounding box center [516, 410] width 294 height 297
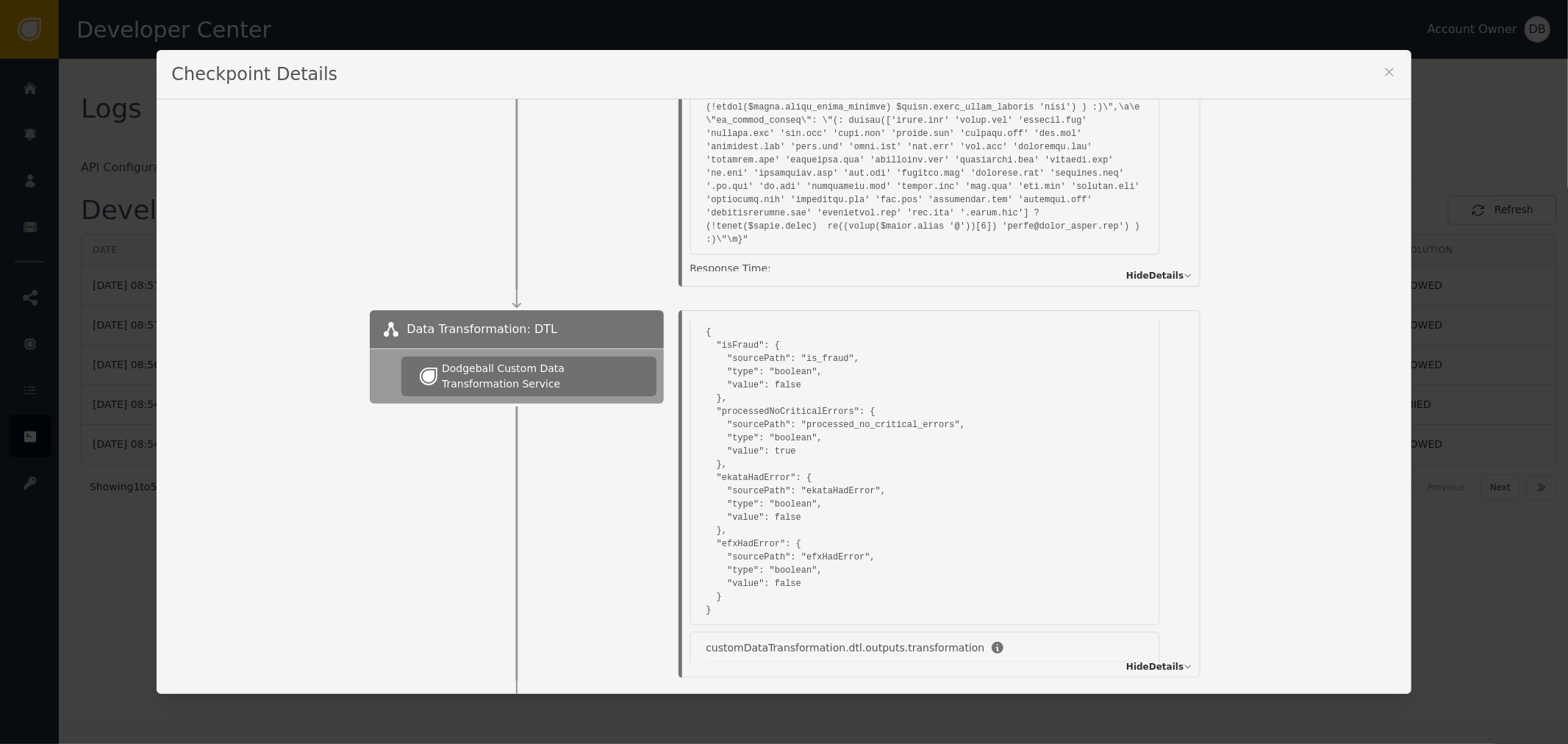
scroll to position [1551, 0]
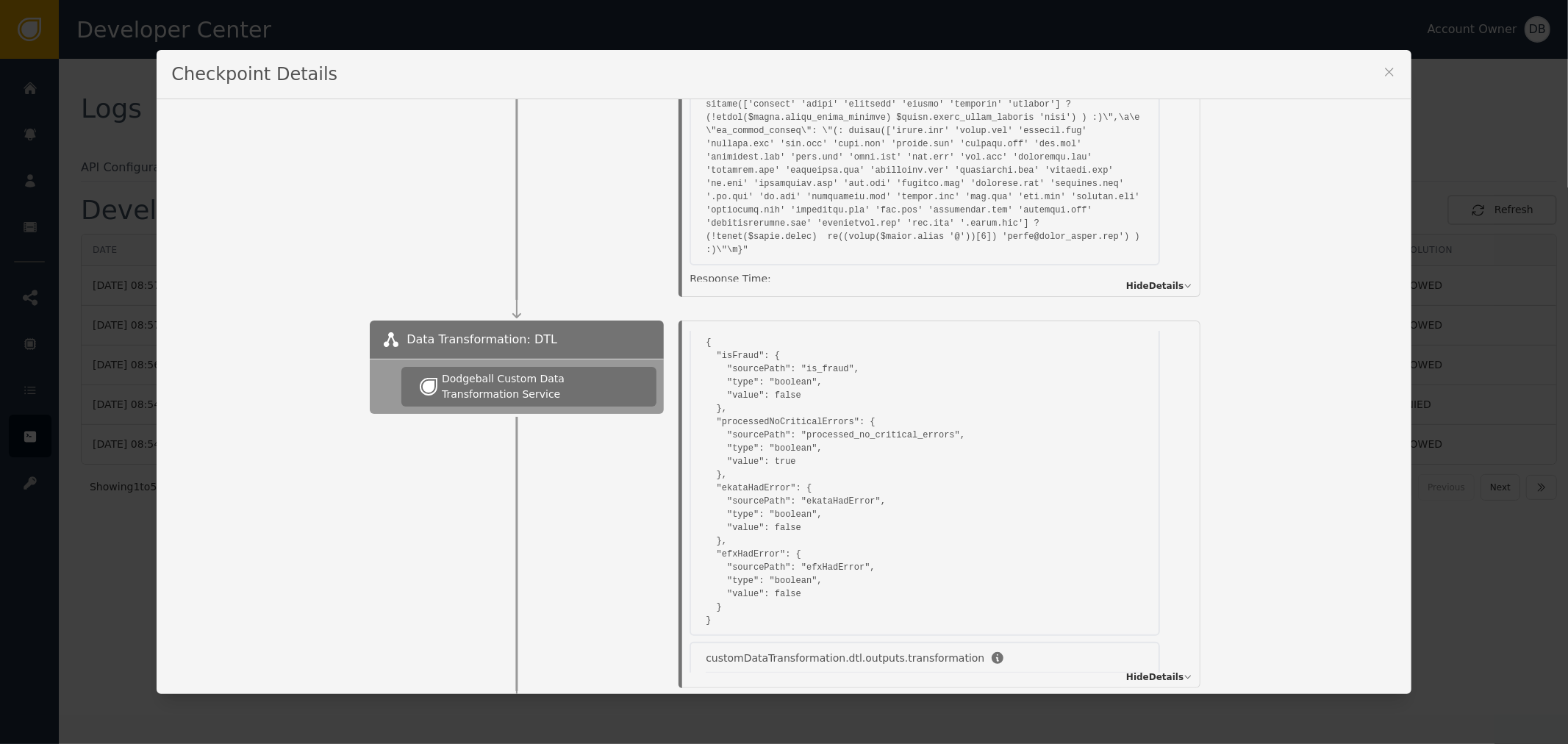
drag, startPoint x: 711, startPoint y: 258, endPoint x: 658, endPoint y: 247, distance: 54.1
click at [664, 247] on div "Execution Status: SUCCESS Data customDataTransformation.dtl.outputs.result { "s…" at bounding box center [940, 113] width 552 height 368
click at [682, 259] on div "Execution Status: SUCCESS Data customDataTransformation.dtl.outputs.result { "s…" at bounding box center [941, 113] width 519 height 368
drag, startPoint x: 687, startPoint y: 251, endPoint x: 696, endPoint y: 247, distance: 9.8
click at [696, 290] on div "51 ms" at bounding box center [925, 298] width 471 height 16
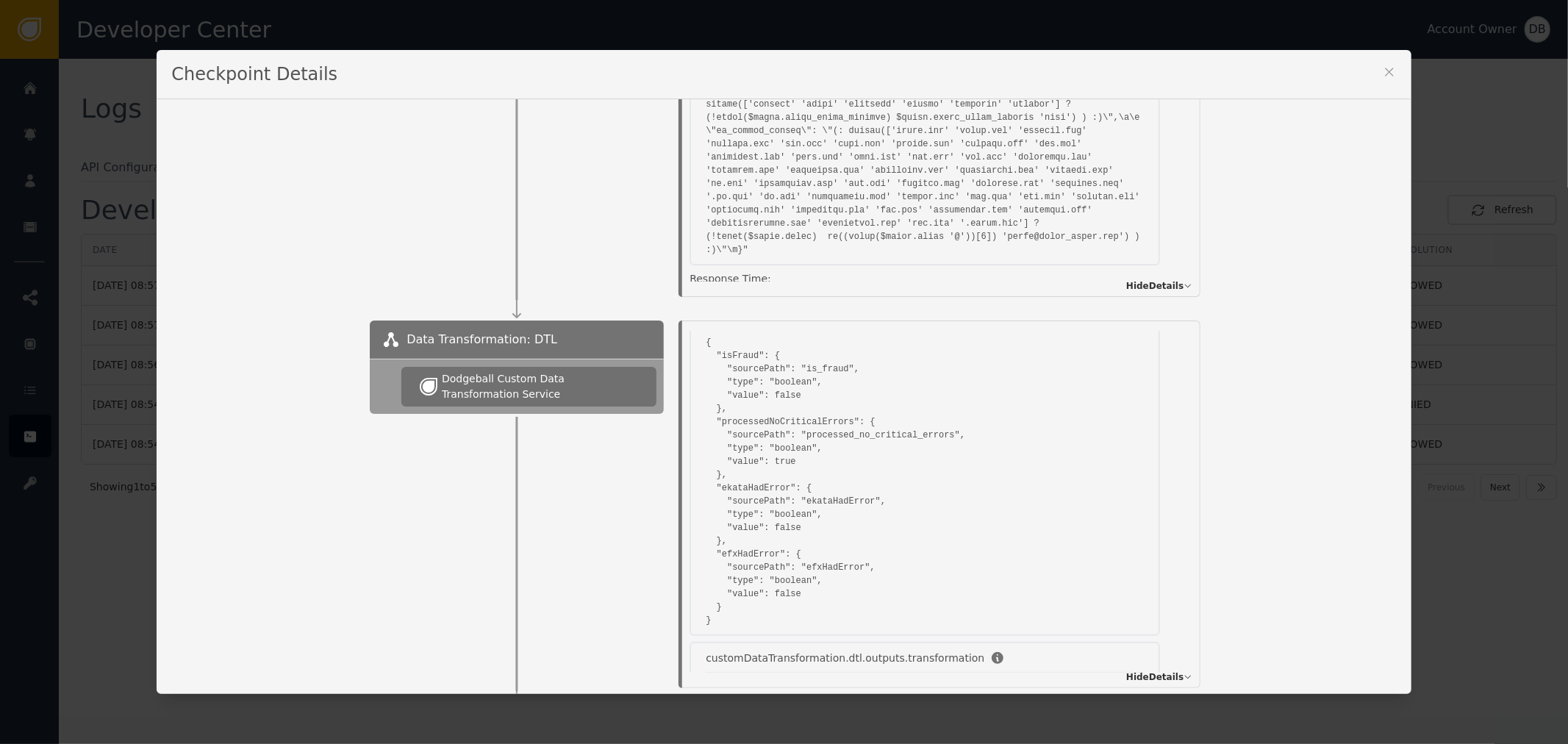
scroll to position [1958, 0]
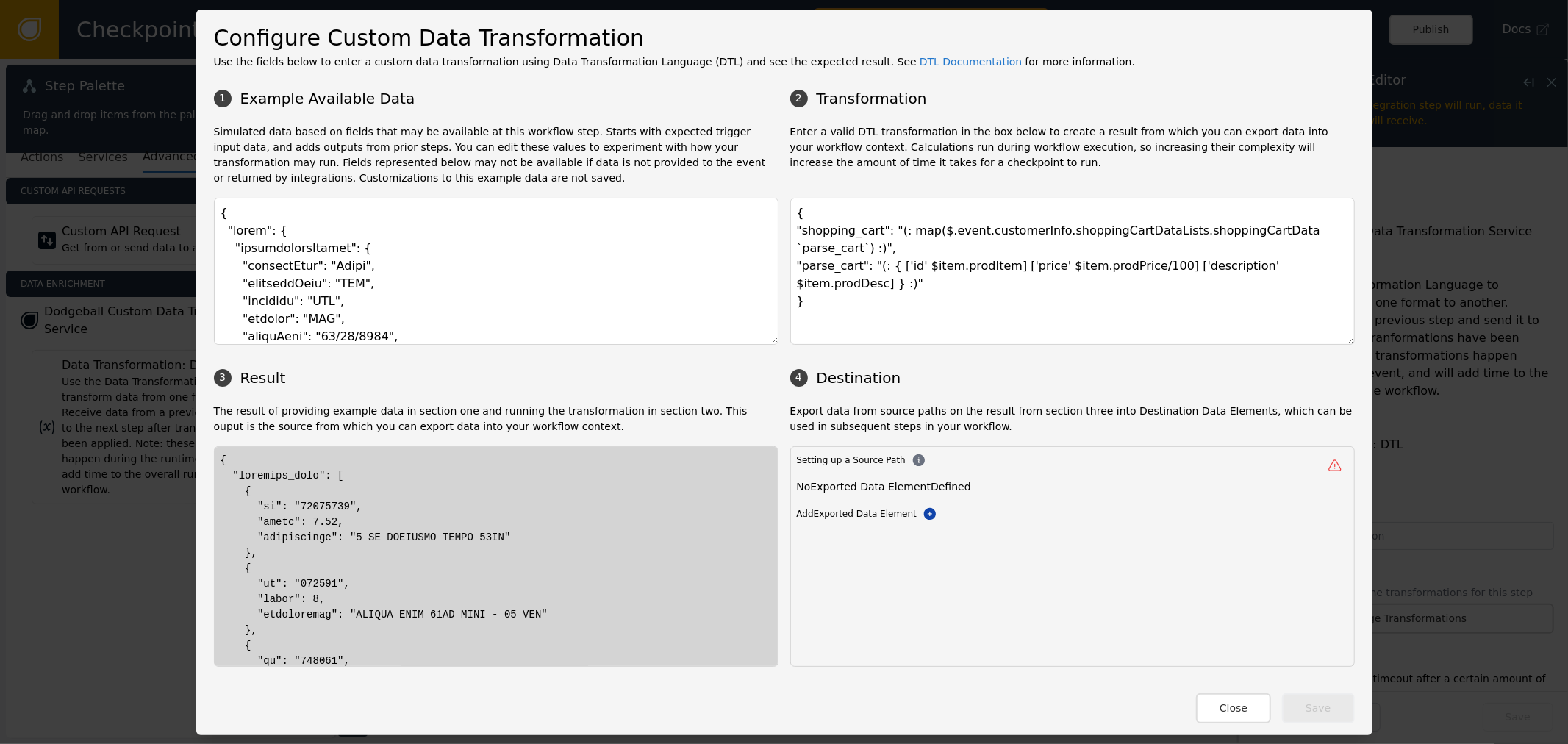
scroll to position [1551, 0]
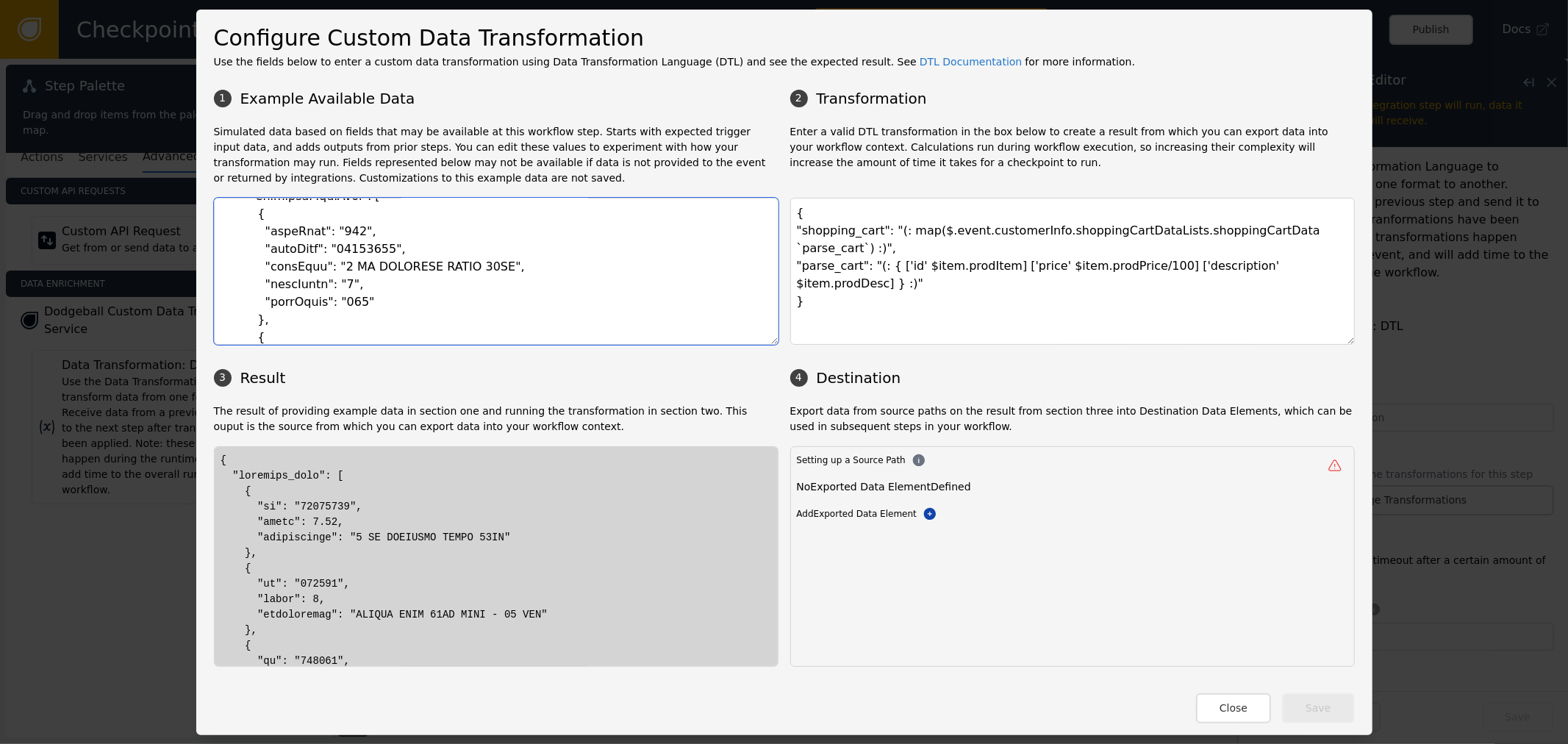
click at [445, 313] on textarea at bounding box center [496, 271] width 565 height 147
drag, startPoint x: 1316, startPoint y: 243, endPoint x: 1358, endPoint y: 240, distance: 42.1
click at [1320, 243] on textarea "{ "shopping_cart": "(: map($.event.customerInfo.shoppingCartDataLists.shoppingC…" at bounding box center [1073, 271] width 565 height 147
click at [1297, 244] on textarea "{ "shopping_cart": "(: map($.event.customerInfo.shoppingCartDataLists.shoppingC…" at bounding box center [1073, 271] width 565 height 147
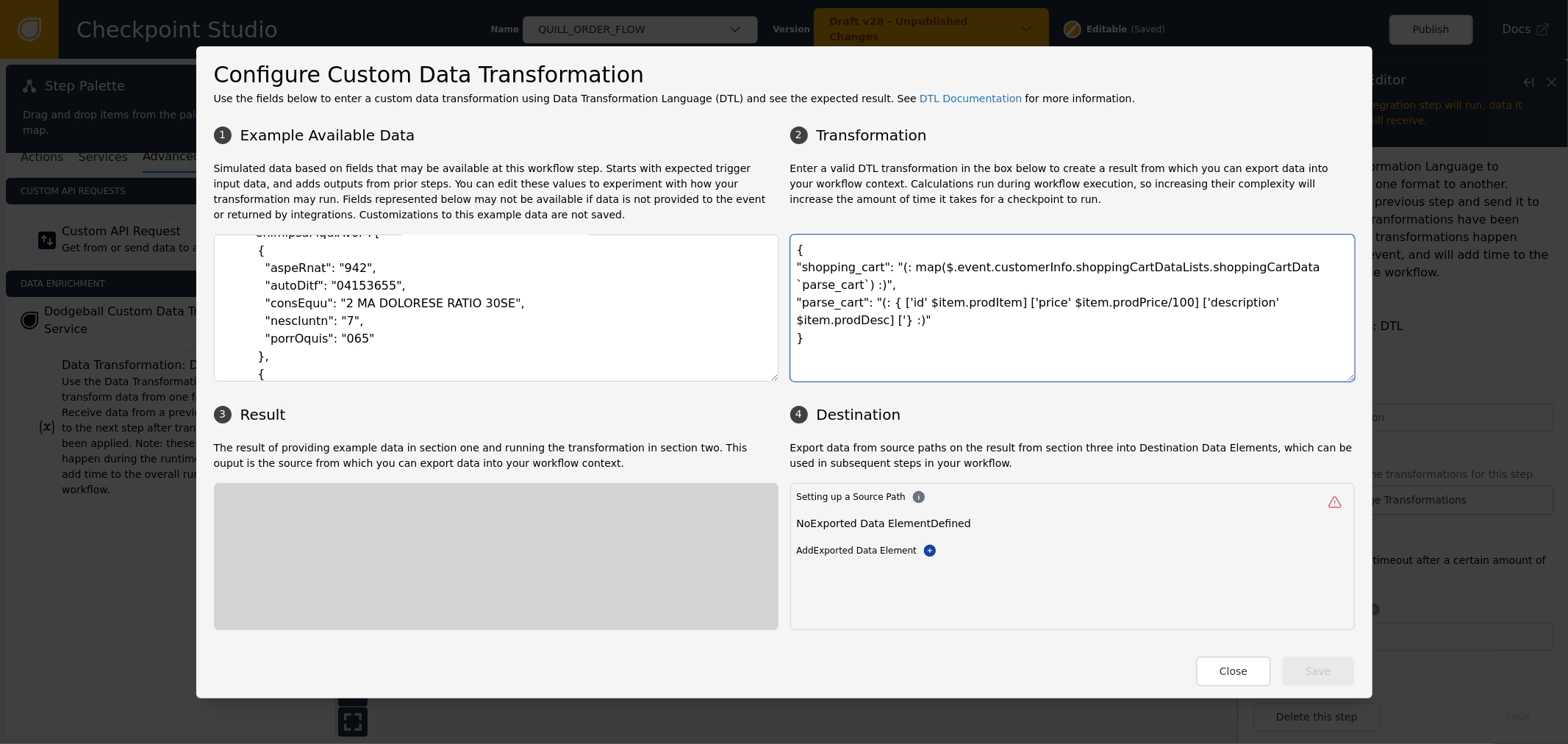
paste textarea "name"
click at [281, 287] on textarea at bounding box center [496, 308] width 565 height 147
click at [819, 300] on textarea "{ "shopping_cart": "(: map($.event.customerInfo.shoppingCartDataLists.shoppingC…" at bounding box center [1073, 308] width 565 height 147
paste textarea "prodItem"
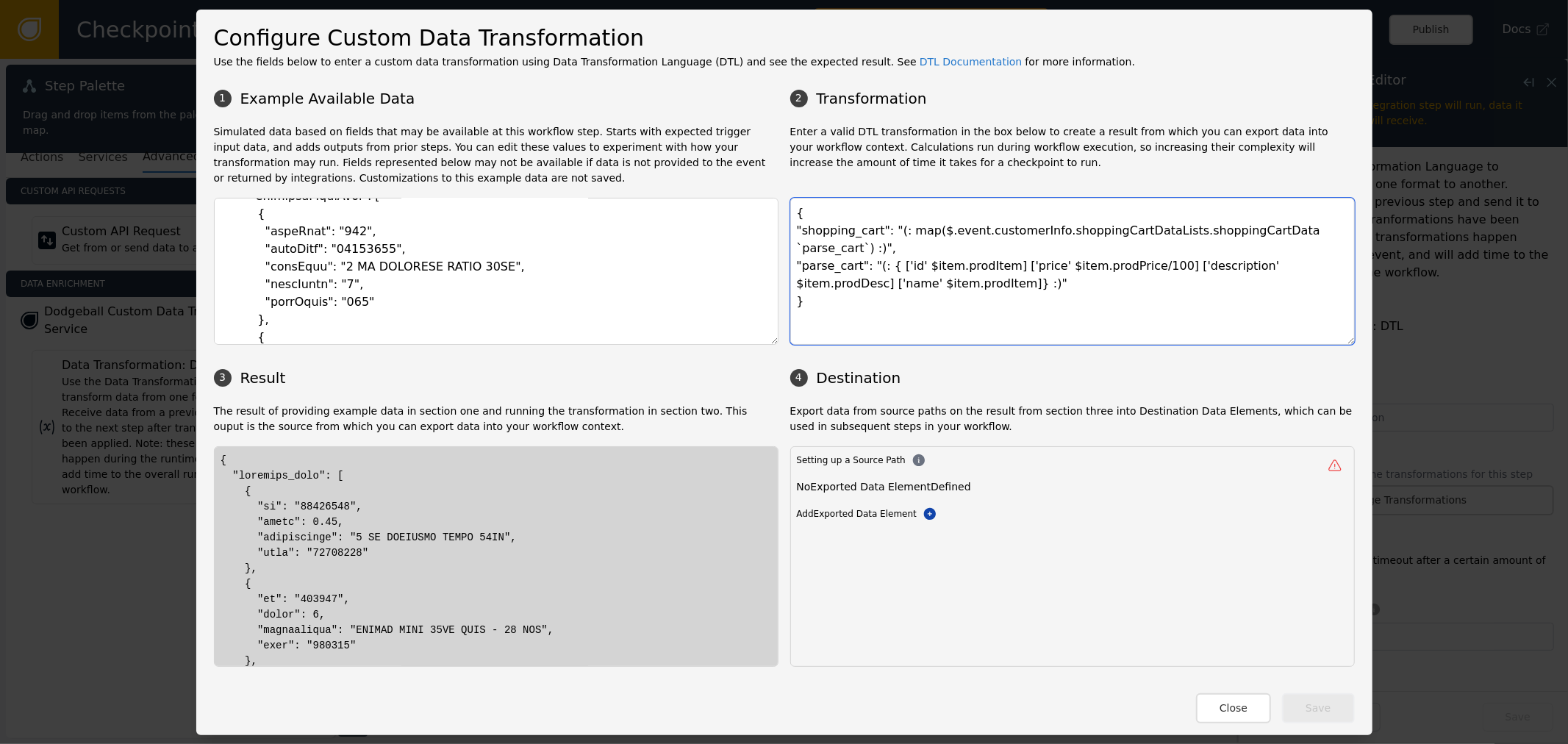
type textarea "{ "shopping_cart": "(: map($.event.customerInfo.shoppingCartDataLists.shoppingC…"
drag, startPoint x: 300, startPoint y: 547, endPoint x: 329, endPoint y: 547, distance: 29.0
drag, startPoint x: 283, startPoint y: 503, endPoint x: 317, endPoint y: 503, distance: 34.0
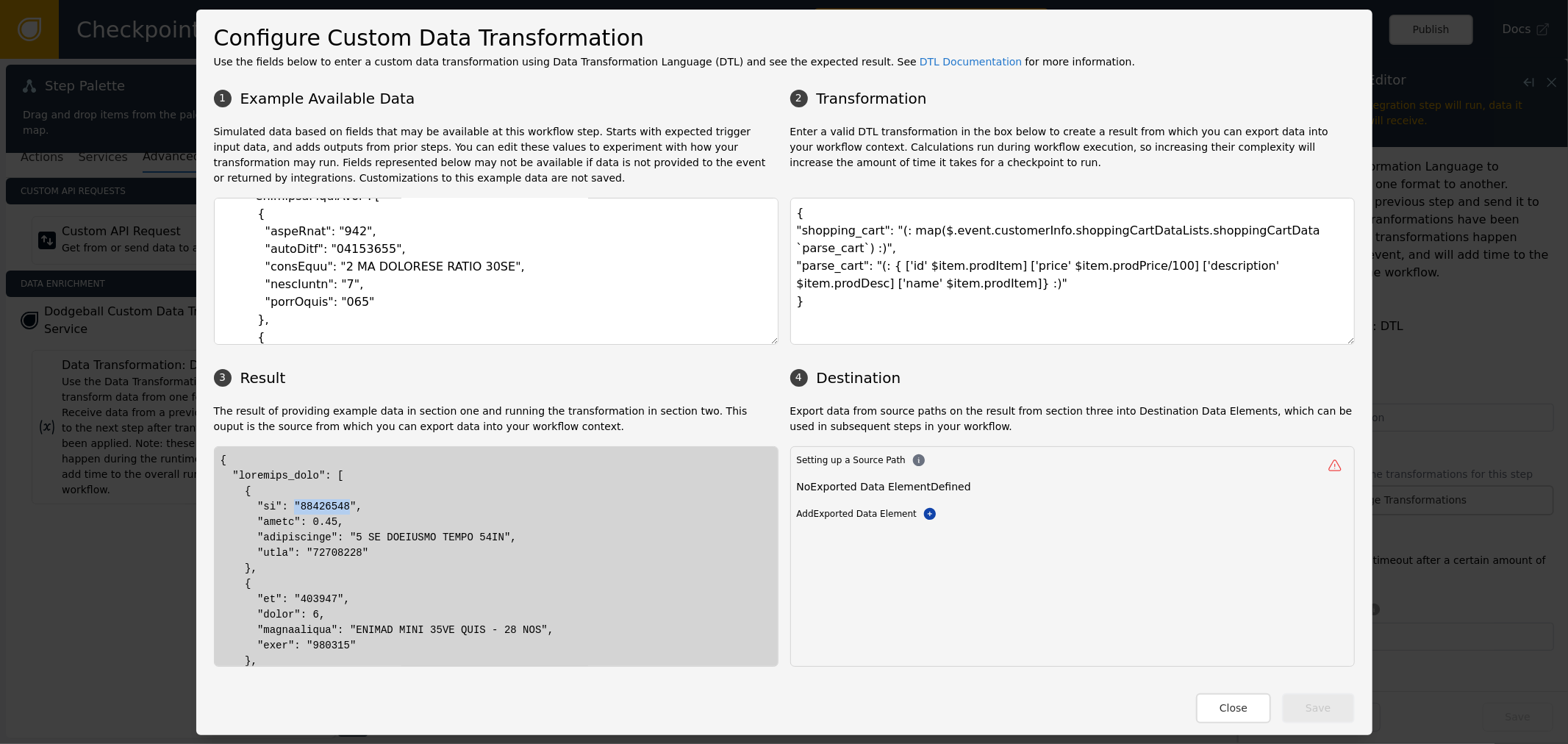
click at [392, 274] on textarea at bounding box center [496, 271] width 565 height 147
click at [438, 265] on textarea at bounding box center [496, 271] width 565 height 147
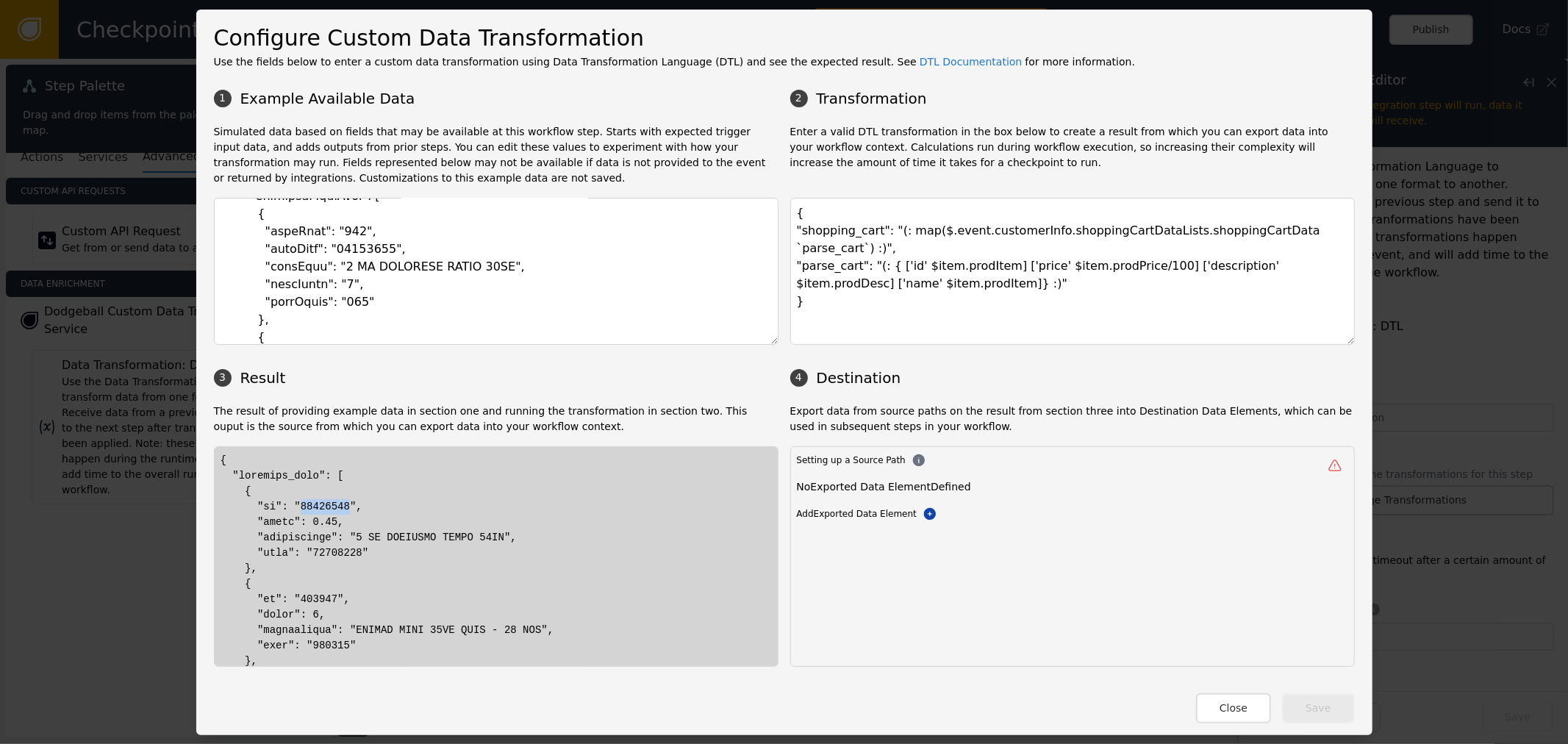
click at [983, 402] on div "1 Example Available Data 2 Transformation Simulated data based on fields that m…" at bounding box center [784, 374] width 1141 height 585
drag, startPoint x: 871, startPoint y: 269, endPoint x: 656, endPoint y: 85, distance: 283.0
click at [656, 90] on div "1 Example Available Data 2 Transformation Simulated data based on fields that m…" at bounding box center [784, 374] width 1141 height 585
click at [872, 267] on textarea "{ "shopping_cart": "(: map($.event.customerInfo.shoppingCartDataLists.shoppingC…" at bounding box center [1073, 271] width 565 height 147
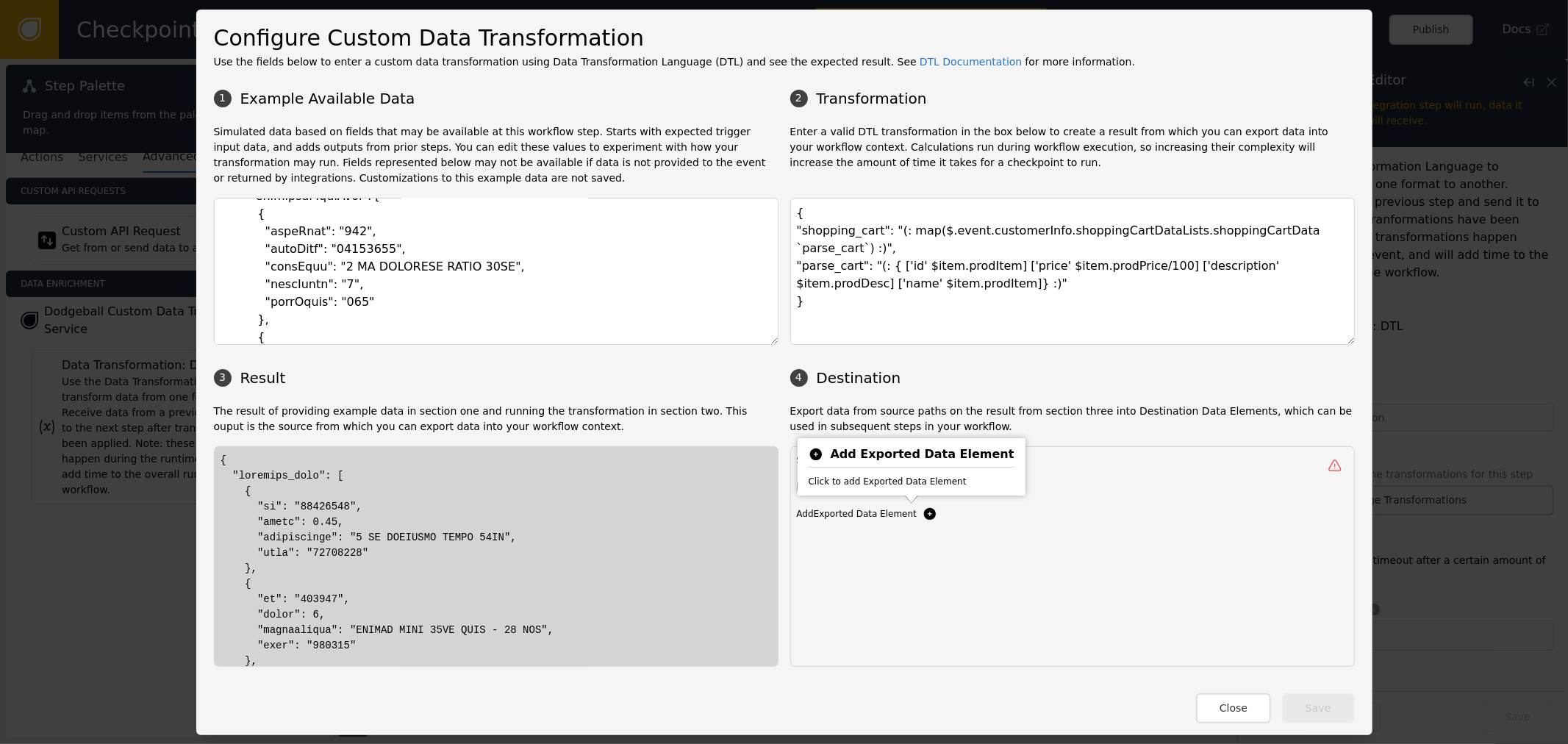
click at [907, 491] on div "Add Exported Data Element Click to add Exported Data Element" at bounding box center [911, 466] width 221 height 50
click at [923, 518] on icon at bounding box center [930, 513] width 15 height 15
click at [1214, 405] on p "Export data from source paths on the result from section three into Destination…" at bounding box center [1073, 418] width 565 height 30
click at [879, 476] on div "Setting up a Source Path Destination unknown Add Exported Data Element Add Expo…" at bounding box center [1072, 499] width 552 height 92
drag, startPoint x: 907, startPoint y: 486, endPoint x: 960, endPoint y: 471, distance: 55.1
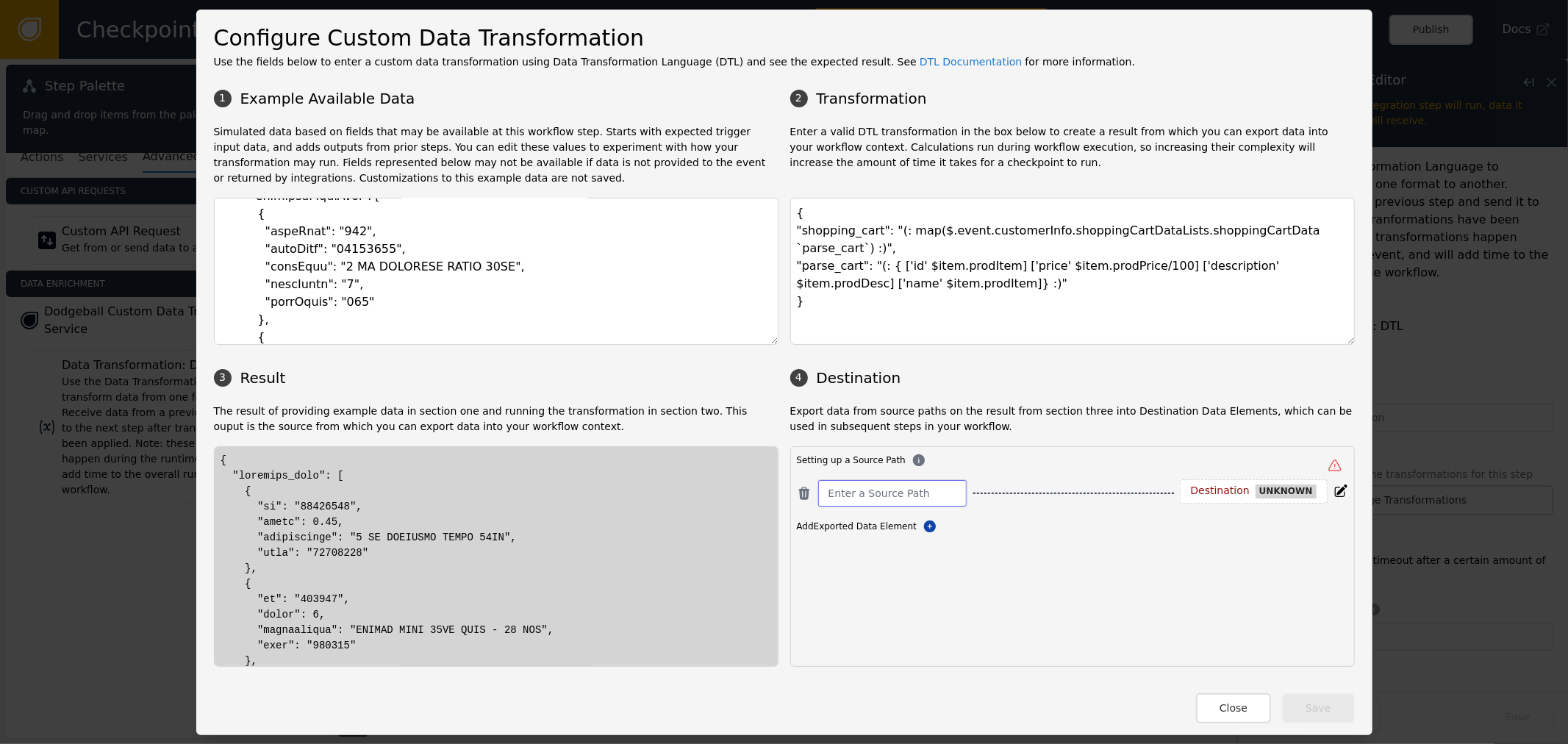
click at [919, 483] on div at bounding box center [893, 493] width 150 height 28
type input "shipp"
type input "shipping_cart"
drag, startPoint x: 1172, startPoint y: 481, endPoint x: 1193, endPoint y: 485, distance: 21.4
click at [1172, 481] on div "Destination unknown" at bounding box center [1233, 491] width 148 height 24
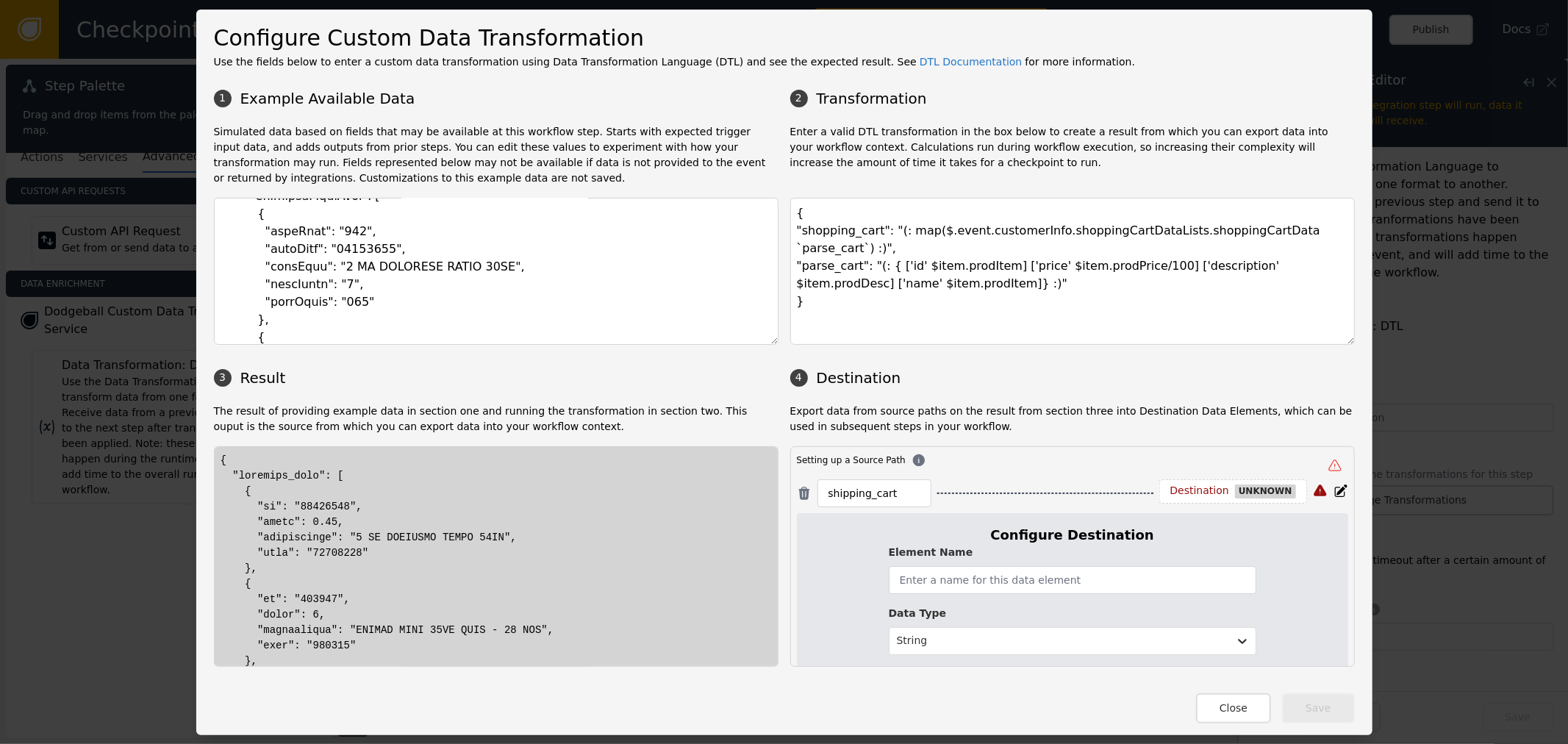
click at [979, 596] on form "Element Name Data Type String" at bounding box center [1073, 602] width 368 height 116
click at [994, 582] on input "text" at bounding box center [1073, 579] width 368 height 28
type input "sh"
click at [843, 238] on textarea "{ "shopping_cart": "(: map($.event.customerInfo.shoppingCartDataLists.shoppingC…" at bounding box center [1073, 271] width 565 height 147
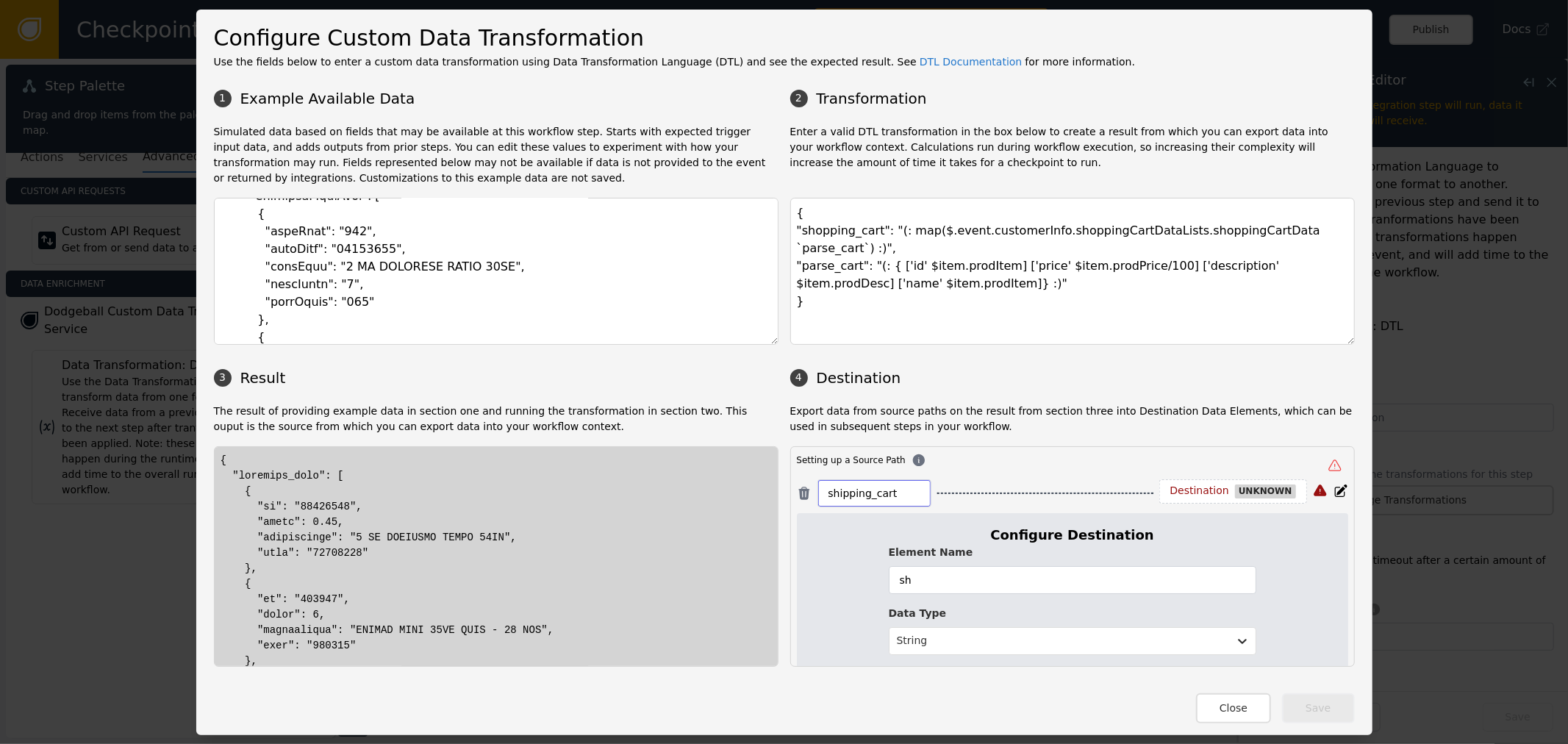
click at [860, 484] on input "shipping_cart" at bounding box center [874, 493] width 92 height 17
paste input "o"
type input "shopping_cart"
click at [1022, 590] on input "sh" at bounding box center [1073, 579] width 368 height 28
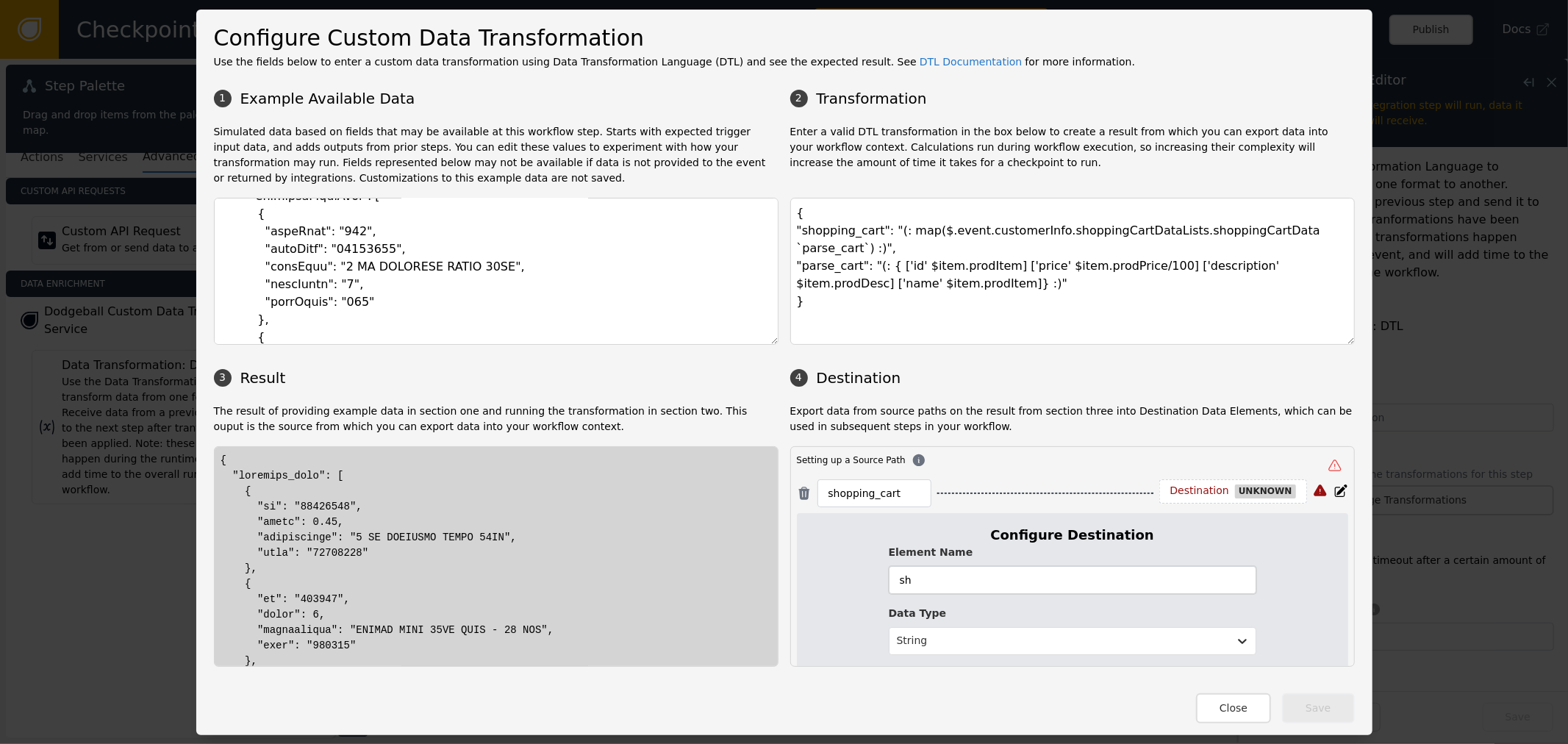
click at [1022, 590] on input "sh" at bounding box center [1073, 579] width 368 height 28
paste input "opping_cart"
type input "shopping_cart"
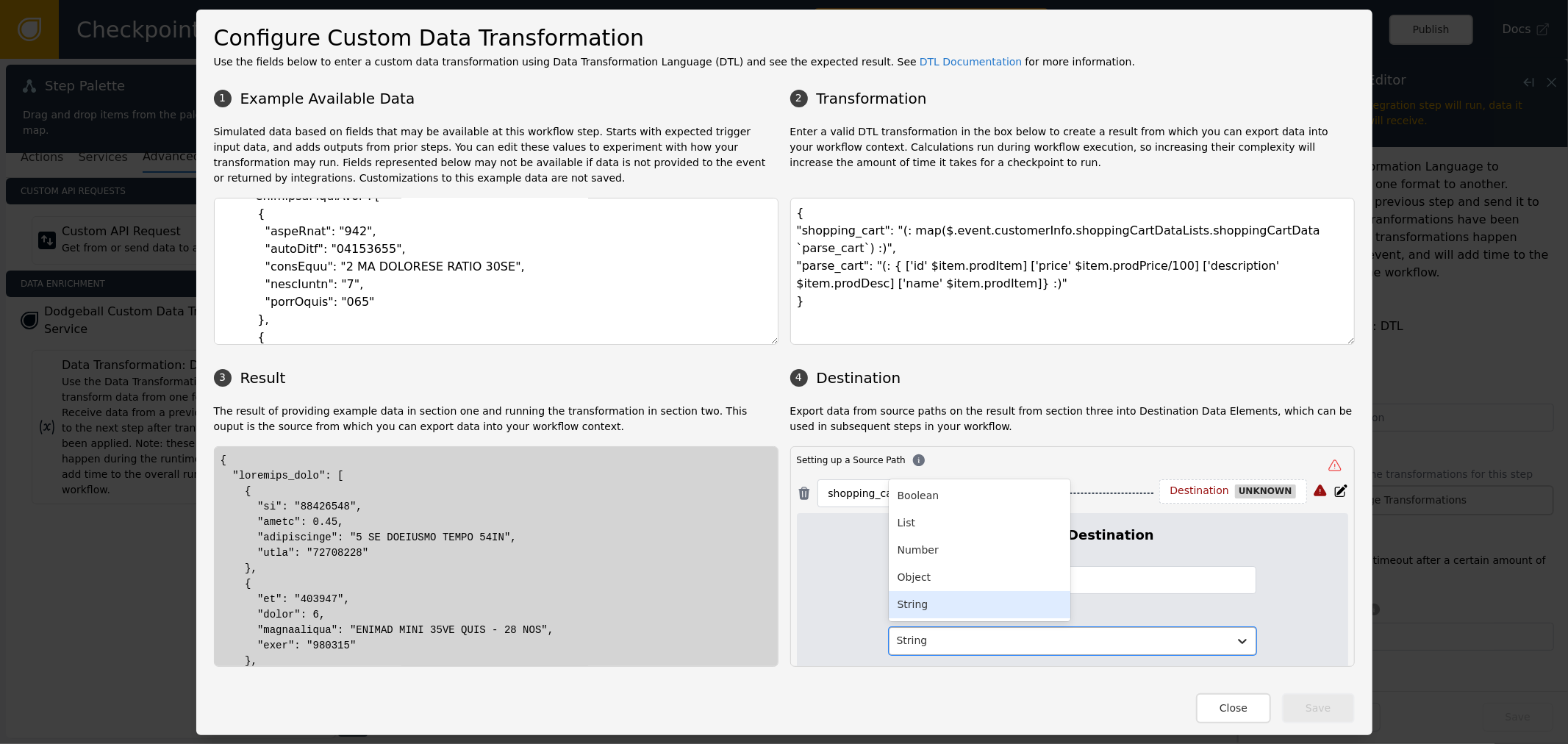
click at [1045, 644] on div at bounding box center [1059, 640] width 324 height 18
click at [985, 575] on div "Object" at bounding box center [980, 577] width 181 height 27
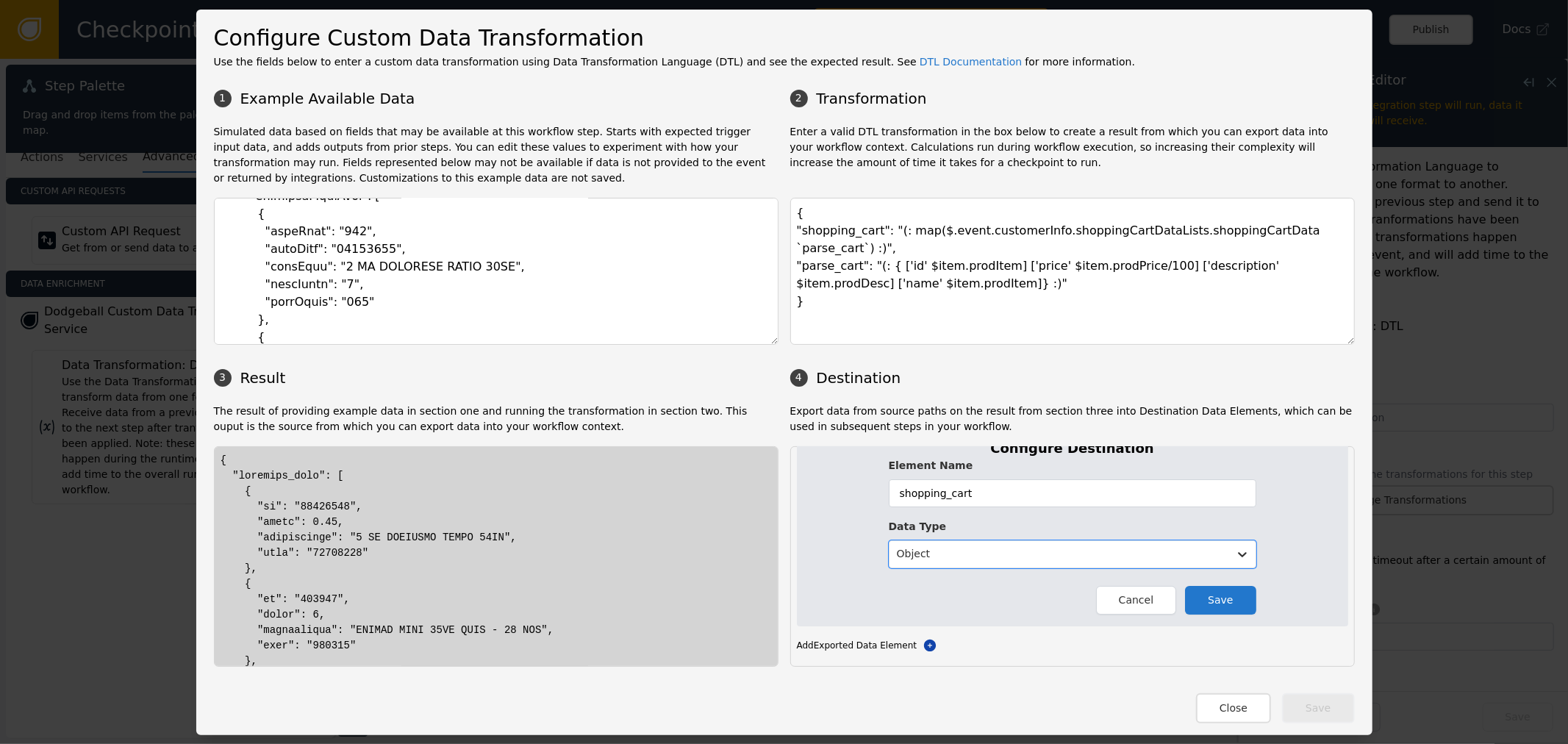
scroll to position [91, 0]
click at [1231, 600] on button "Save" at bounding box center [1220, 595] width 71 height 29
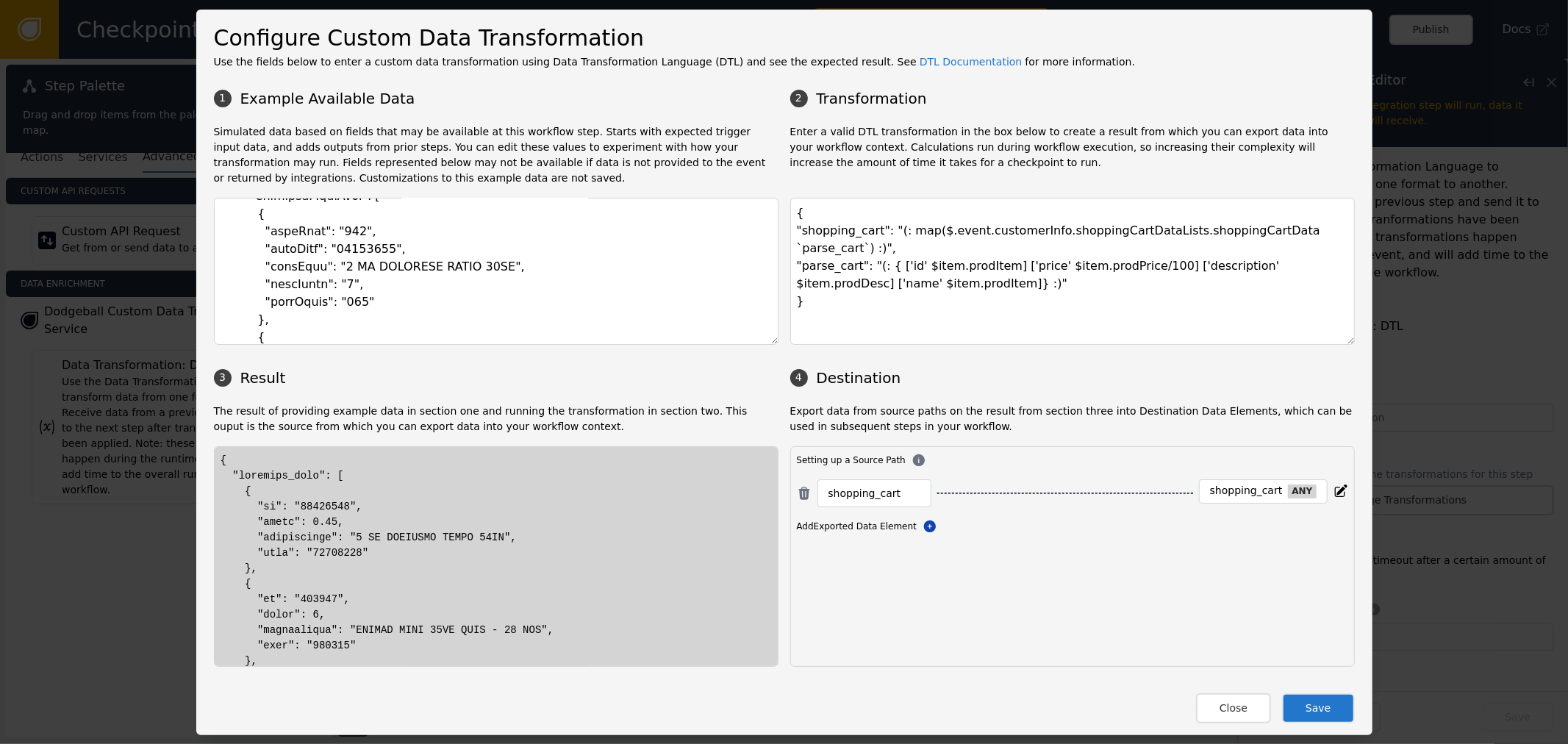
scroll to position [0, 0]
drag, startPoint x: 1313, startPoint y: 700, endPoint x: 1290, endPoint y: 695, distance: 23.5
click at [1311, 700] on button "Save" at bounding box center [1318, 707] width 72 height 30
click at [922, 309] on textarea "{ "shopping_cart": "(: map($.event.customerInfo.shoppingCartDataLists.shoppingC…" at bounding box center [1073, 271] width 565 height 147
click at [1256, 698] on button "Close" at bounding box center [1233, 707] width 75 height 30
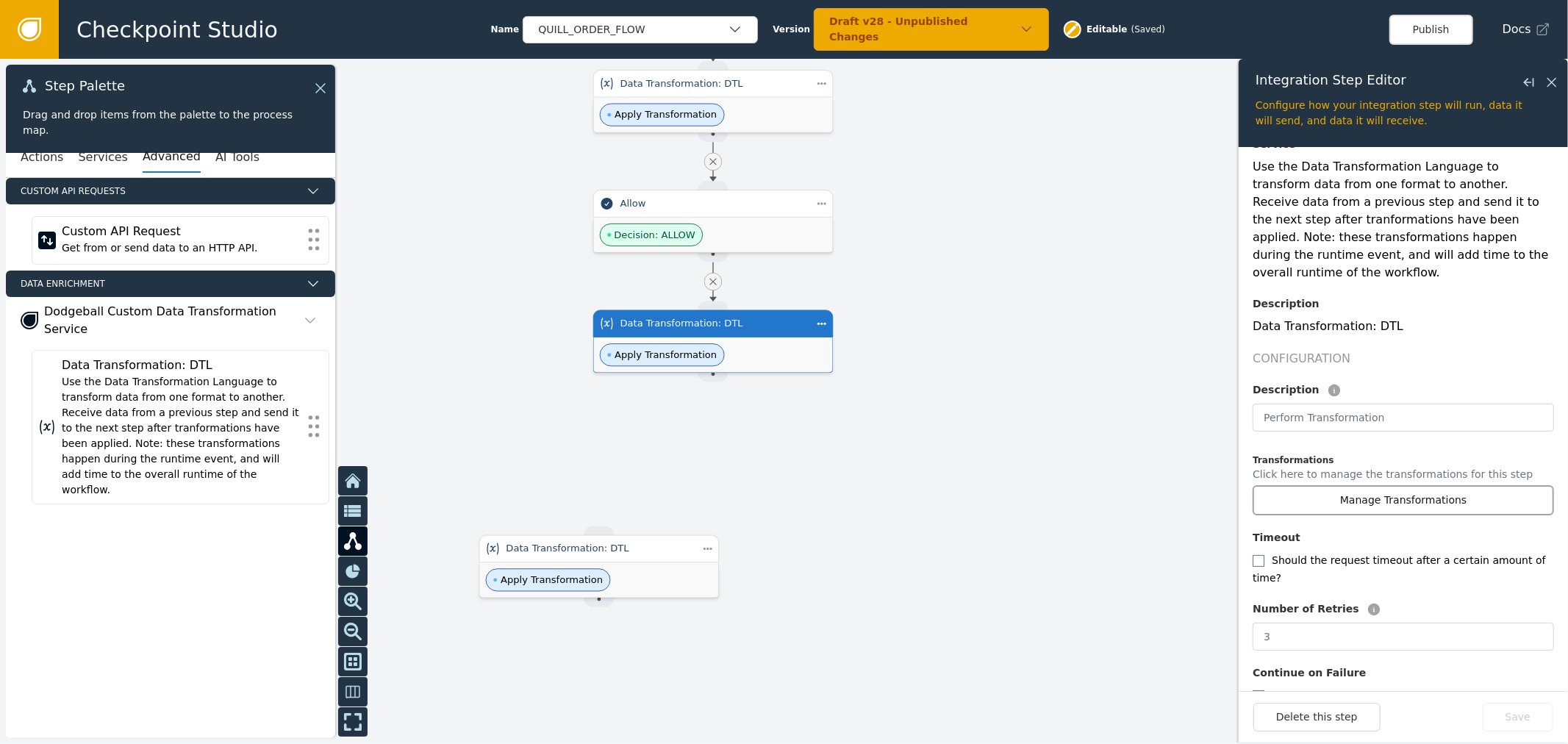
click at [1347, 485] on button "Manage Transformations" at bounding box center [1403, 500] width 302 height 30
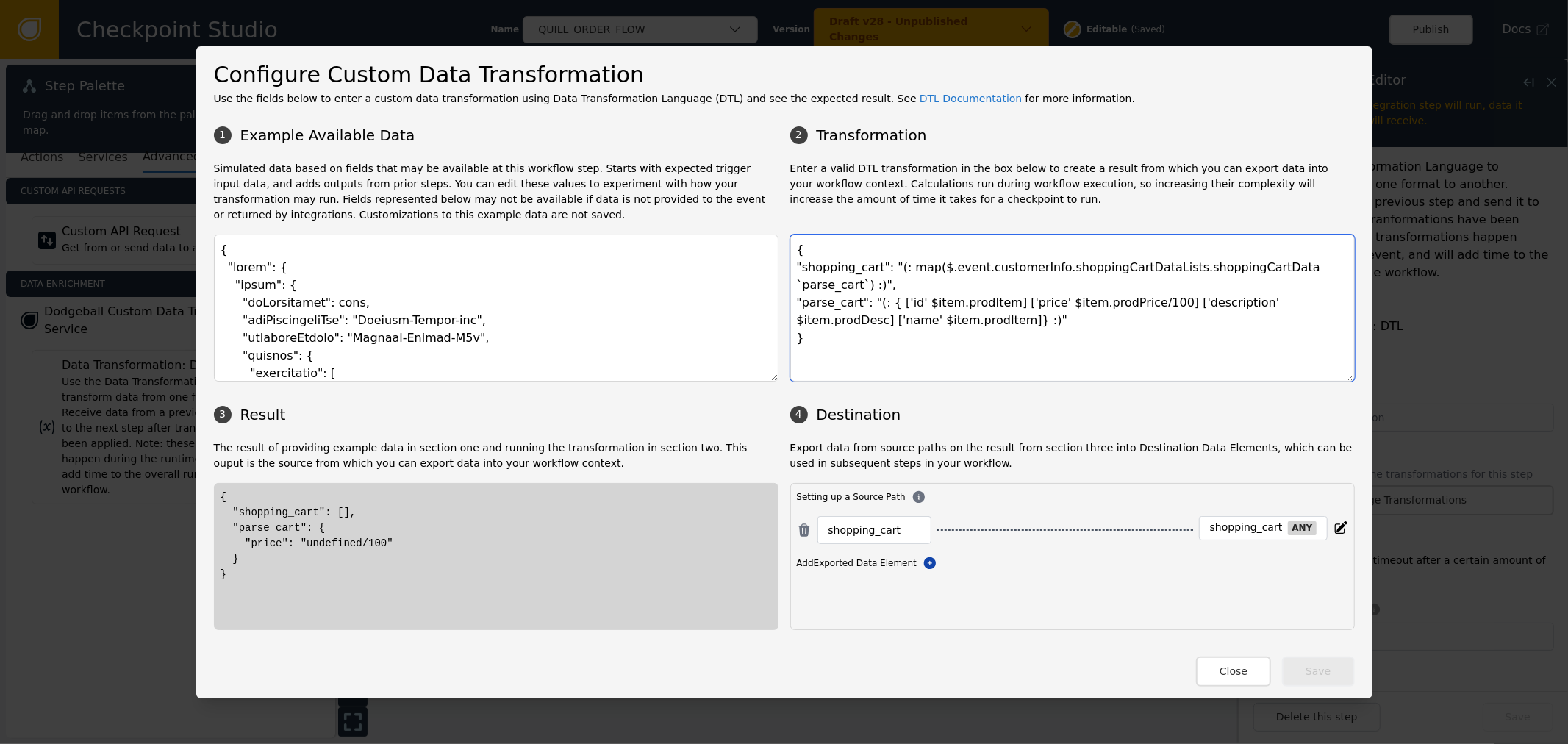
click at [868, 288] on textarea "{ "shopping_cart": "(: map($.event.customerInfo.shoppingCartDataLists.shoppingC…" at bounding box center [1073, 308] width 565 height 147
drag, startPoint x: 1236, startPoint y: 679, endPoint x: 1235, endPoint y: 669, distance: 10.0
click at [1236, 674] on button "Close" at bounding box center [1233, 671] width 75 height 30
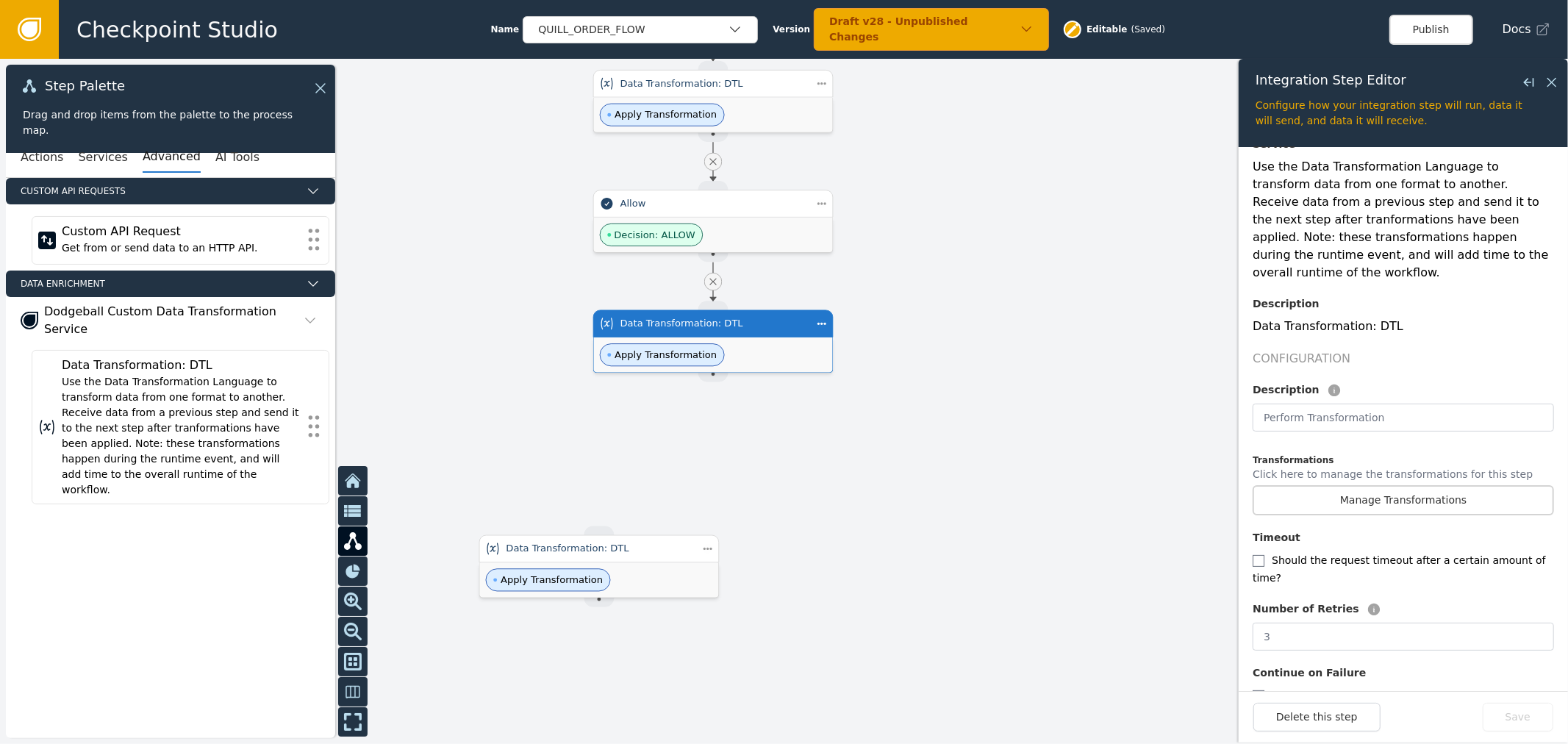
click at [1109, 321] on div at bounding box center [784, 401] width 1568 height 685
